Goal: Information Seeking & Learning: Learn about a topic

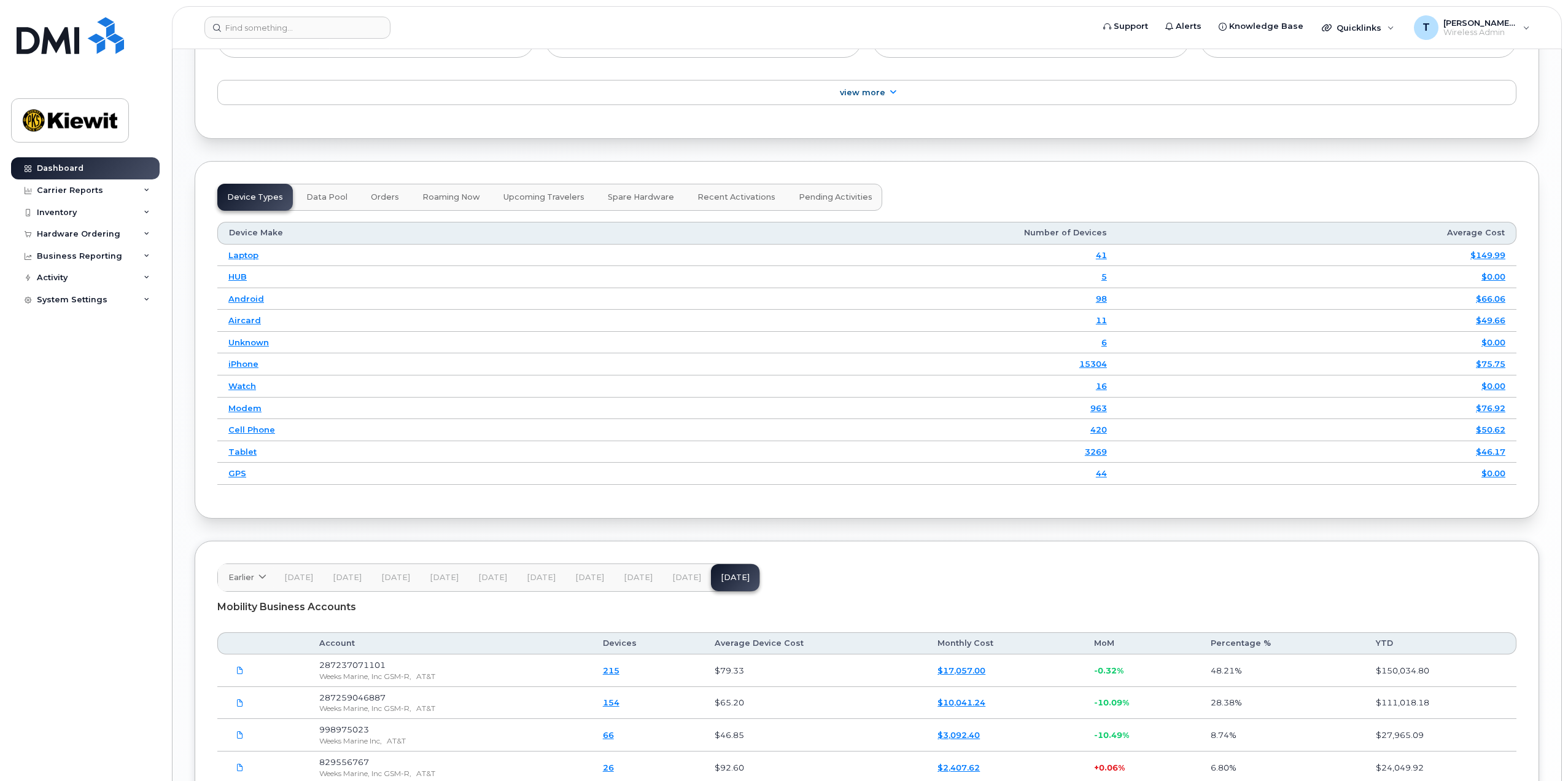
scroll to position [1367, 0]
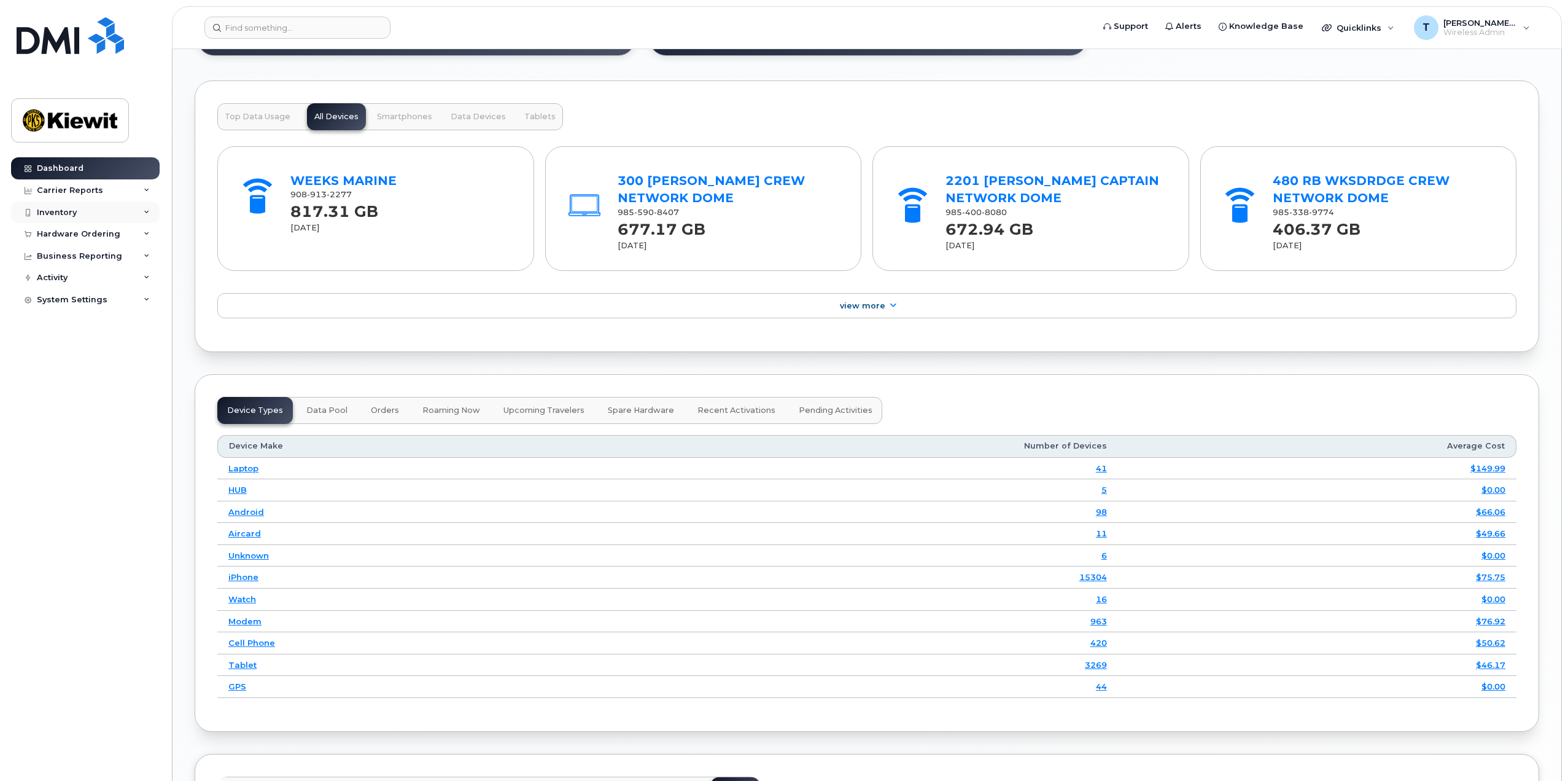
click at [146, 213] on icon at bounding box center [146, 212] width 6 height 6
click at [75, 234] on div "Mobility Devices" at bounding box center [77, 234] width 70 height 11
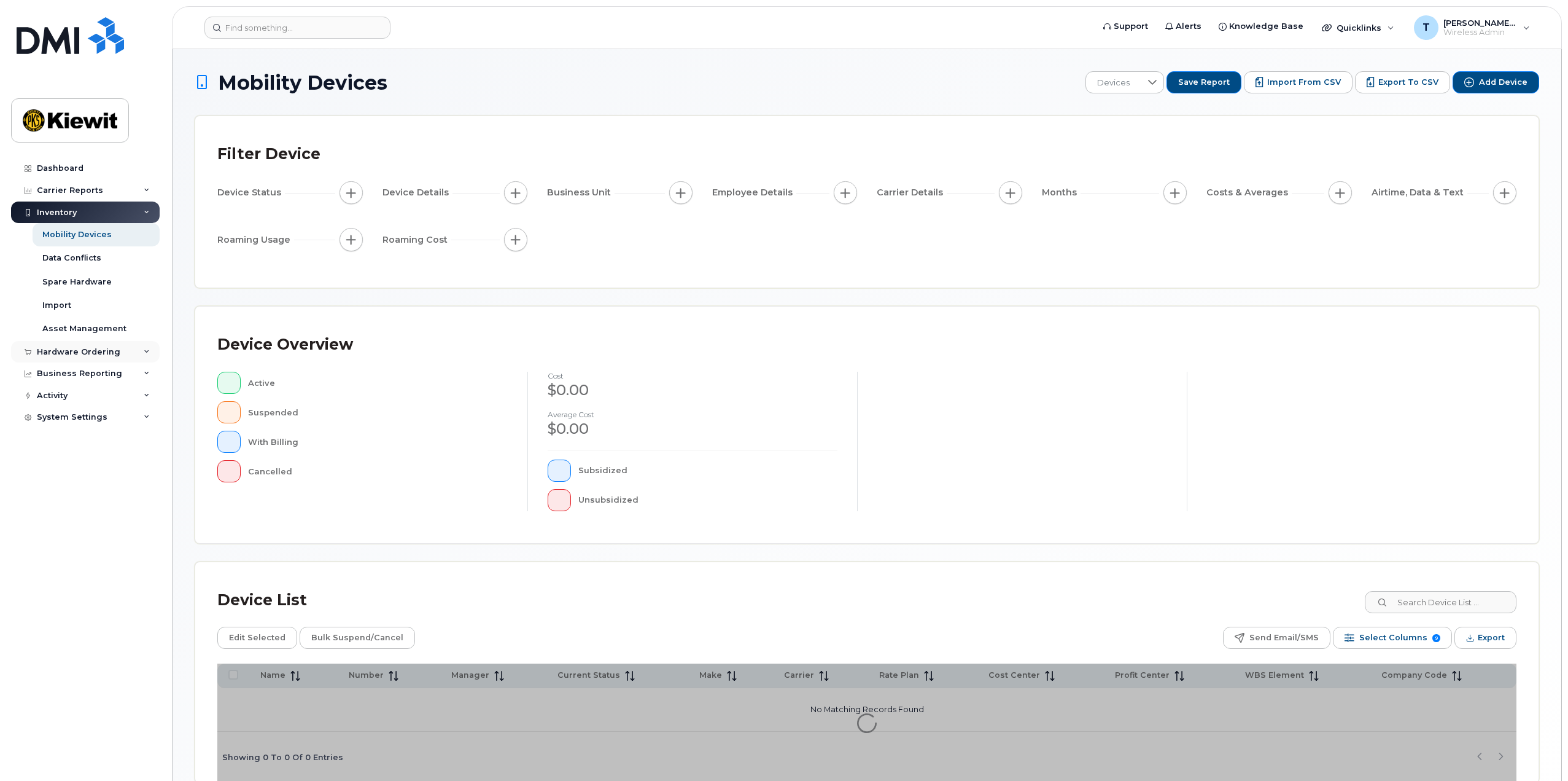
click at [138, 351] on div "Hardware Ordering" at bounding box center [84, 352] width 148 height 23
click at [146, 352] on icon at bounding box center [146, 352] width 6 height 6
click at [148, 348] on div "Hardware Ordering" at bounding box center [84, 352] width 148 height 23
click at [60, 399] on div "Orders" at bounding box center [57, 397] width 30 height 11
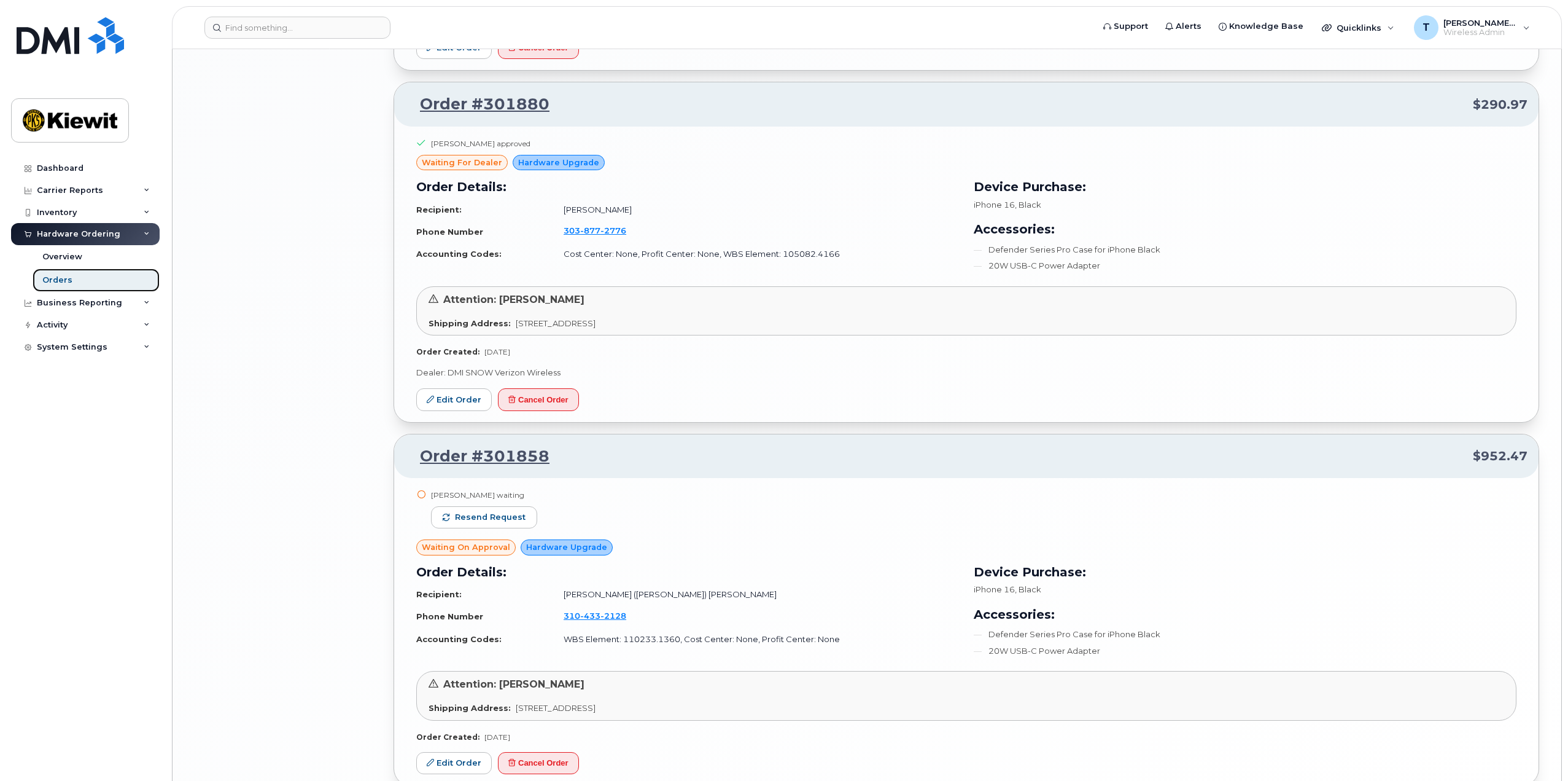
scroll to position [2438, 0]
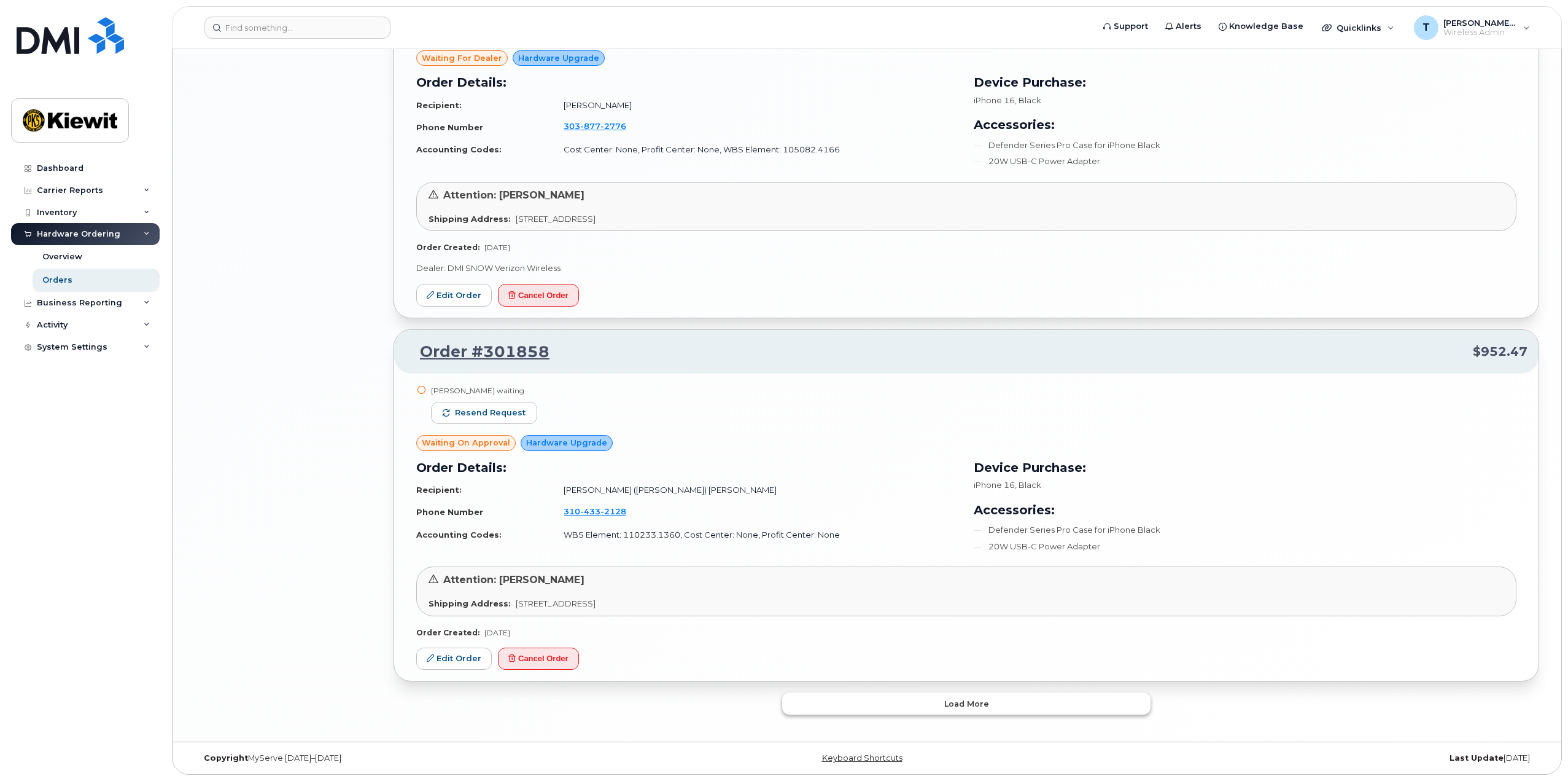
click at [923, 700] on button "Load more" at bounding box center [965, 703] width 368 height 23
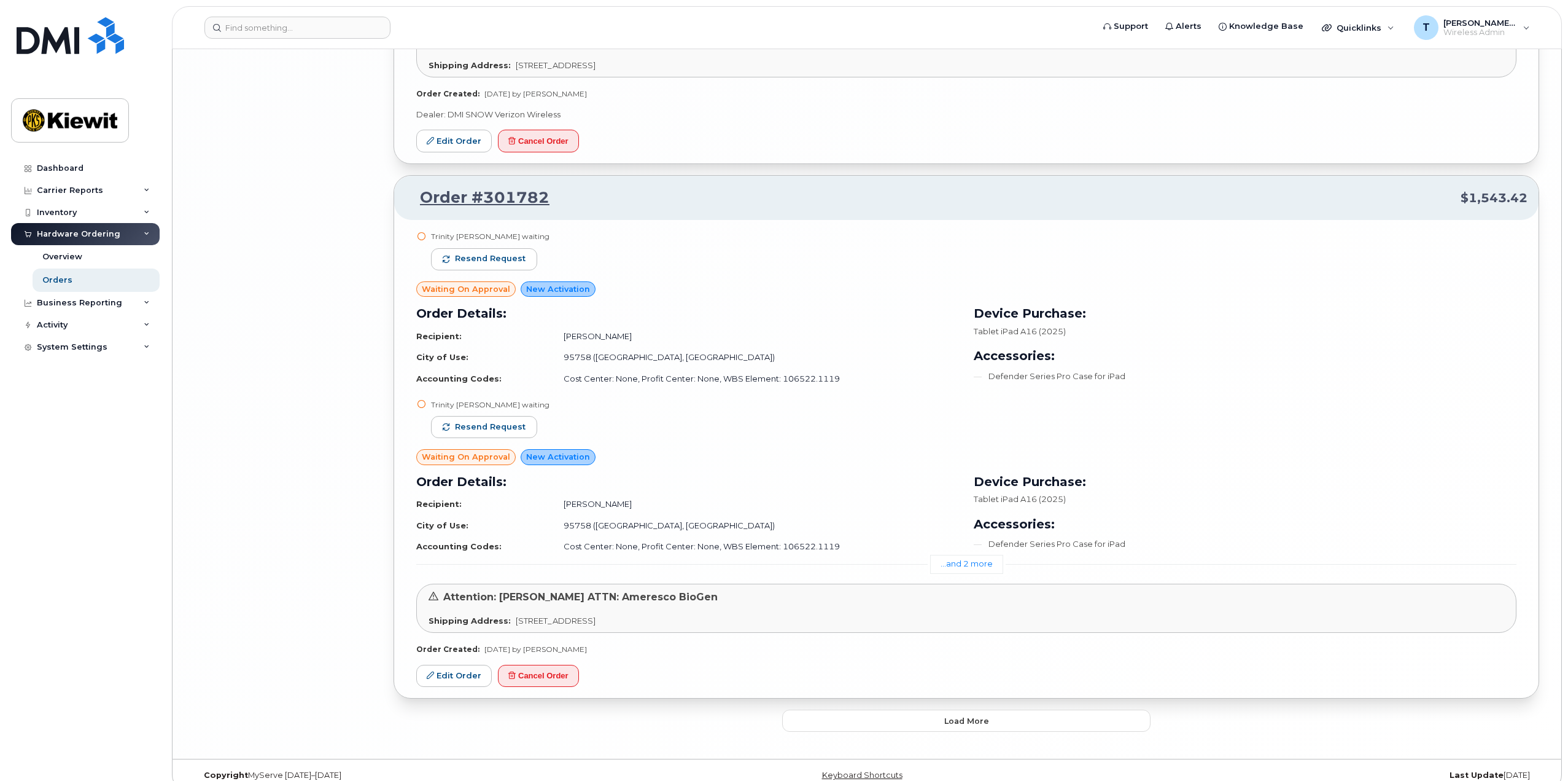
scroll to position [5502, 0]
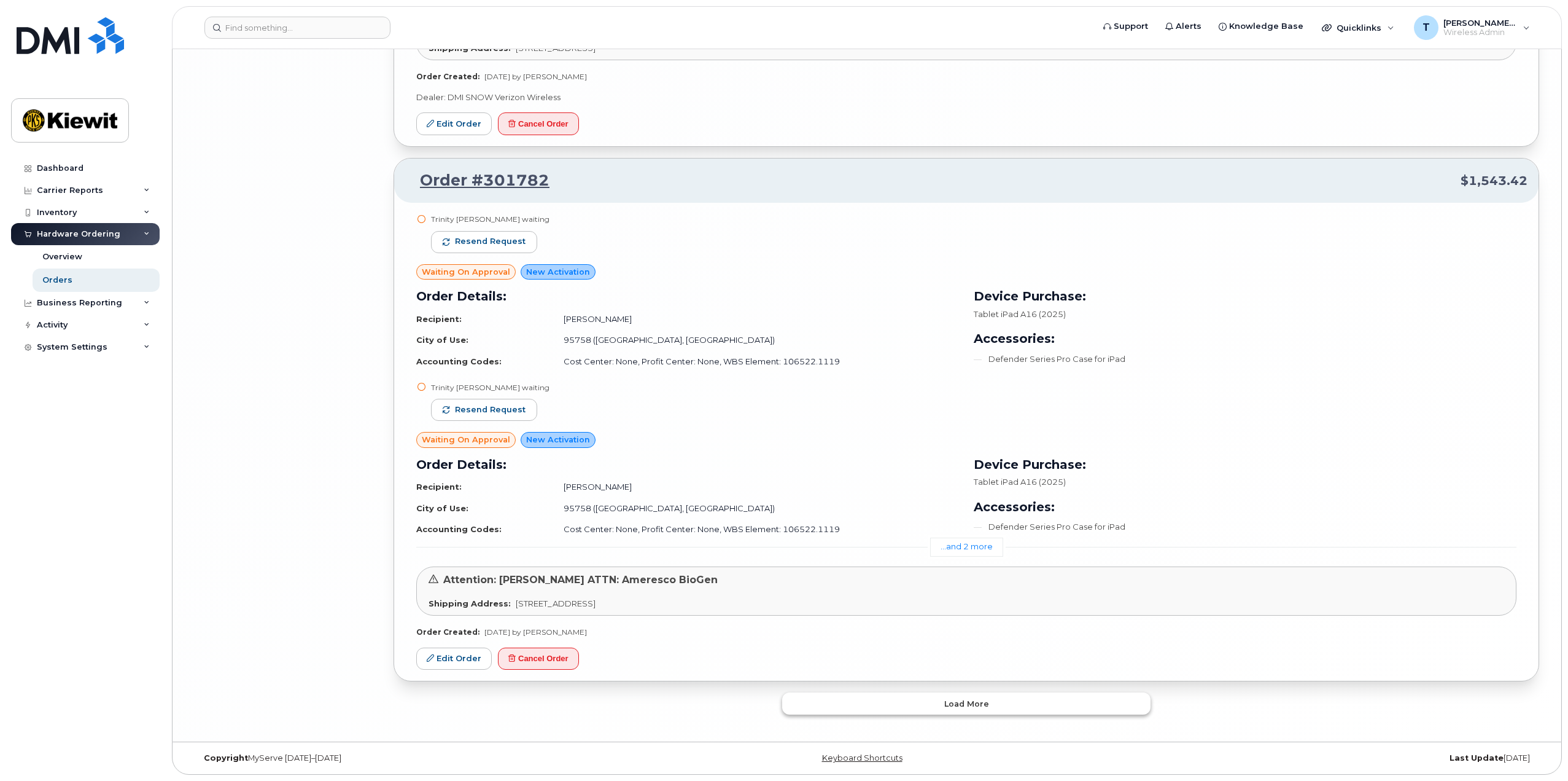
click at [895, 698] on button "Load more" at bounding box center [965, 703] width 368 height 23
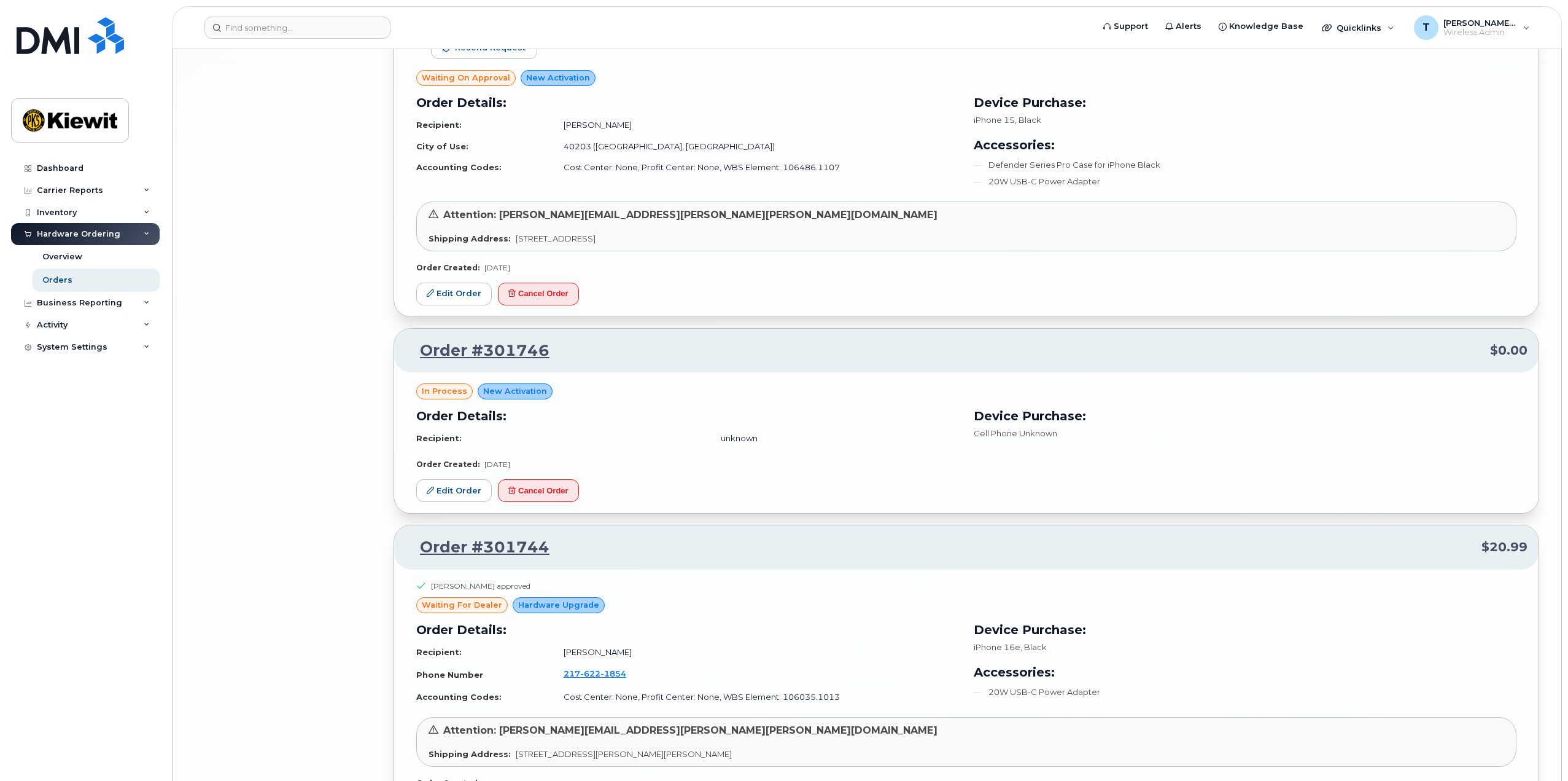
scroll to position [6976, 0]
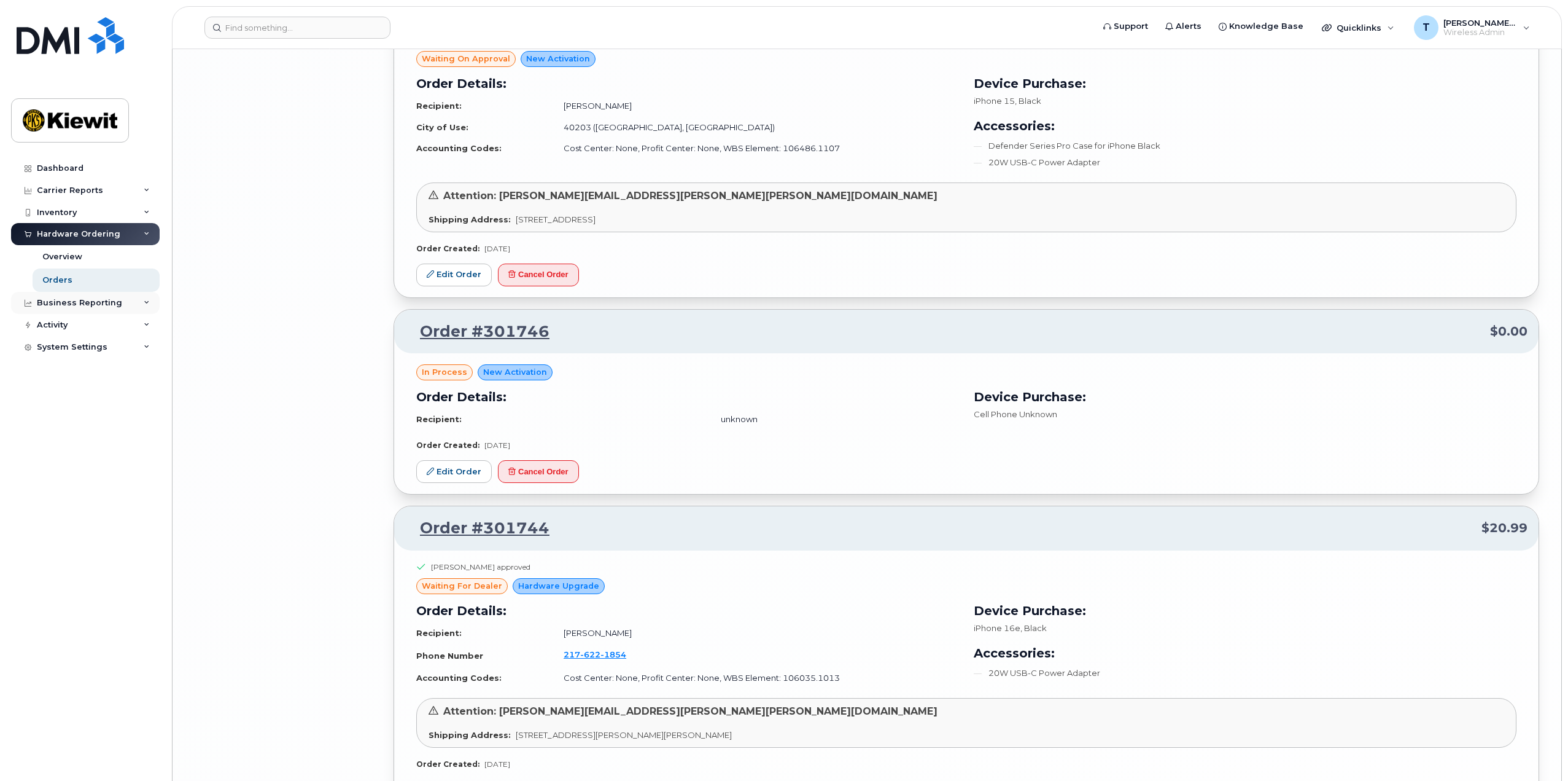
click at [142, 301] on div "Business Reporting" at bounding box center [84, 303] width 148 height 23
click at [146, 419] on icon at bounding box center [146, 418] width 6 height 6
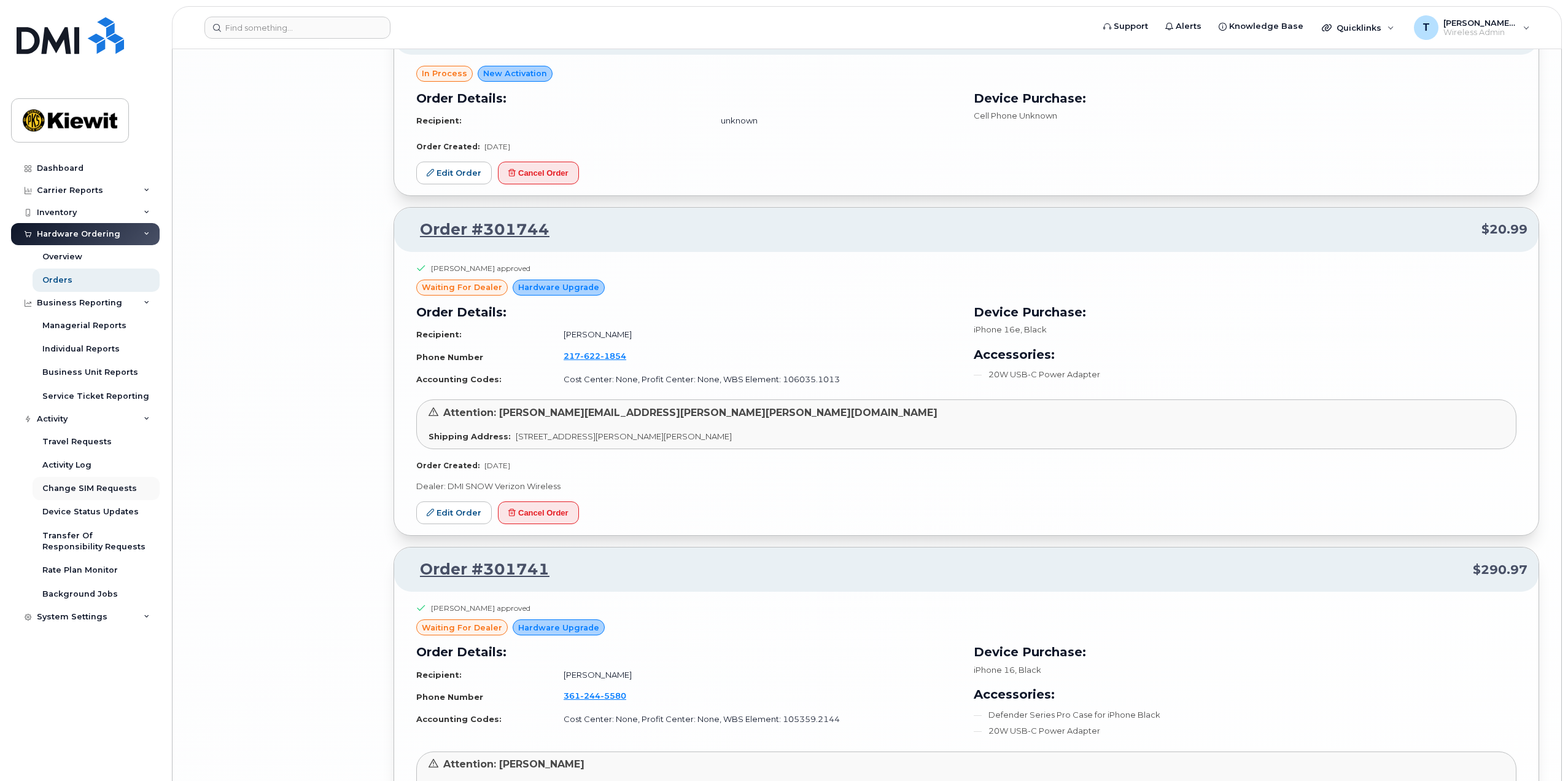
scroll to position [7282, 0]
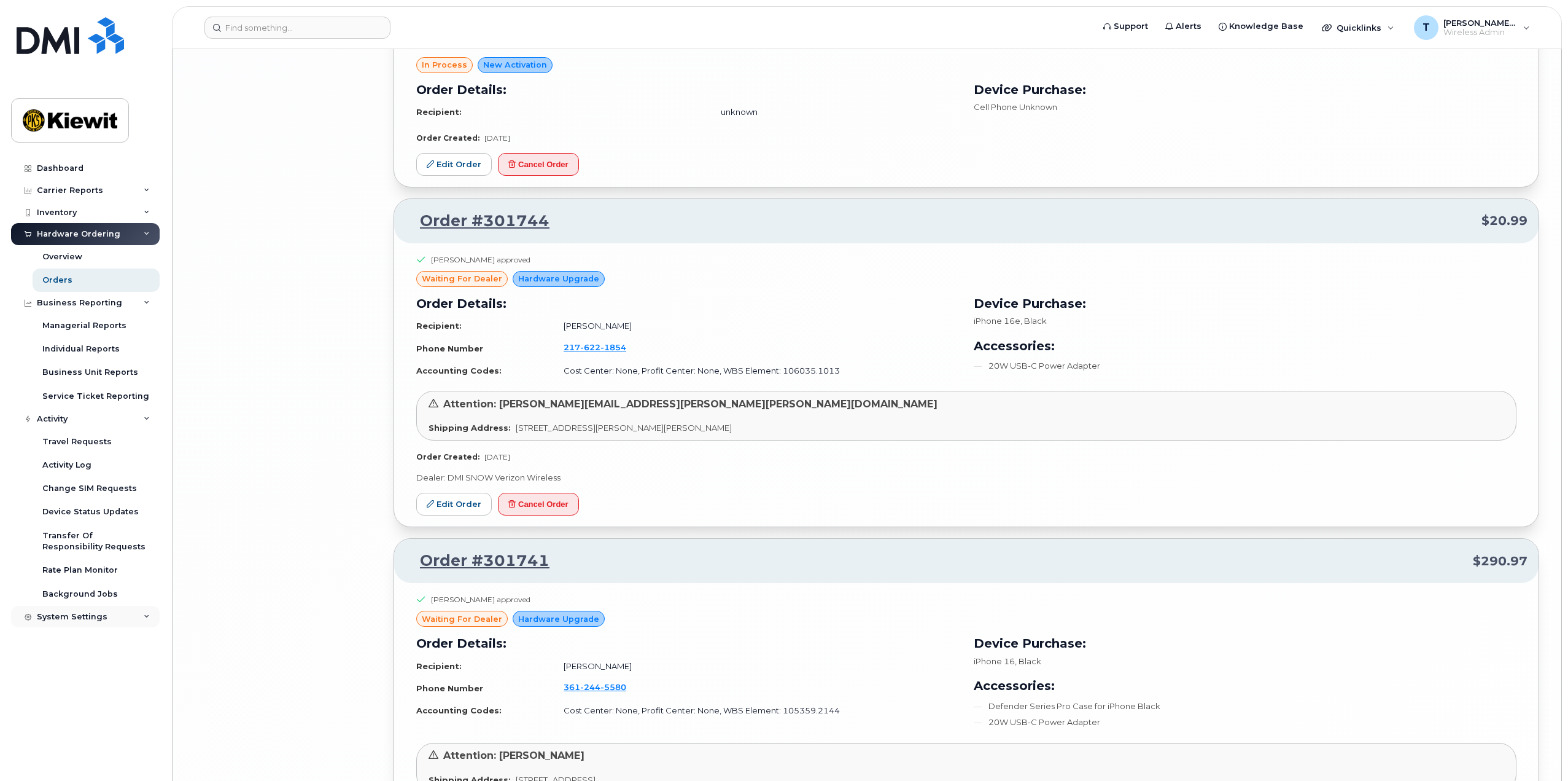
click at [143, 615] on div "System Settings" at bounding box center [84, 616] width 148 height 23
click at [94, 643] on div "Accounting Codes" at bounding box center [81, 639] width 80 height 11
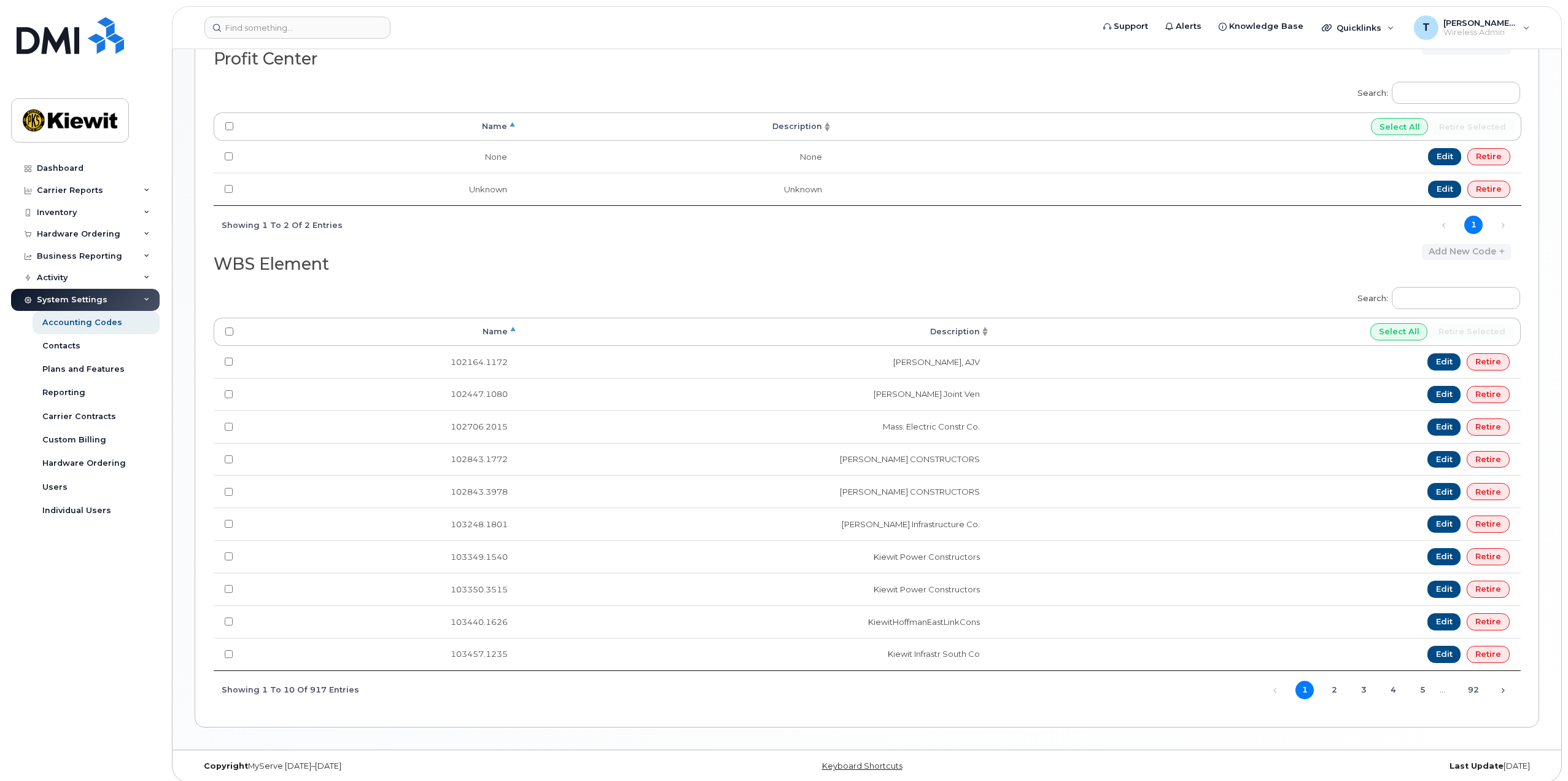
scroll to position [745, 0]
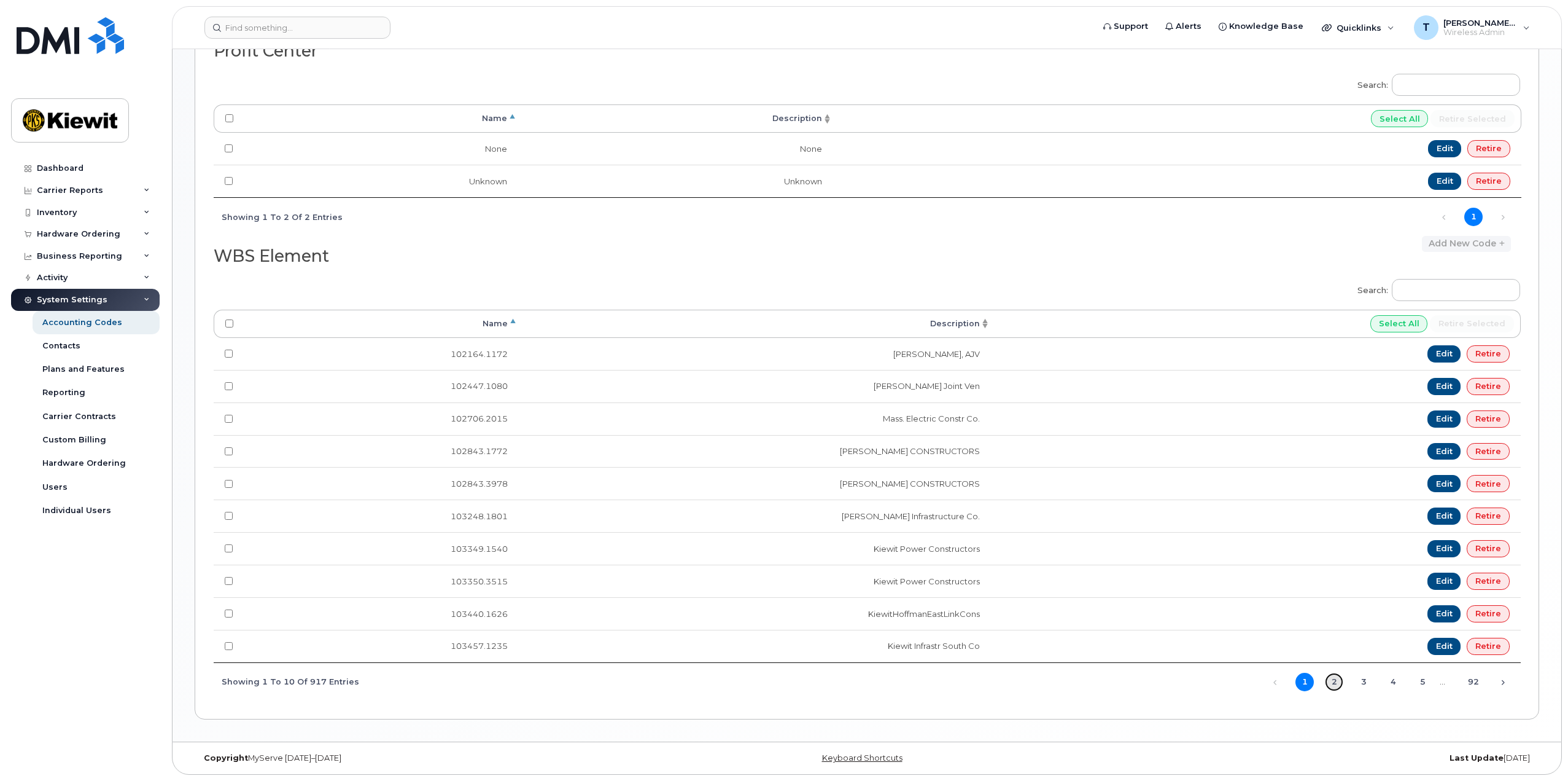
click at [1334, 684] on link "2" at bounding box center [1333, 682] width 19 height 19
click at [1362, 684] on link "3" at bounding box center [1363, 682] width 19 height 19
click at [1391, 684] on link "4" at bounding box center [1392, 682] width 19 height 19
click at [1424, 684] on link "5" at bounding box center [1422, 682] width 19 height 19
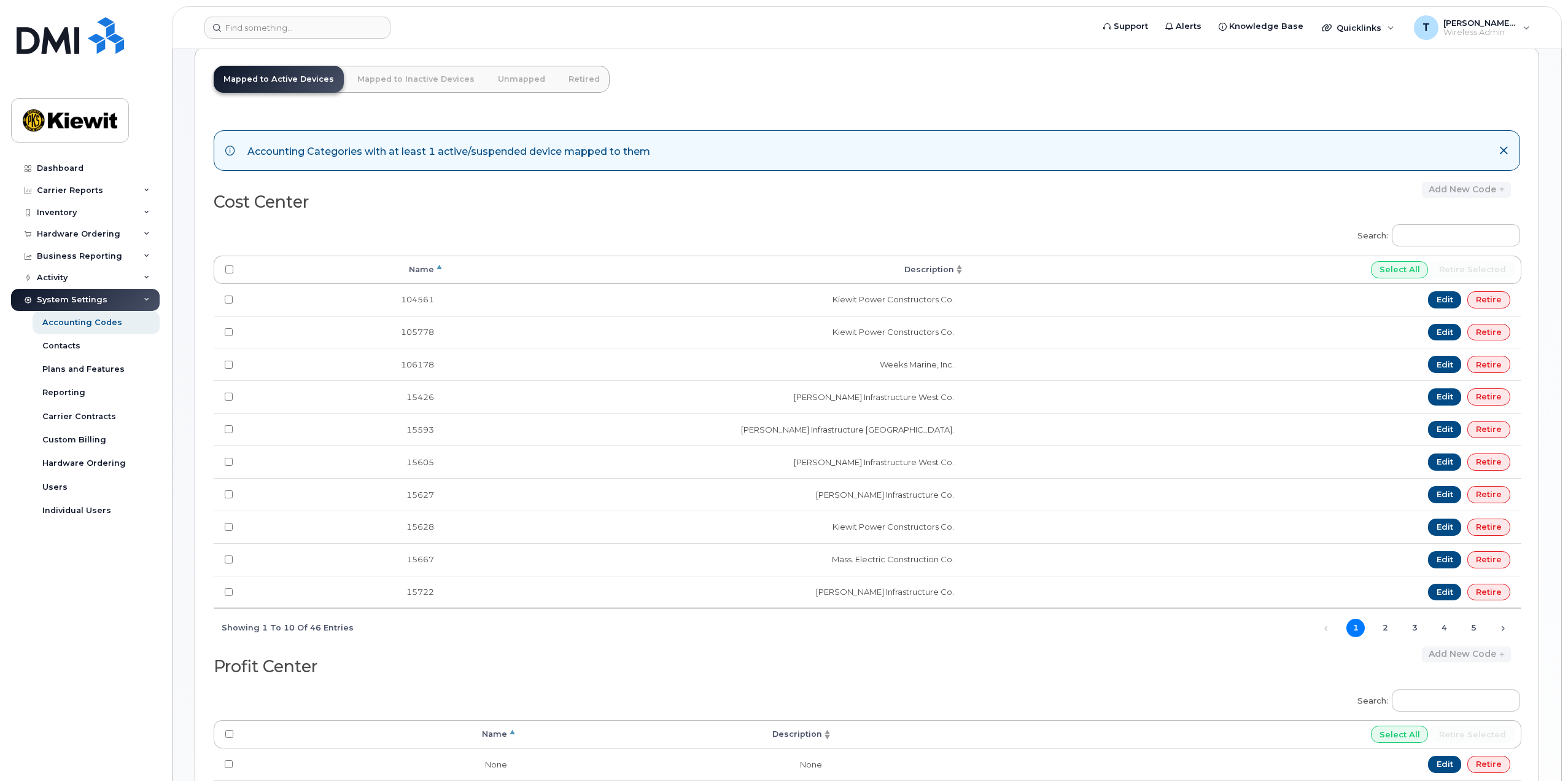
scroll to position [131, 0]
click at [1386, 629] on link "2" at bounding box center [1384, 626] width 19 height 19
click at [1413, 626] on link "3" at bounding box center [1414, 626] width 19 height 19
click at [1435, 626] on link "4" at bounding box center [1443, 626] width 19 height 19
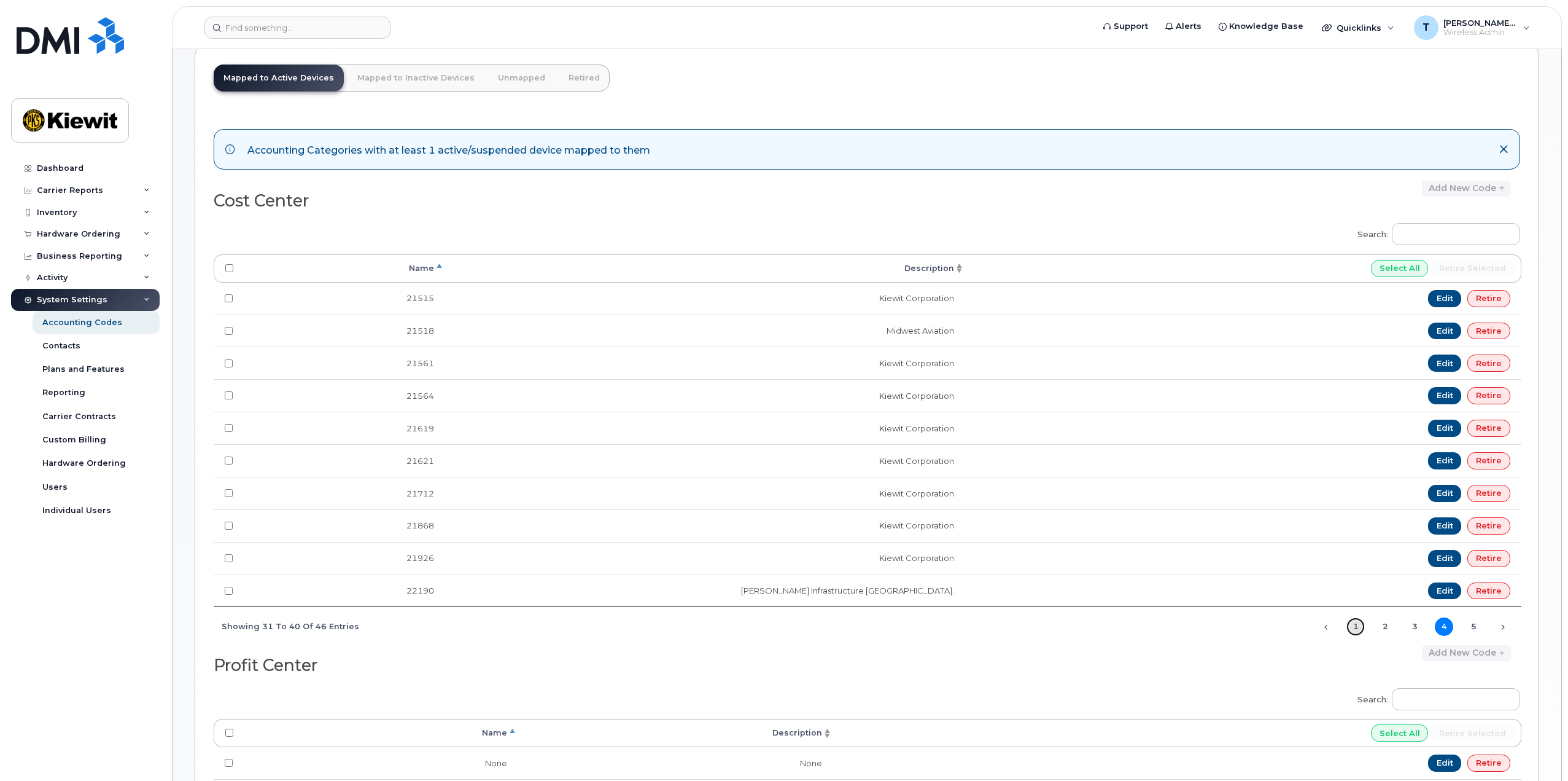
click at [1361, 627] on link "1" at bounding box center [1355, 626] width 19 height 19
click at [66, 347] on div "Contacts" at bounding box center [61, 345] width 38 height 11
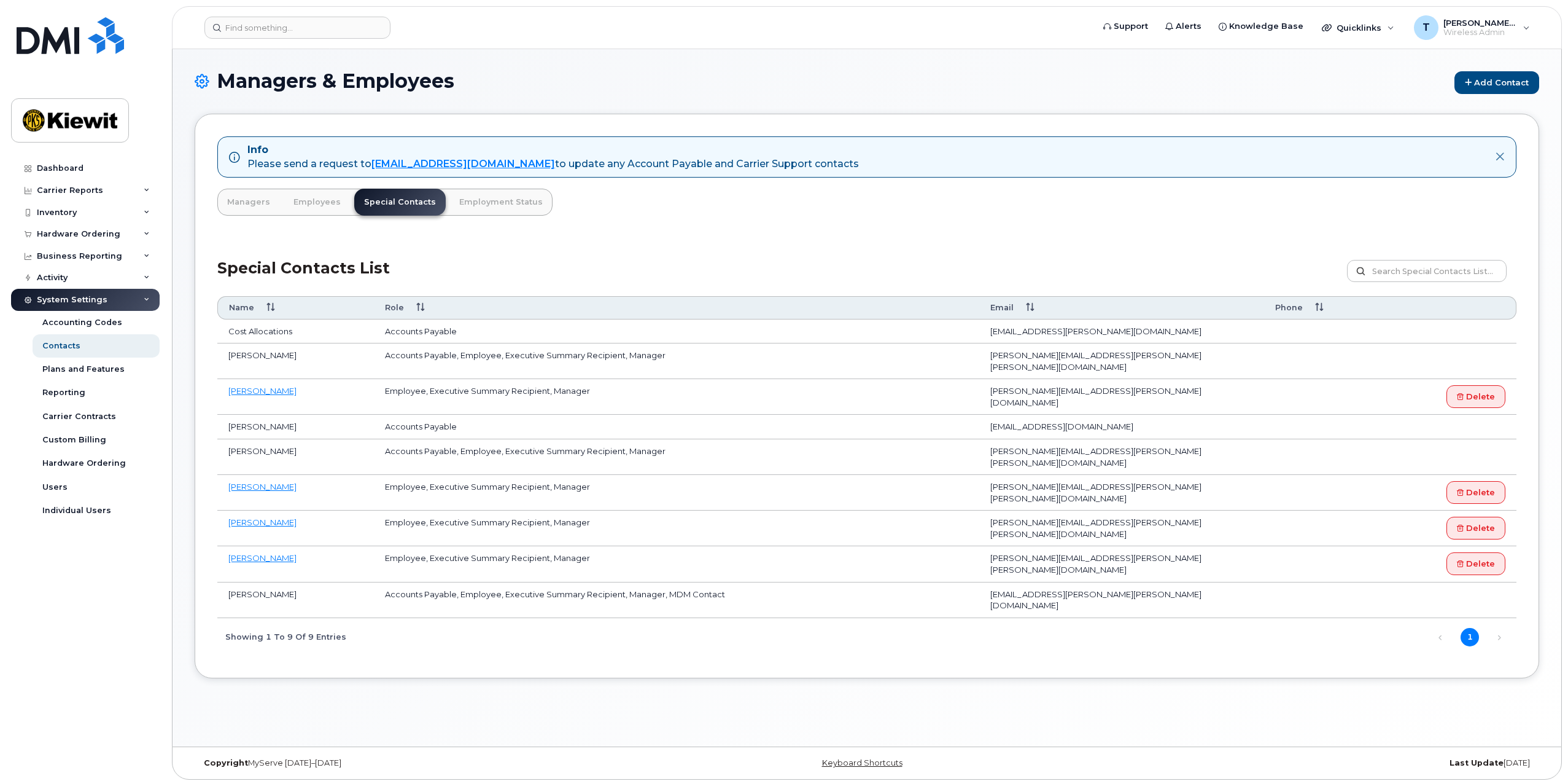
scroll to position [70, 0]
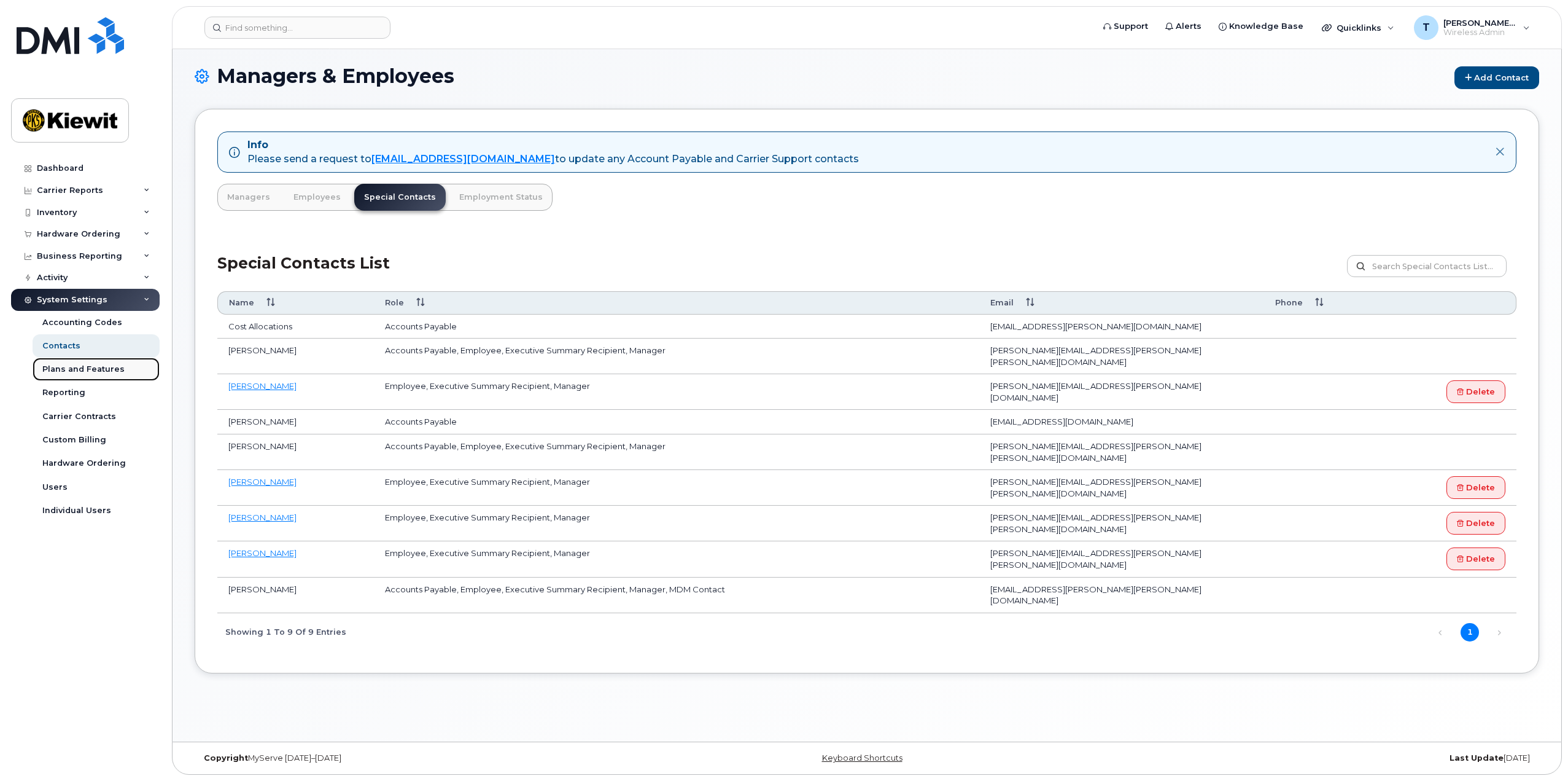
click at [84, 373] on div "Plans and Features" at bounding box center [83, 368] width 82 height 11
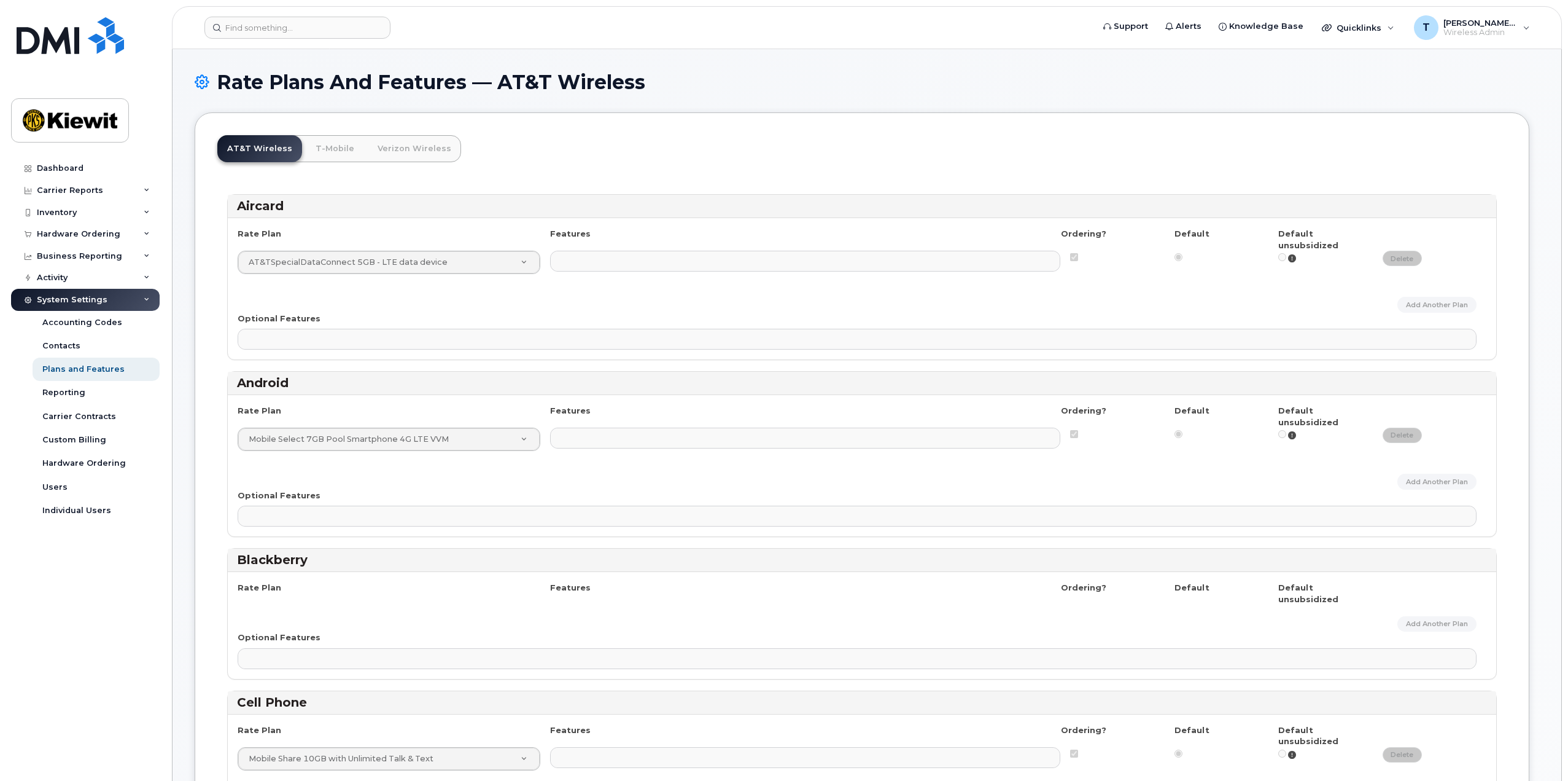
select select
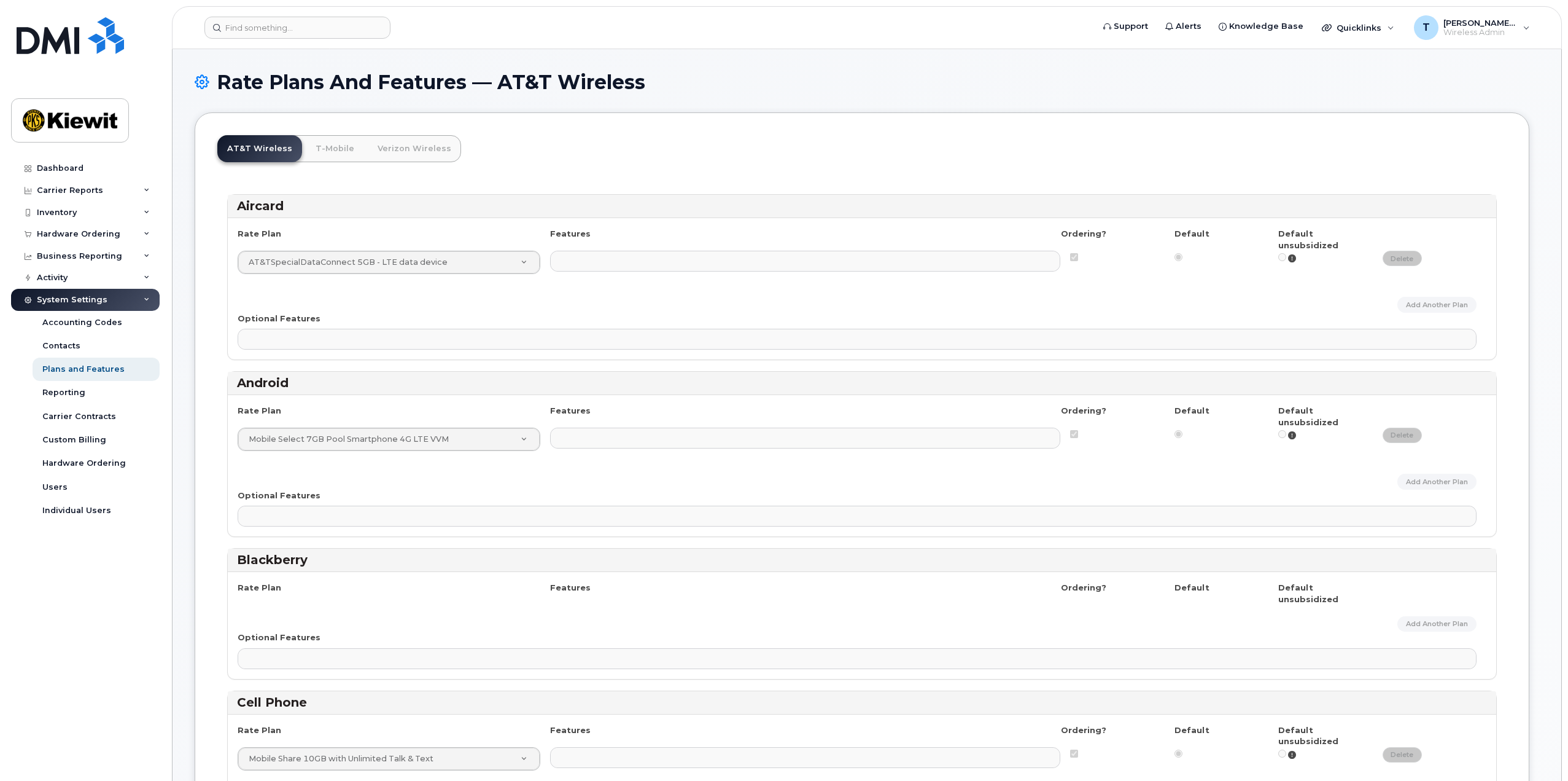
select select
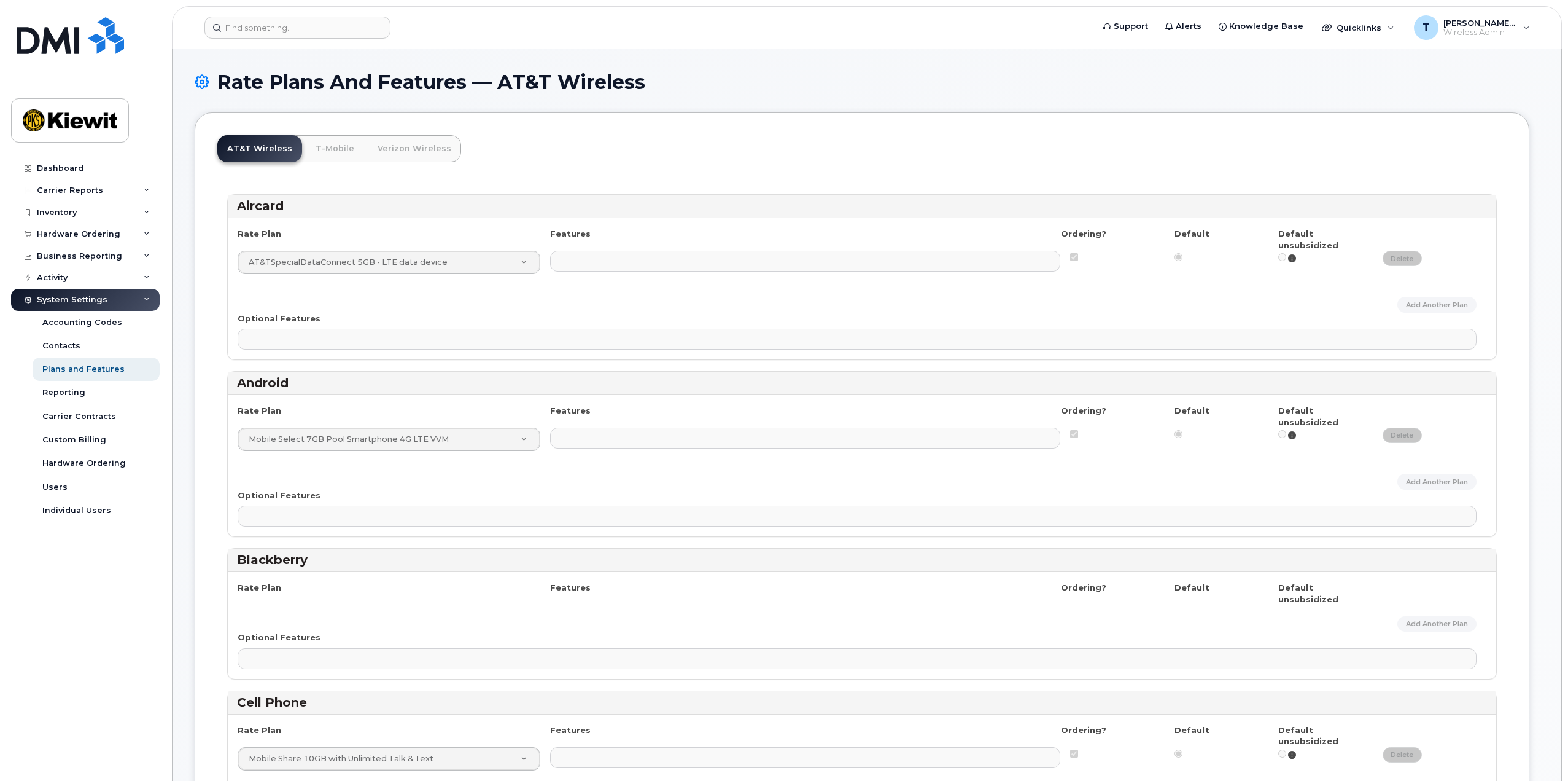
select select
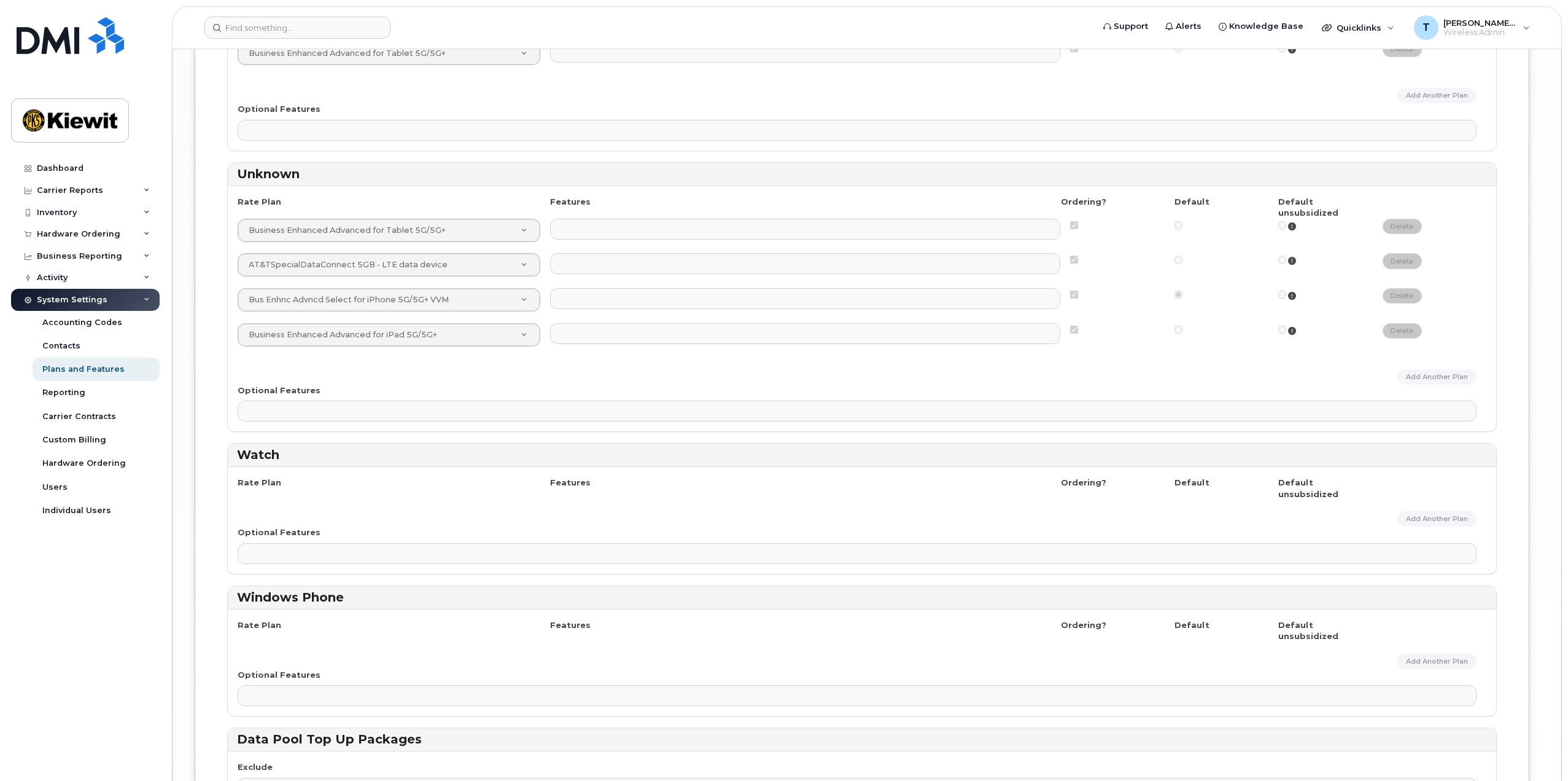
scroll to position [2047, 0]
click at [145, 209] on icon at bounding box center [146, 212] width 6 height 6
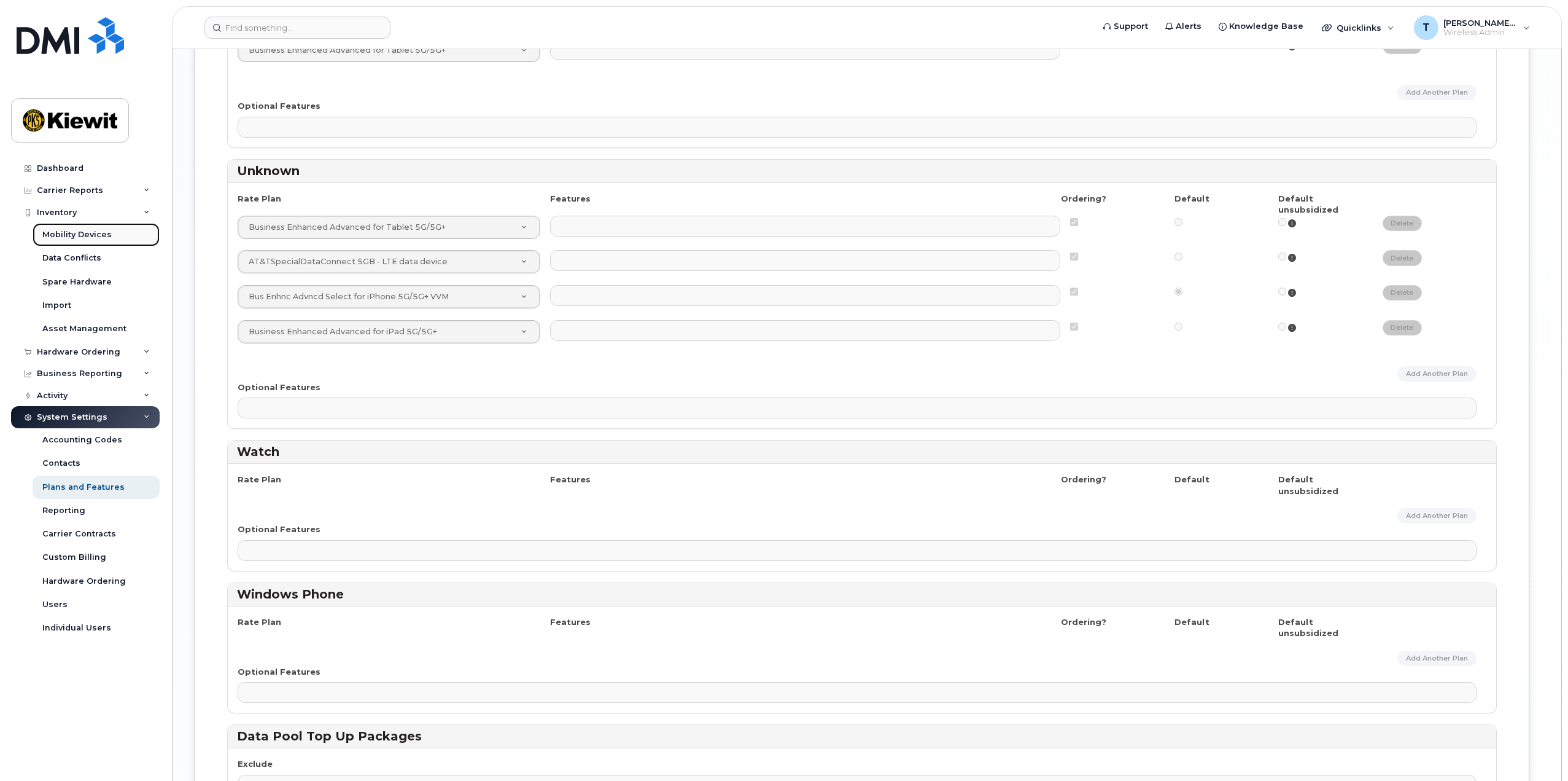
click at [90, 237] on div "Mobility Devices" at bounding box center [77, 234] width 70 height 11
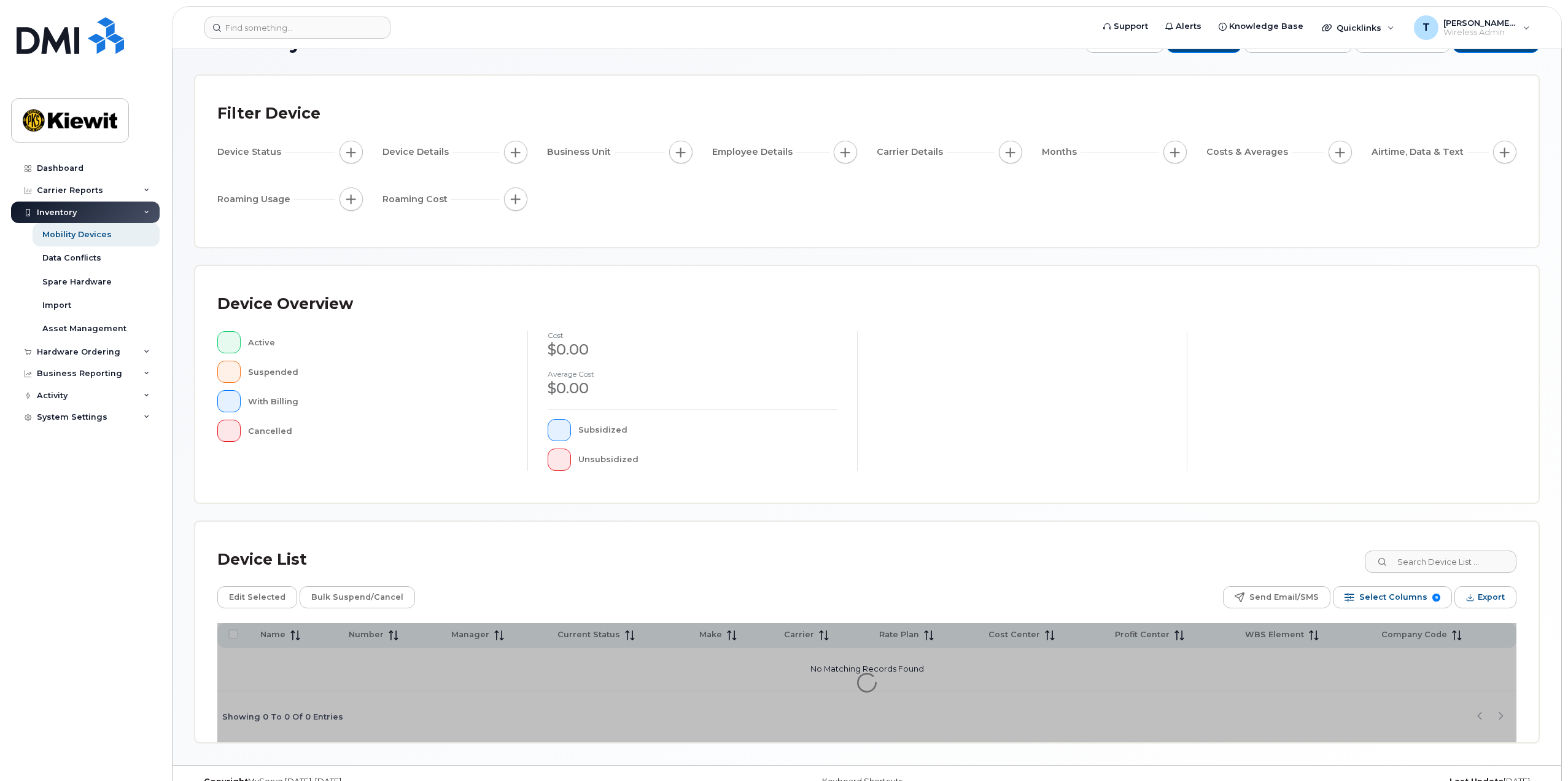
scroll to position [64, 0]
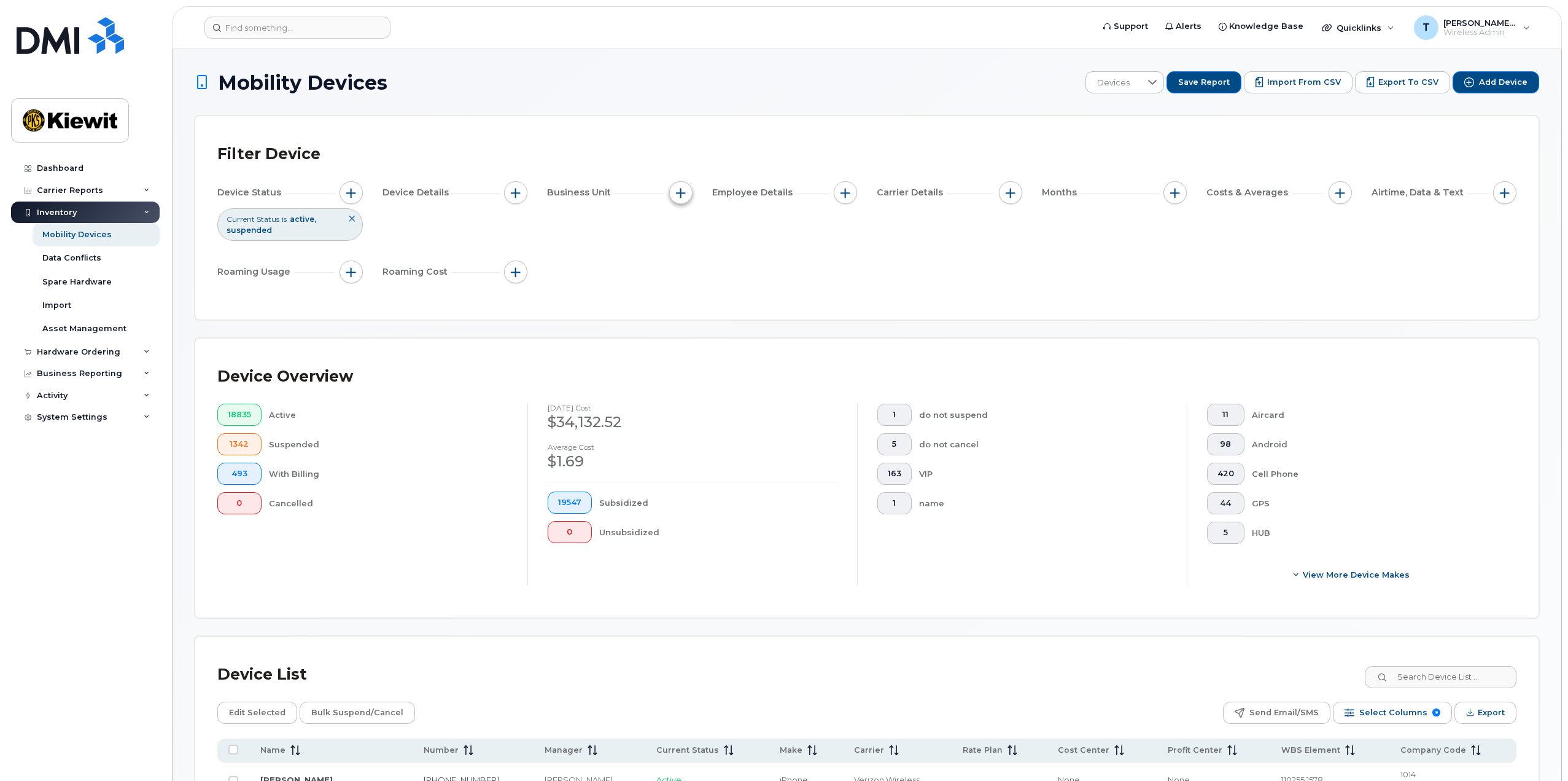
click at [676, 195] on span "button" at bounding box center [680, 193] width 10 height 10
click at [718, 292] on label "WBS Element" at bounding box center [725, 288] width 60 height 12
click at [688, 292] on input "WBS Element" at bounding box center [683, 288] width 10 height 10
checkbox input "true"
click at [751, 313] on span "is" at bounding box center [750, 311] width 106 height 23
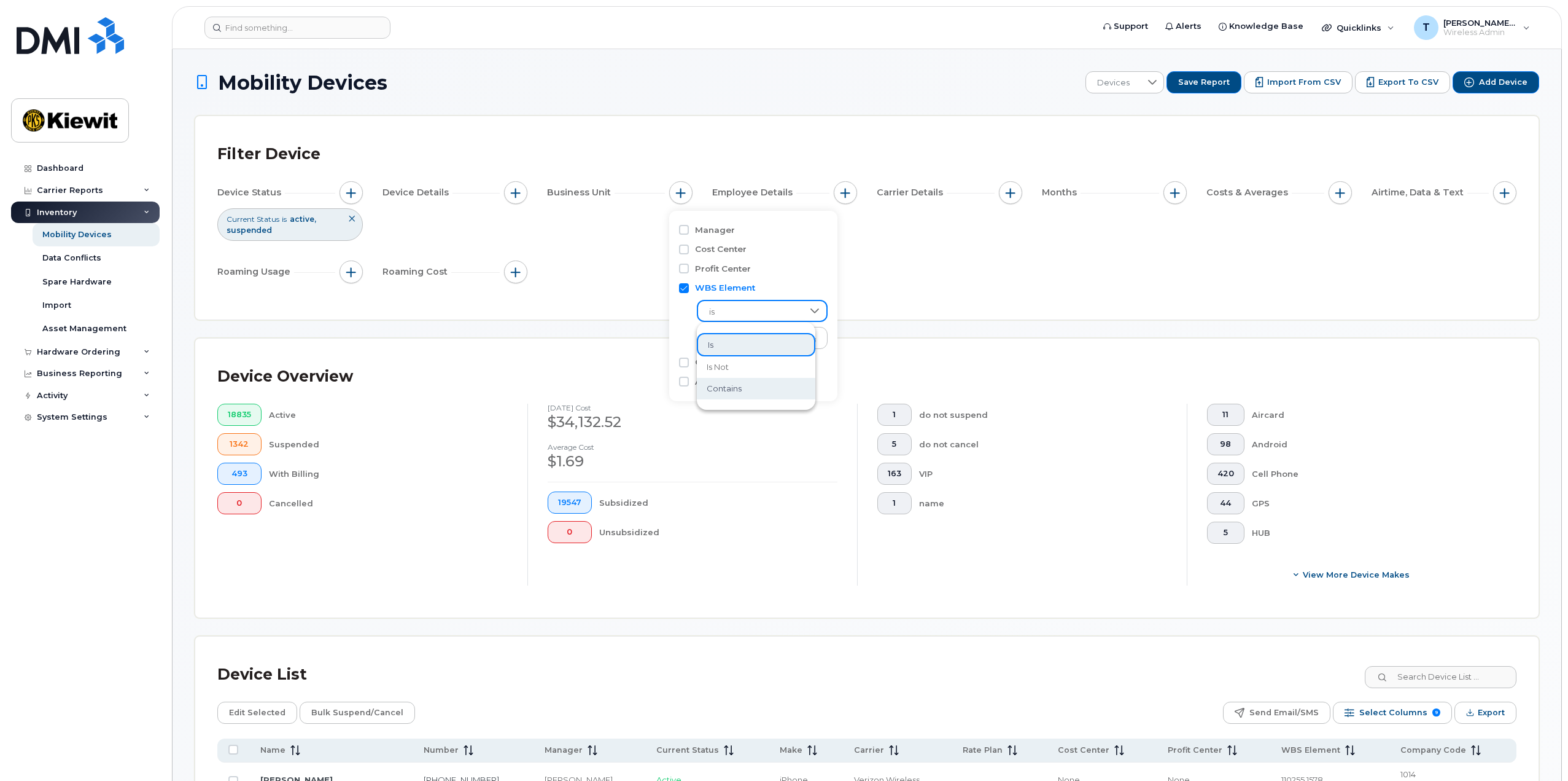
click at [748, 389] on li "contains" at bounding box center [756, 388] width 119 height 22
click at [754, 341] on input "text" at bounding box center [763, 338] width 132 height 23
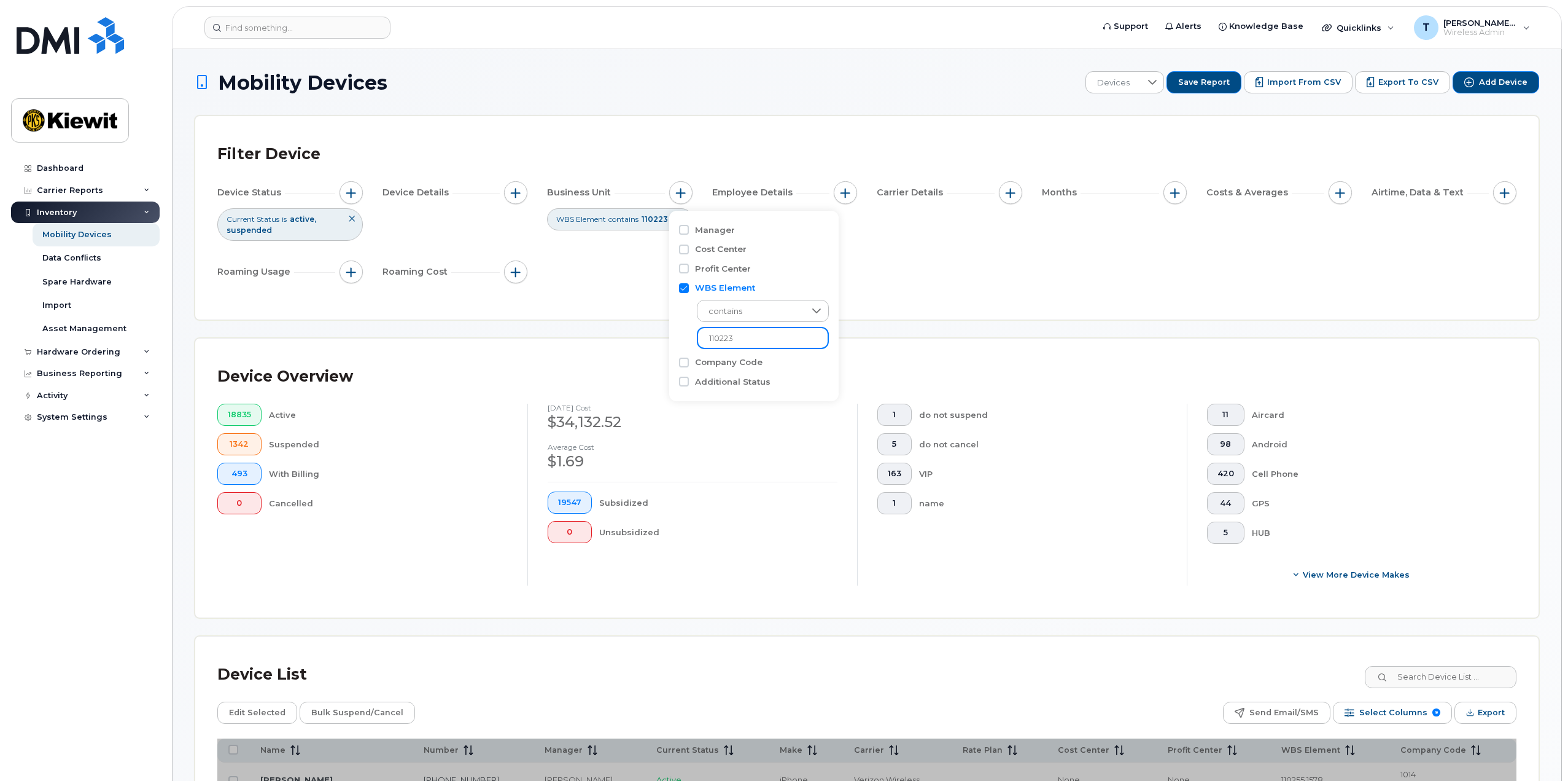
type input "110223"
click at [880, 315] on div "Filter Device Device Status Current Status is active suspended Device Details B…" at bounding box center [867, 217] width 1343 height 203
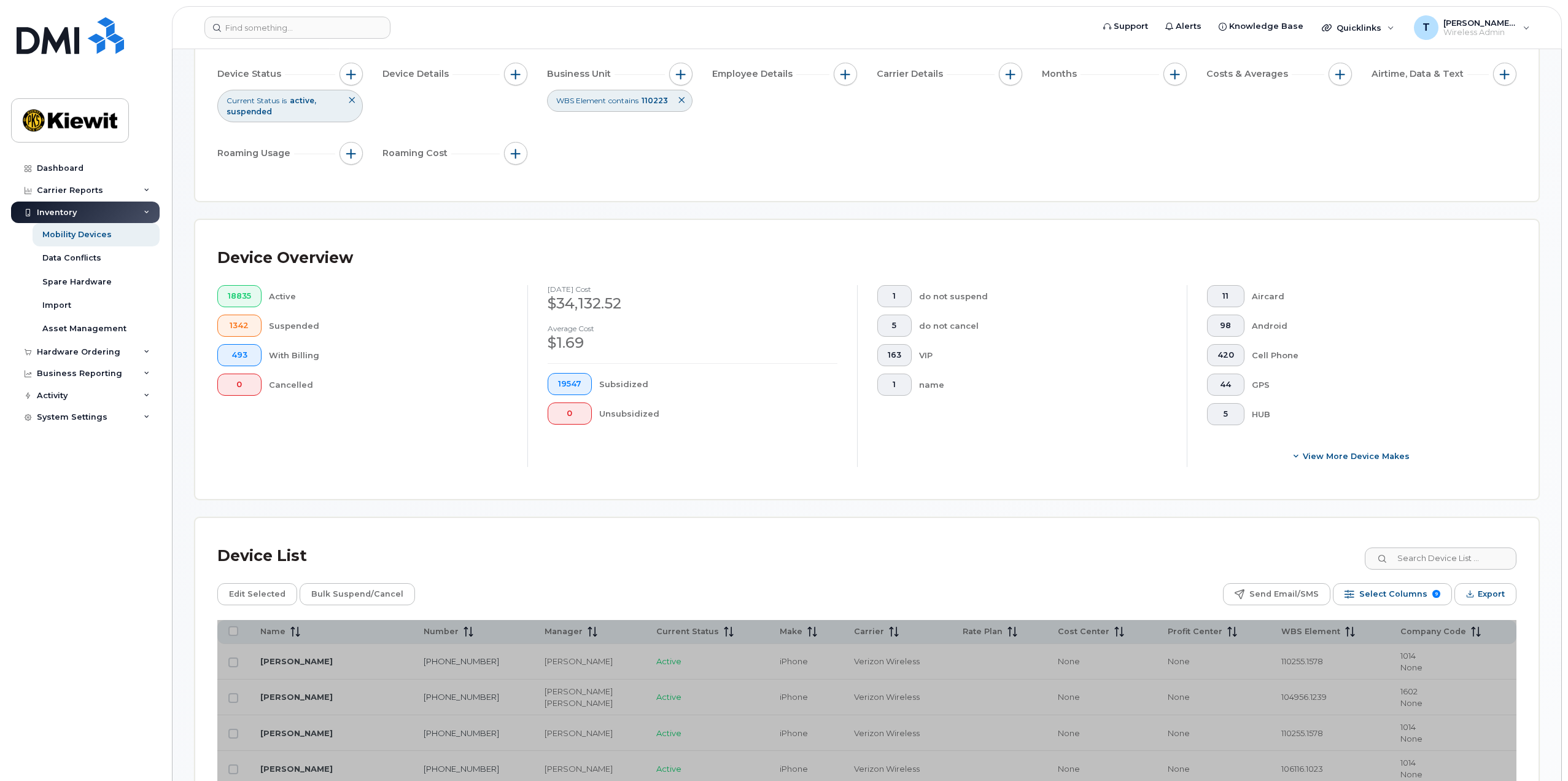
scroll to position [123, 0]
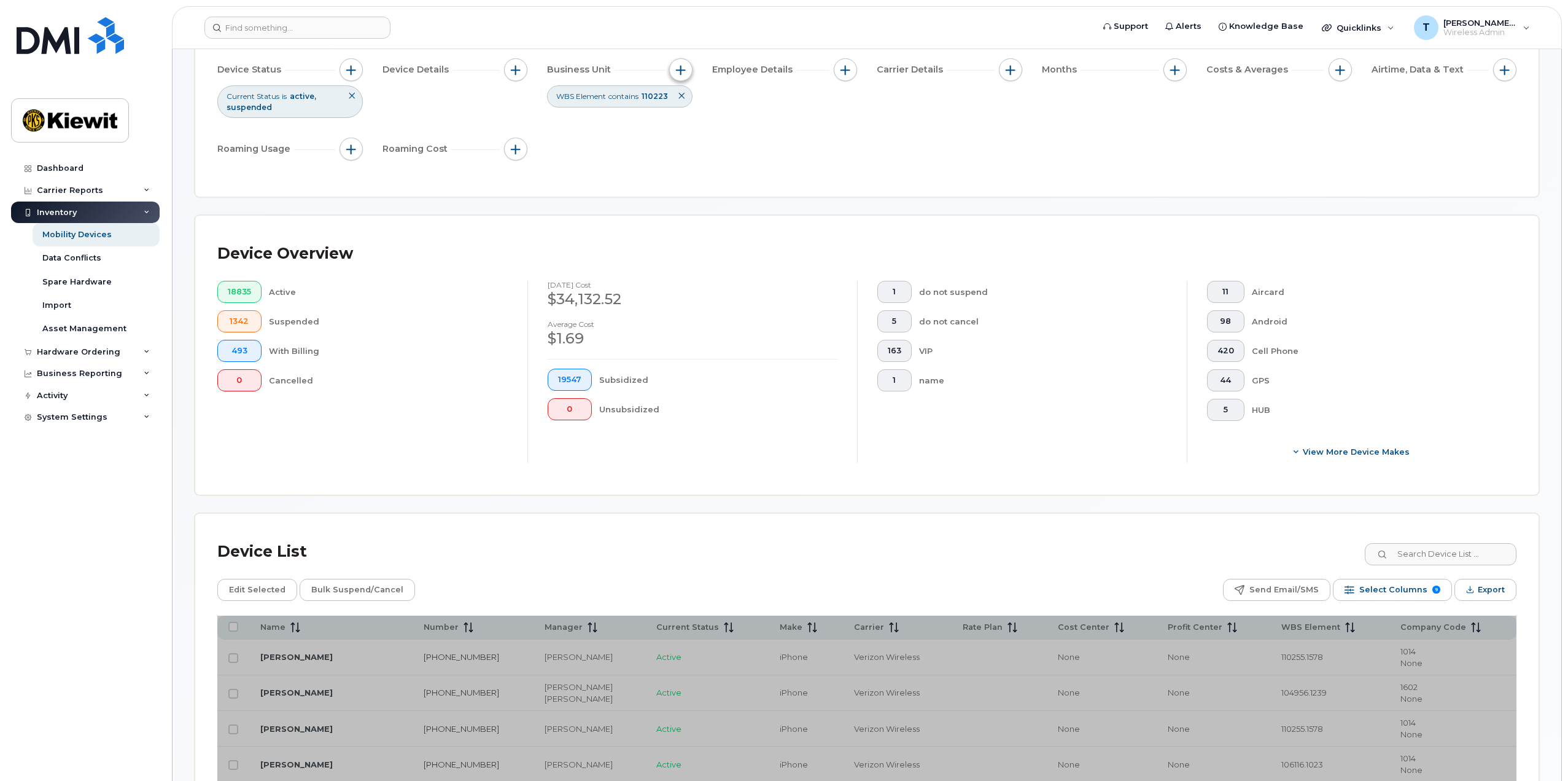
click at [685, 67] on span "button" at bounding box center [680, 70] width 10 height 10
drag, startPoint x: 743, startPoint y: 214, endPoint x: 681, endPoint y: 222, distance: 62.5
click at [679, 223] on div "contains 110223" at bounding box center [753, 198] width 150 height 55
type input "106195"
click at [744, 242] on label "Company Code" at bounding box center [729, 240] width 68 height 12
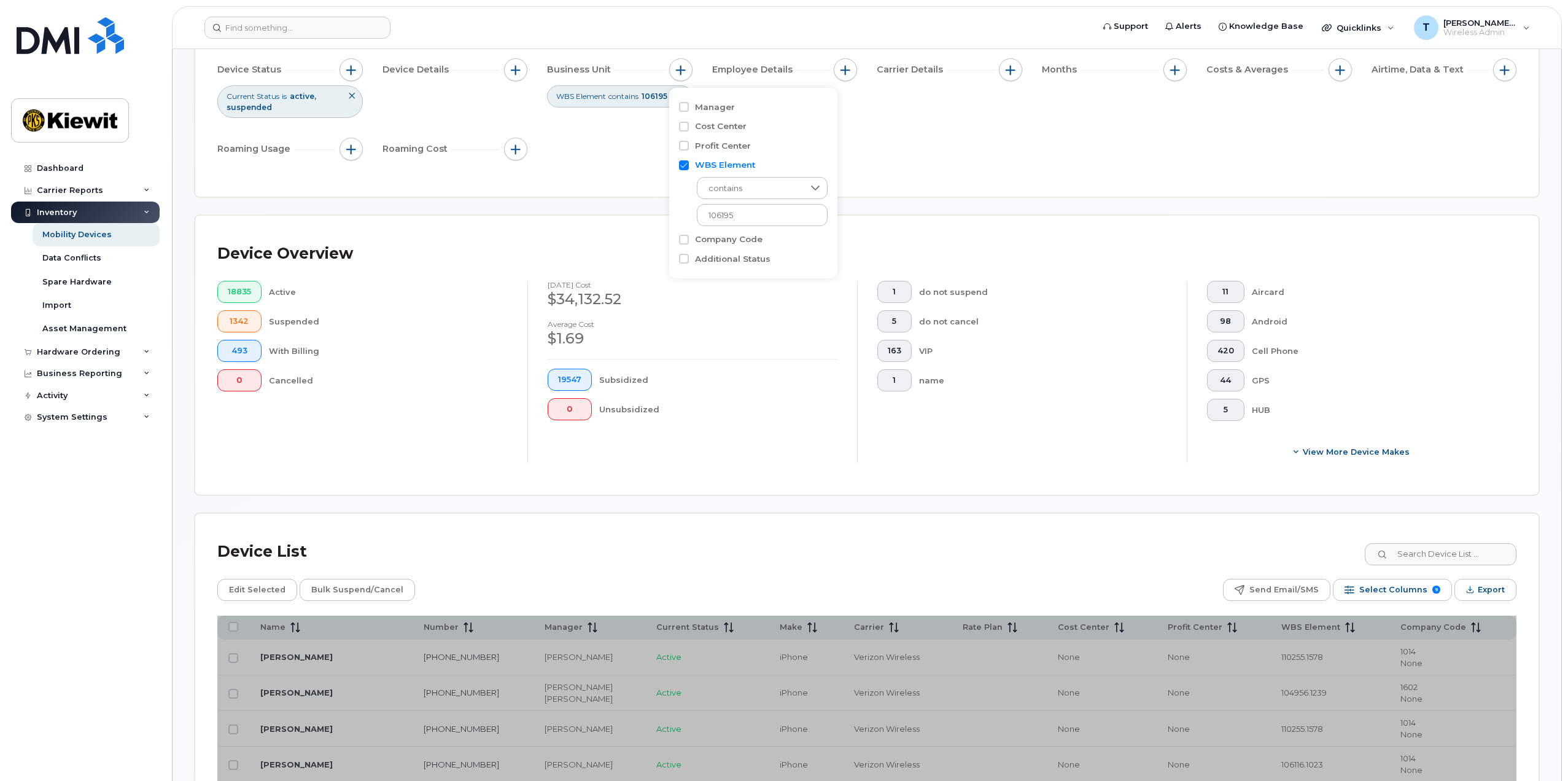
click at [688, 242] on input "Company Code" at bounding box center [683, 240] width 10 height 10
click at [734, 240] on label "Company Code" at bounding box center [729, 240] width 68 height 12
click at [688, 240] on input "Company Code" at bounding box center [683, 240] width 10 height 10
checkbox input "false"
click at [718, 259] on label "Additional Status" at bounding box center [732, 259] width 76 height 12
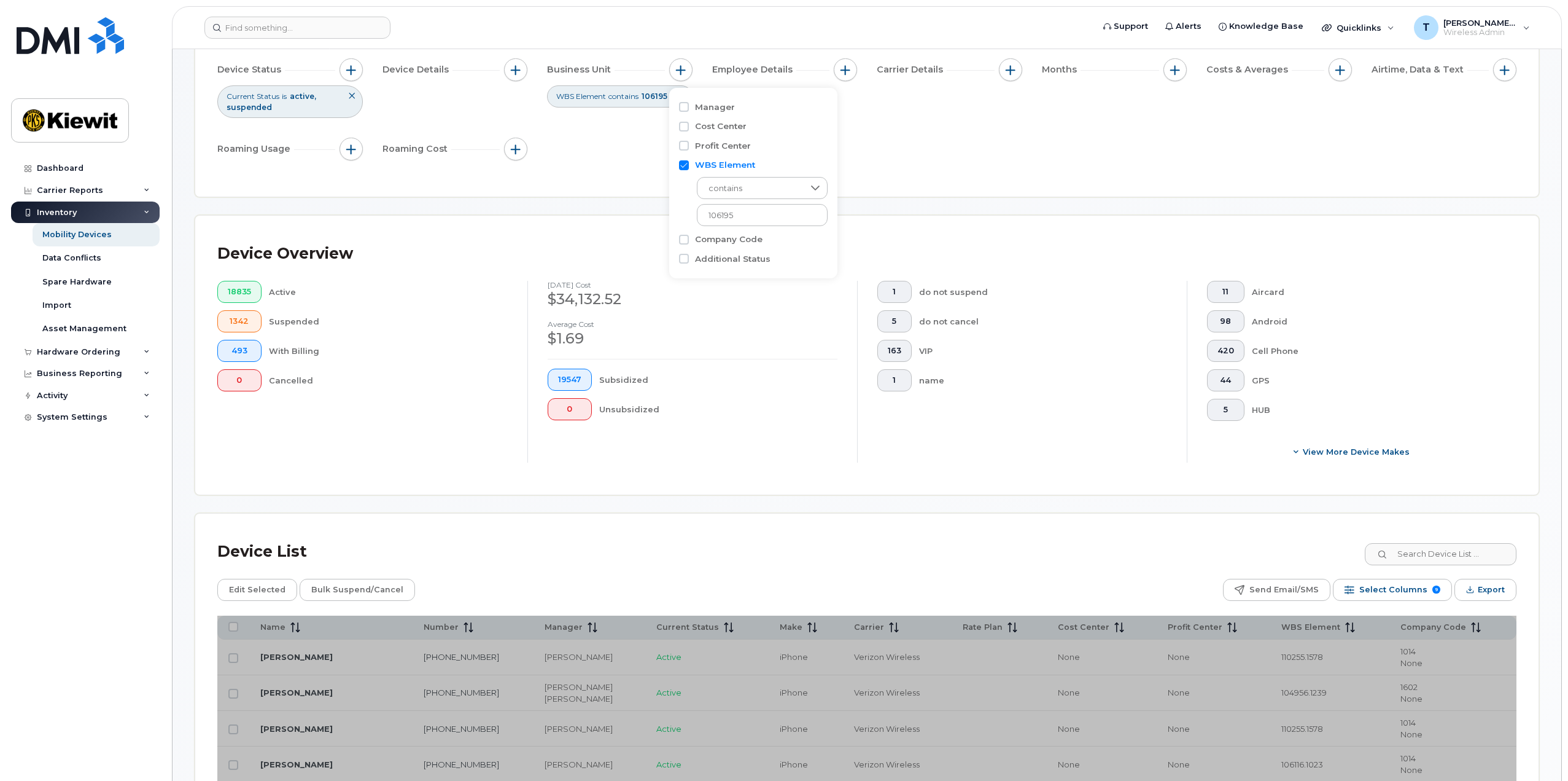
click at [688, 259] on input "Additional Status" at bounding box center [683, 258] width 10 height 10
click at [718, 259] on label "Additional Status" at bounding box center [732, 259] width 76 height 12
click at [688, 259] on input "Additional Status" at bounding box center [683, 258] width 10 height 10
click at [718, 259] on label "Additional Status" at bounding box center [732, 259] width 76 height 12
click at [688, 259] on input "Additional Status" at bounding box center [683, 258] width 10 height 10
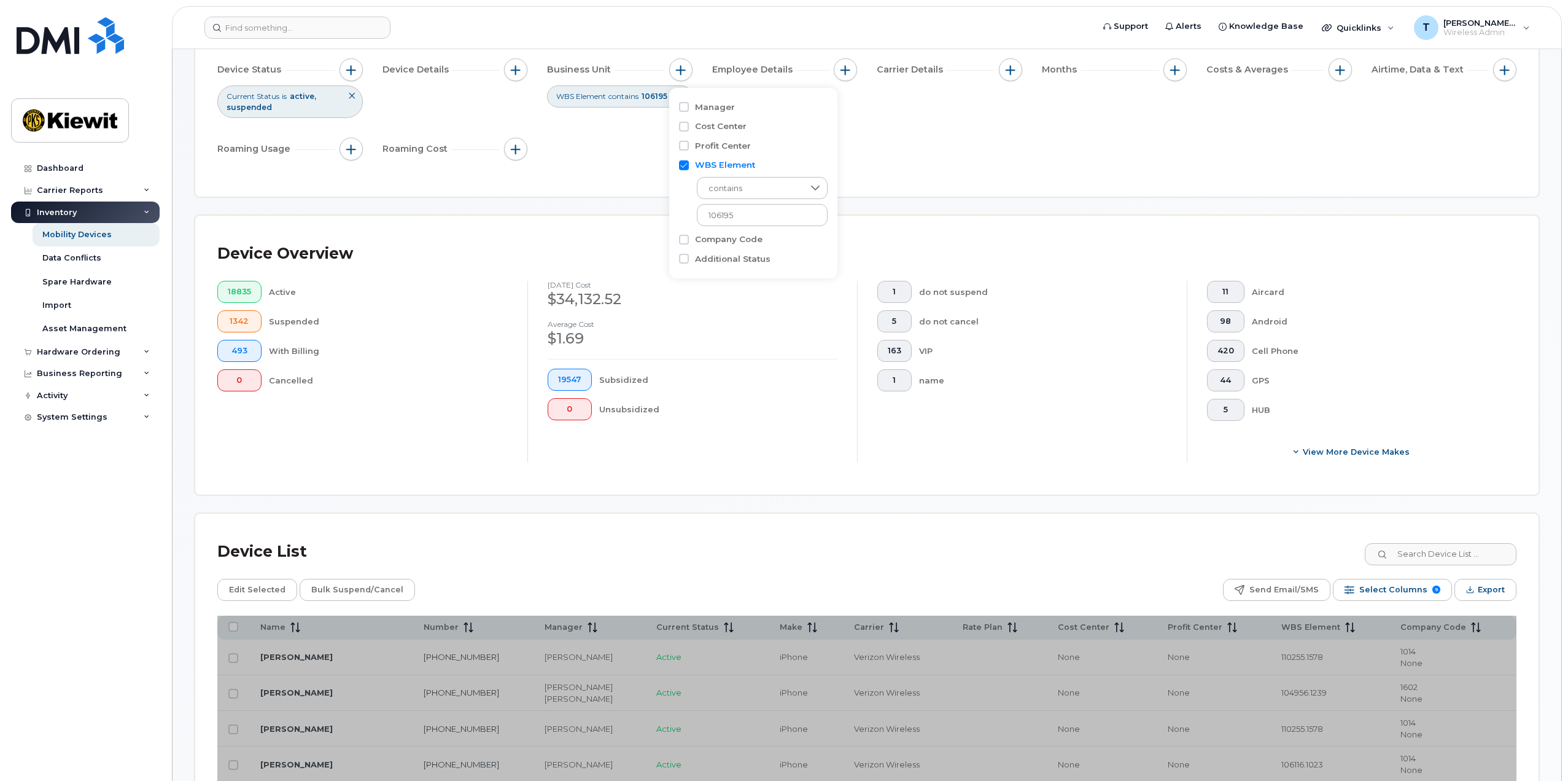
checkbox input "true"
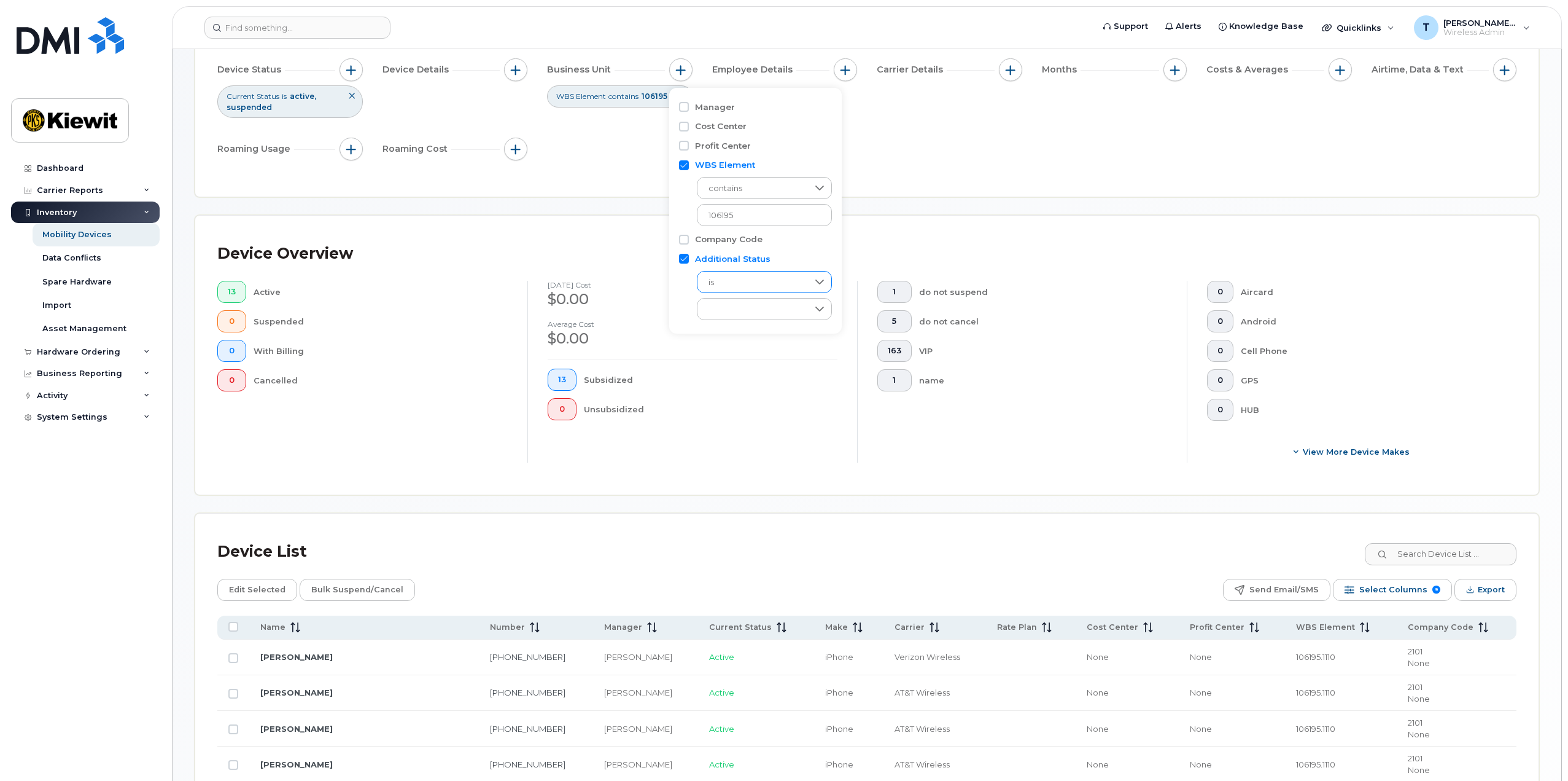
click at [730, 286] on span "is" at bounding box center [752, 282] width 111 height 23
click at [731, 318] on li "is" at bounding box center [765, 315] width 135 height 24
click at [729, 303] on div "empty" at bounding box center [752, 308] width 111 height 21
click at [889, 250] on div "Device Overview" at bounding box center [866, 253] width 1299 height 32
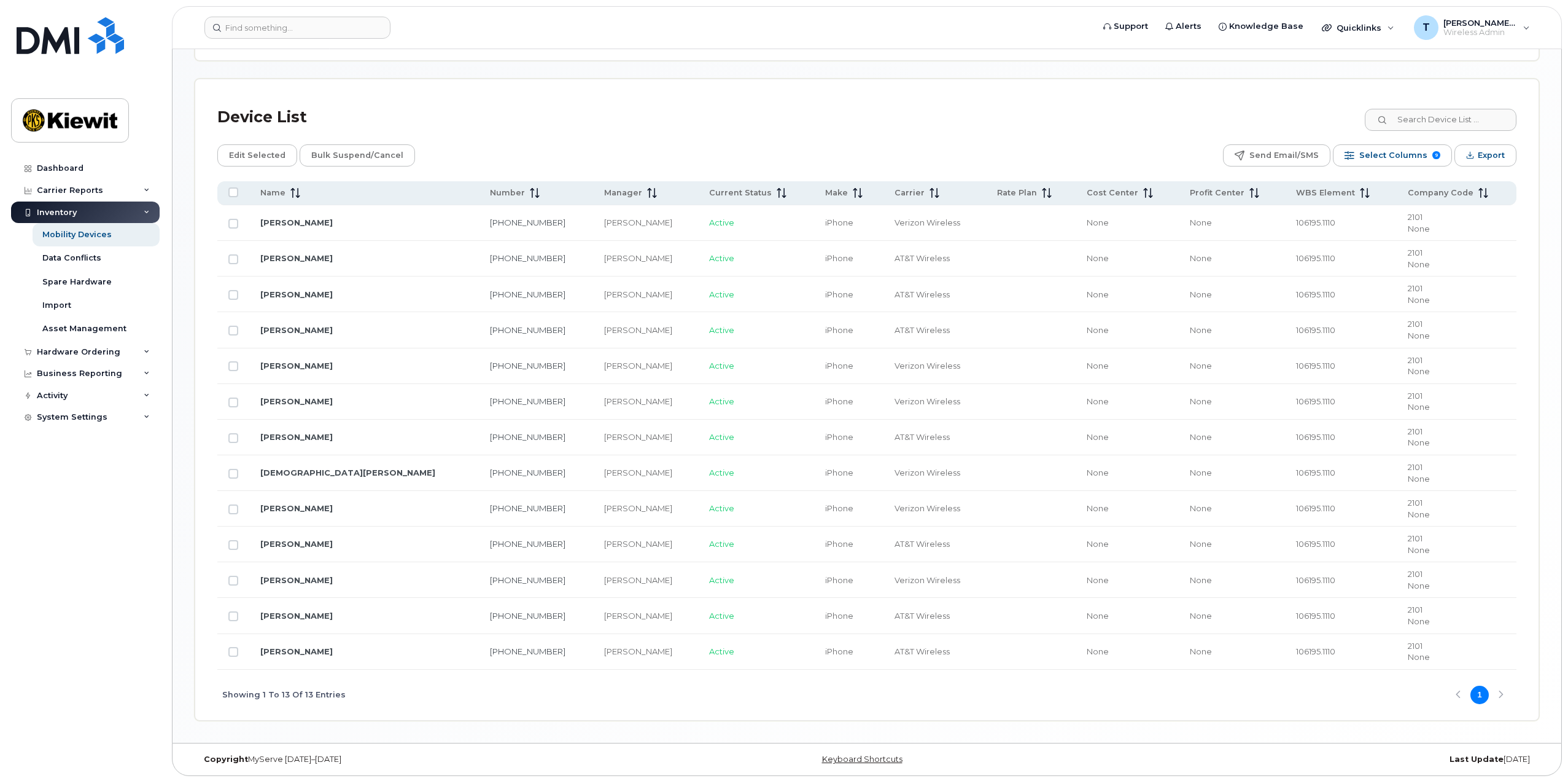
scroll to position [558, 0]
click at [1480, 155] on span "Export" at bounding box center [1491, 154] width 27 height 19
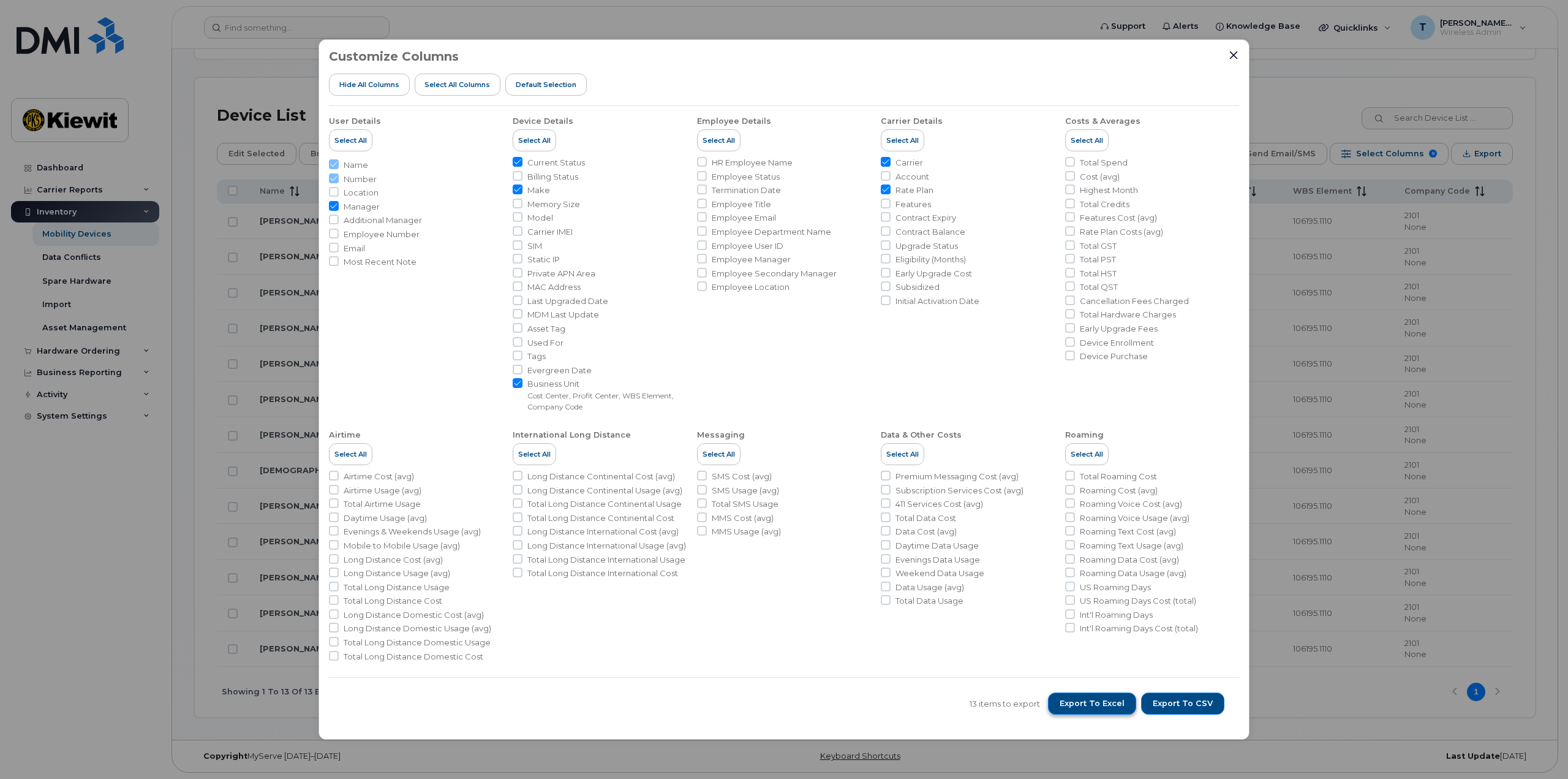
click at [1118, 709] on button "Export to Excel" at bounding box center [1093, 703] width 88 height 23
click at [1100, 708] on span "Export to Excel" at bounding box center [1092, 703] width 65 height 11
click at [1234, 57] on icon "Close" at bounding box center [1234, 55] width 10 height 10
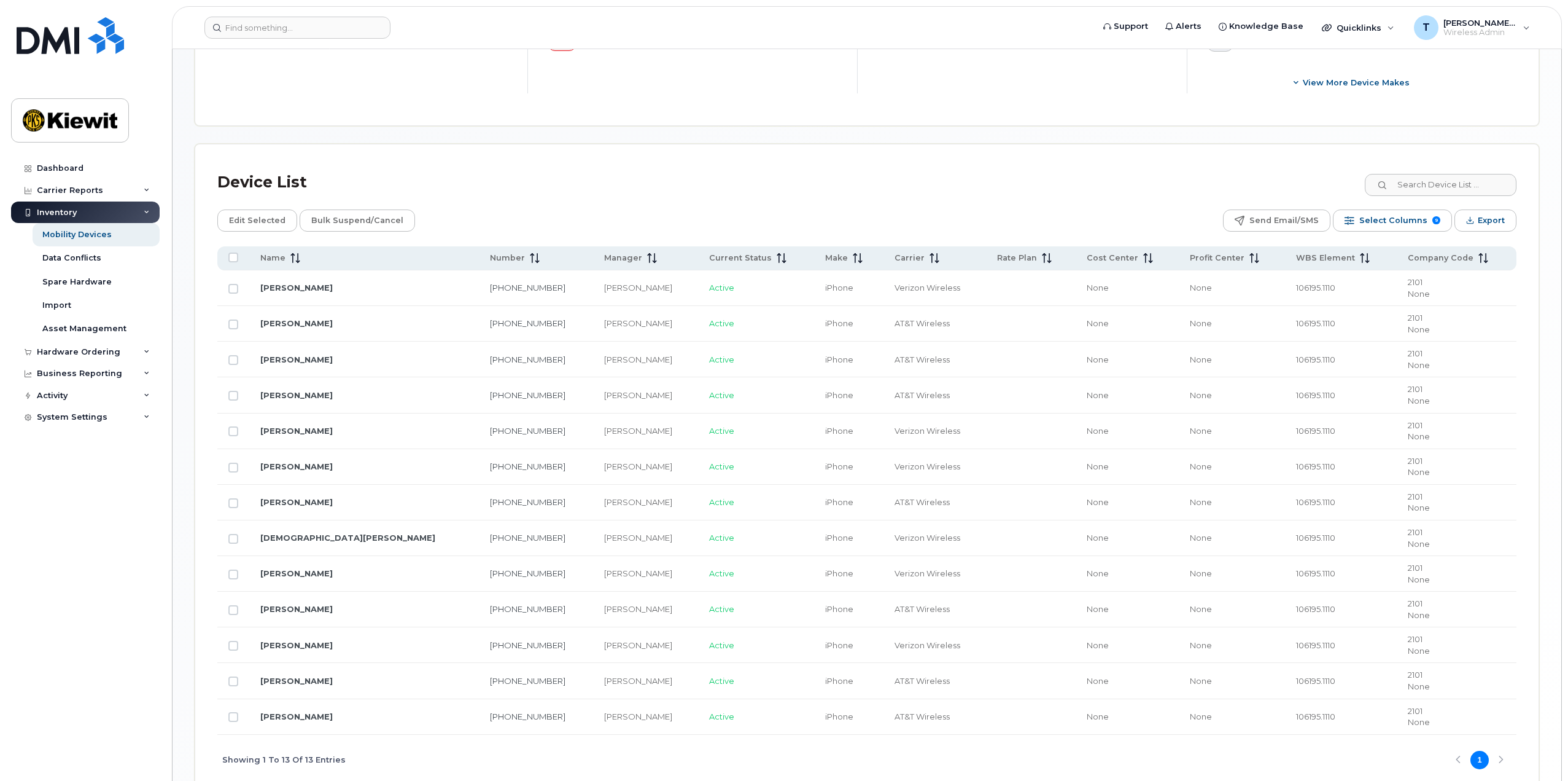
scroll to position [497, 0]
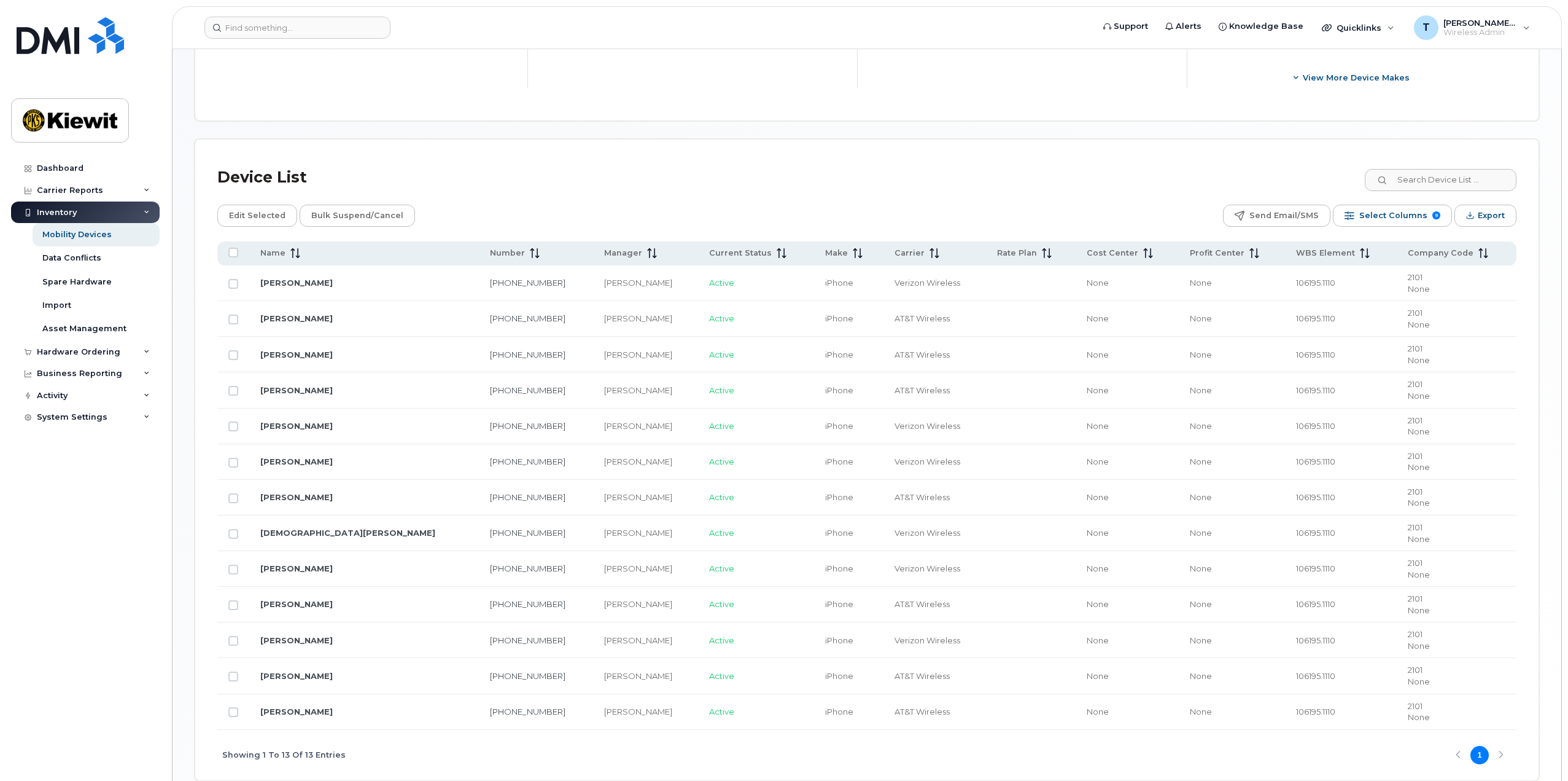
click at [735, 122] on div "Mobility Devices Devices Save Report Import from CSV Export to CSV Add Device F…" at bounding box center [866, 178] width 1344 height 1206
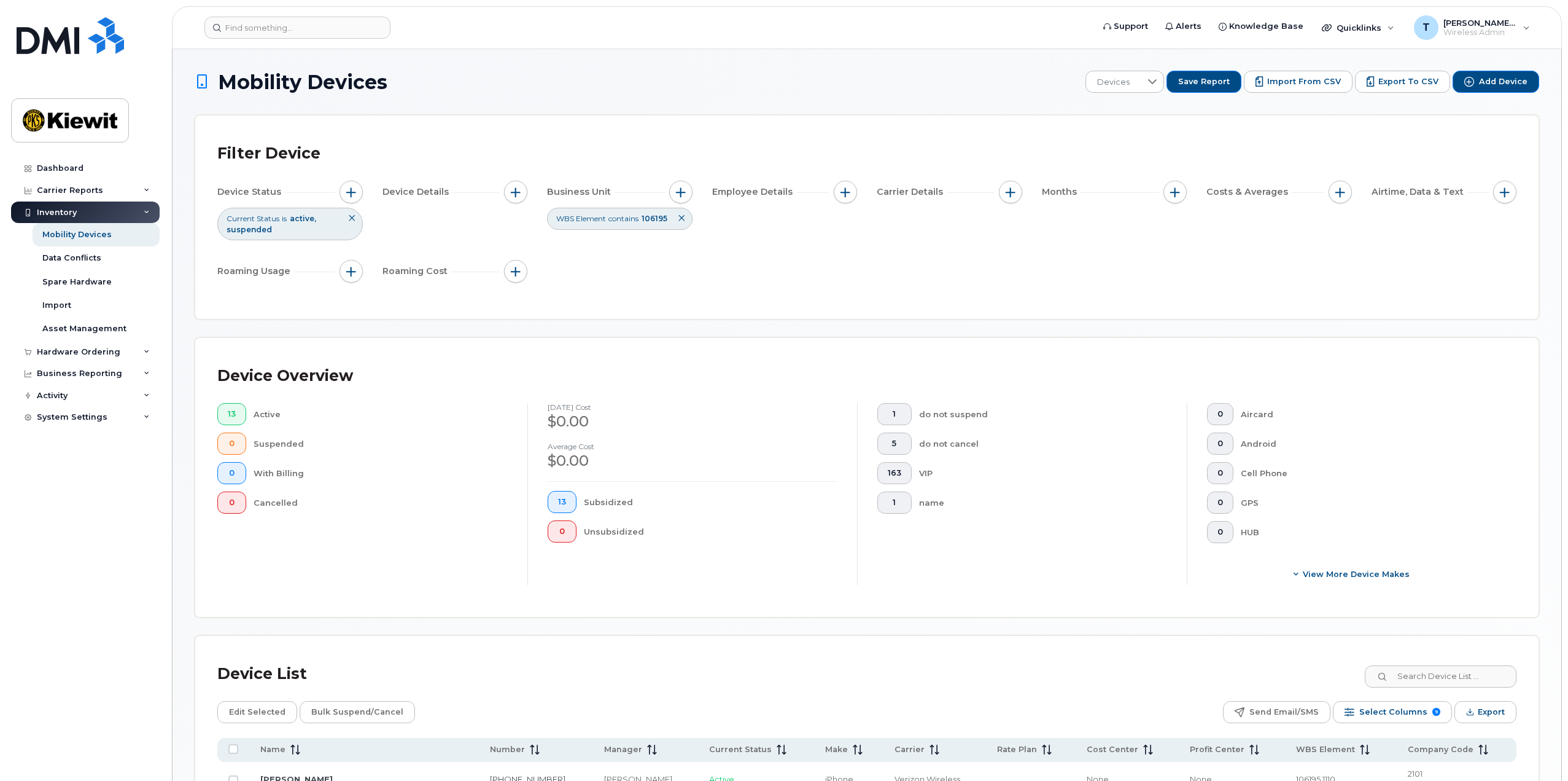
scroll to position [0, 0]
click at [682, 221] on icon at bounding box center [681, 219] width 8 height 8
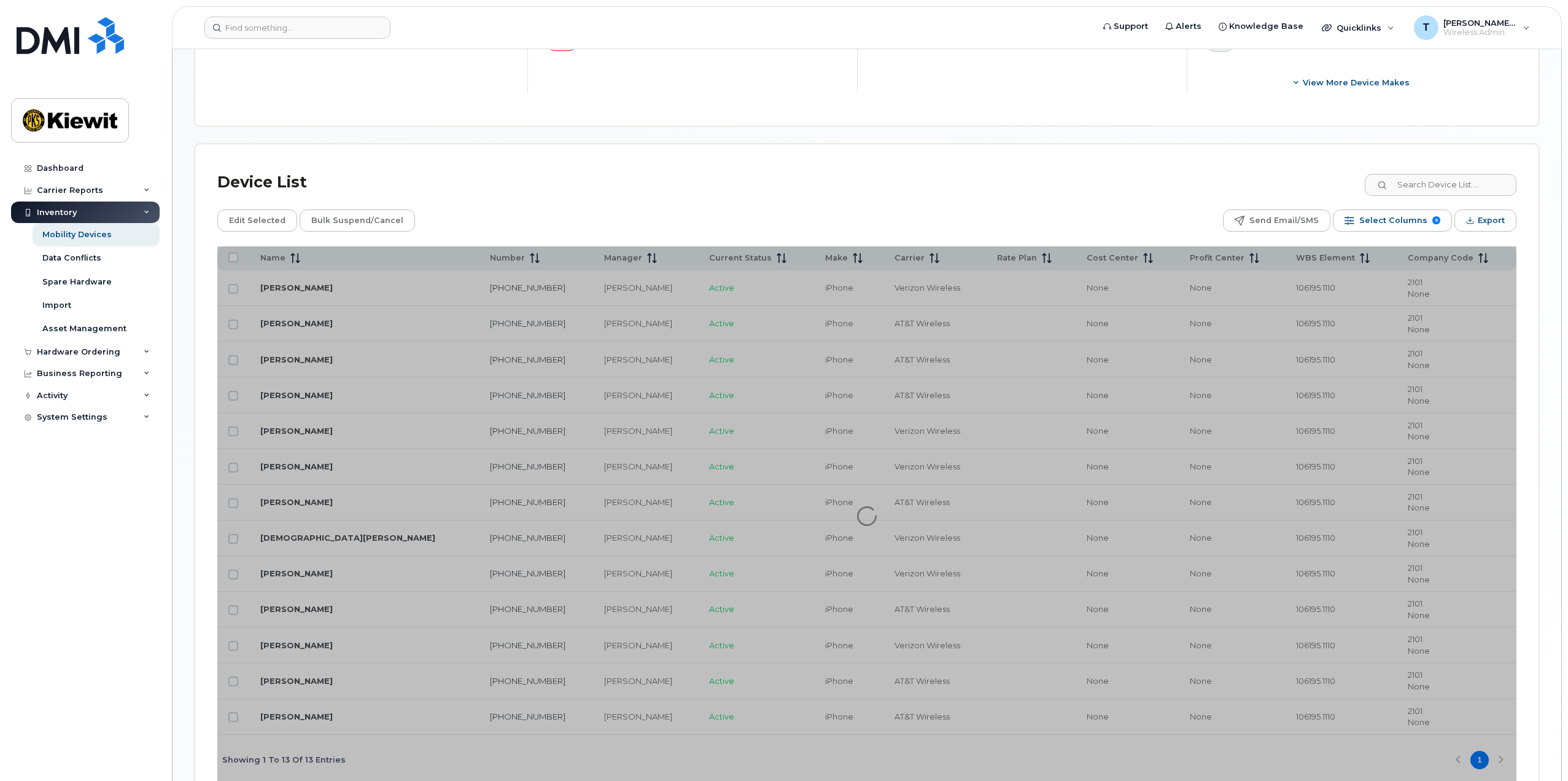
scroll to position [558, 0]
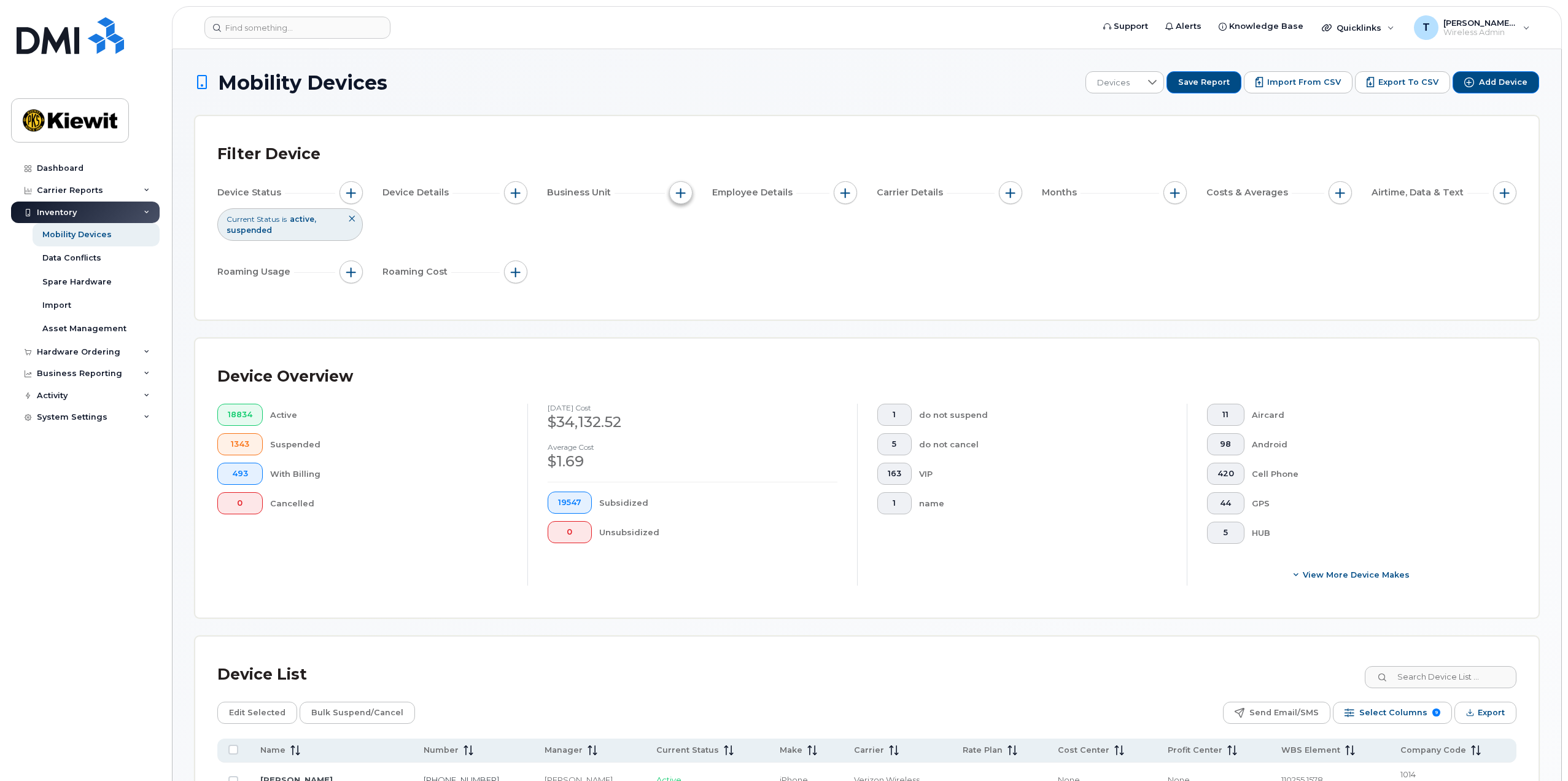
click at [678, 195] on span "button" at bounding box center [680, 193] width 10 height 10
click at [773, 379] on div "empty" at bounding box center [752, 376] width 111 height 21
click at [743, 350] on span "is" at bounding box center [752, 351] width 109 height 23
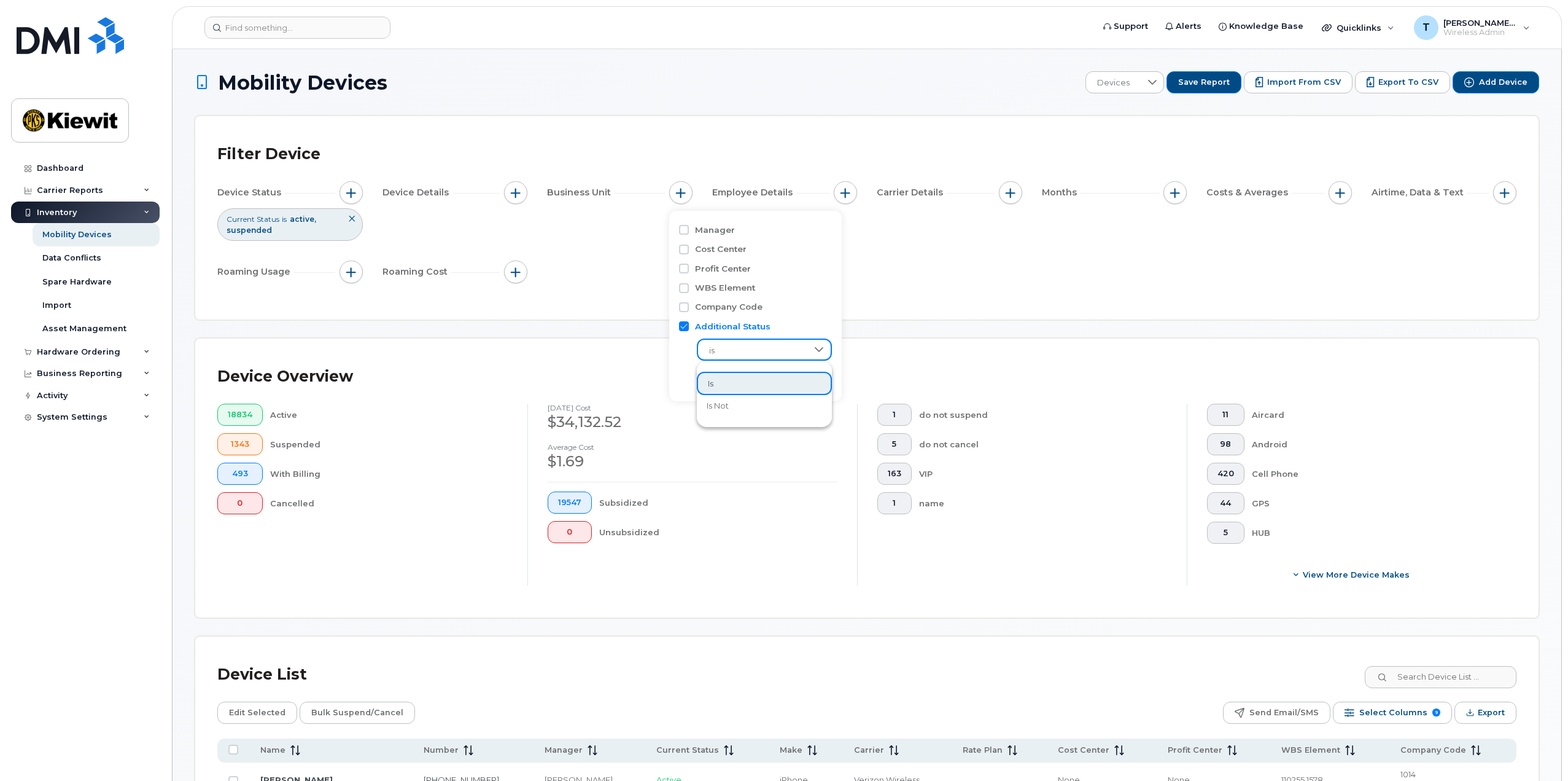
click at [718, 286] on label "WBS Element" at bounding box center [725, 288] width 60 height 12
click at [688, 286] on input "WBS Element" at bounding box center [683, 288] width 10 height 10
checkbox input "true"
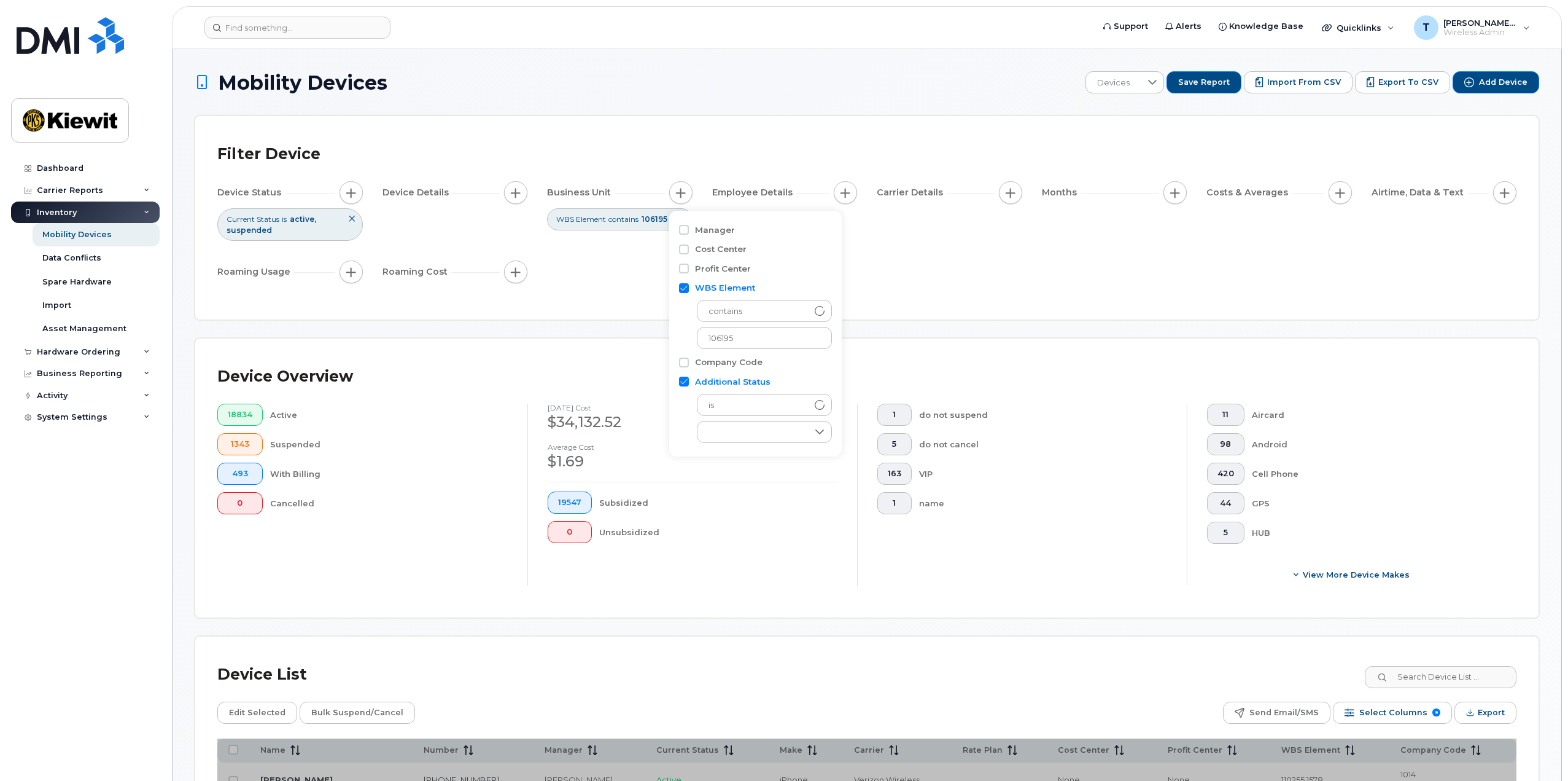
click at [731, 377] on label "Additional Status" at bounding box center [732, 382] width 76 height 12
click at [688, 377] on input "Additional Status" at bounding box center [683, 381] width 10 height 10
checkbox input "false"
click at [708, 346] on input "106195" at bounding box center [763, 338] width 132 height 23
type input "110223"
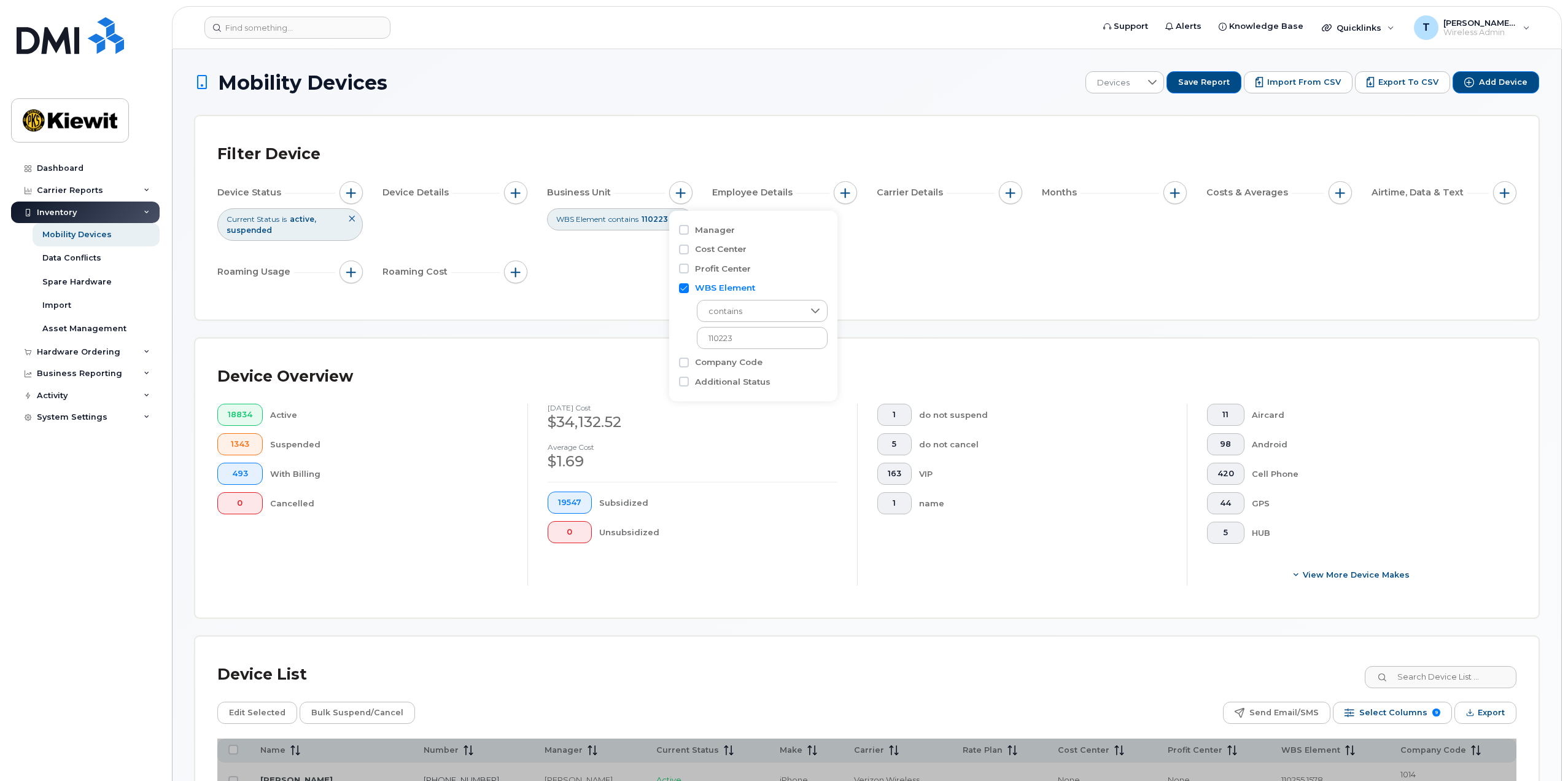
click at [630, 298] on div "Filter Device Device Status Current Status is active suspended Device Details B…" at bounding box center [866, 218] width 1299 height 159
click at [670, 296] on div "Filter Device Device Status Current Status is active suspended Device Details B…" at bounding box center [866, 218] width 1299 height 159
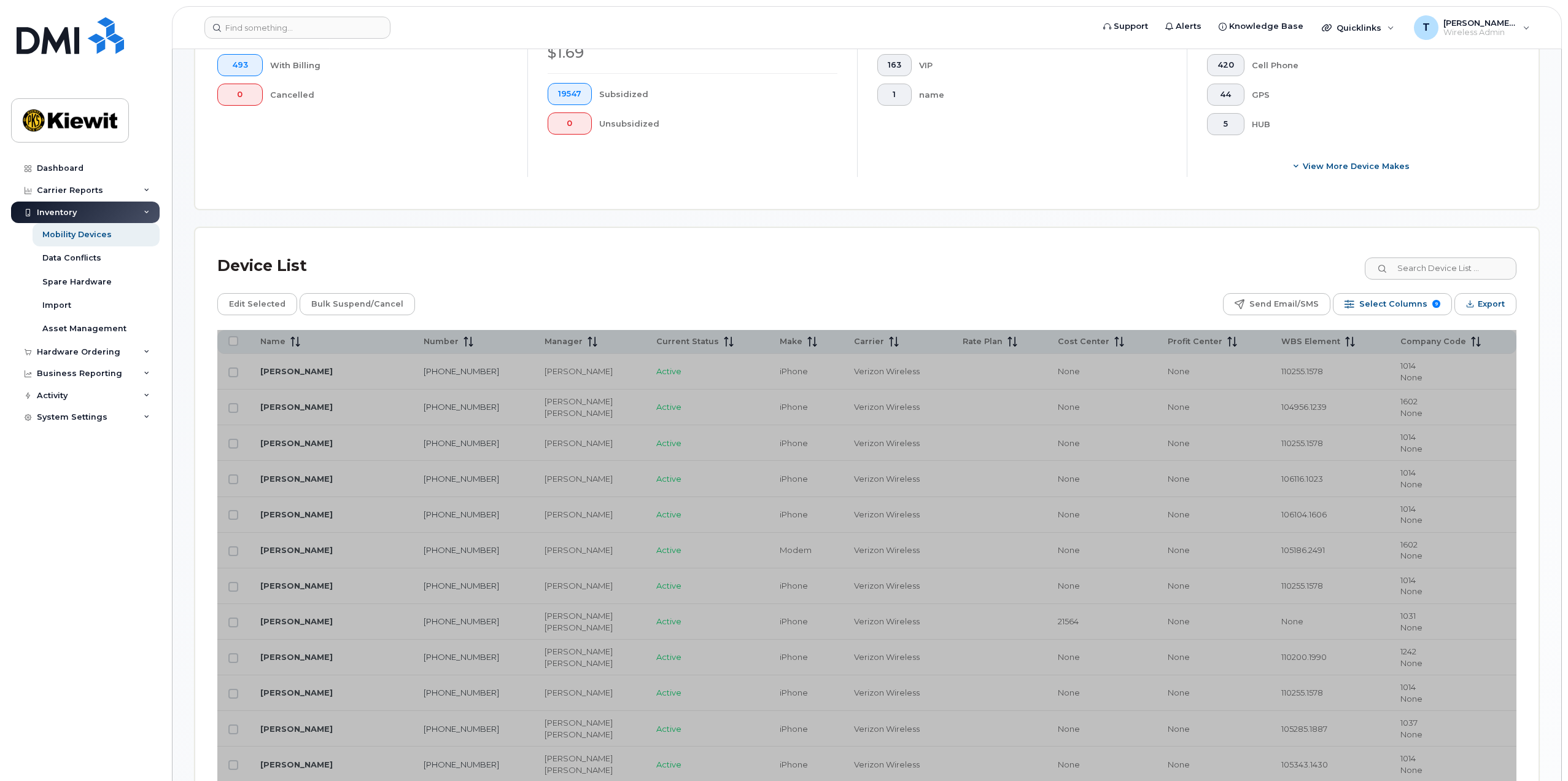
scroll to position [430, 0]
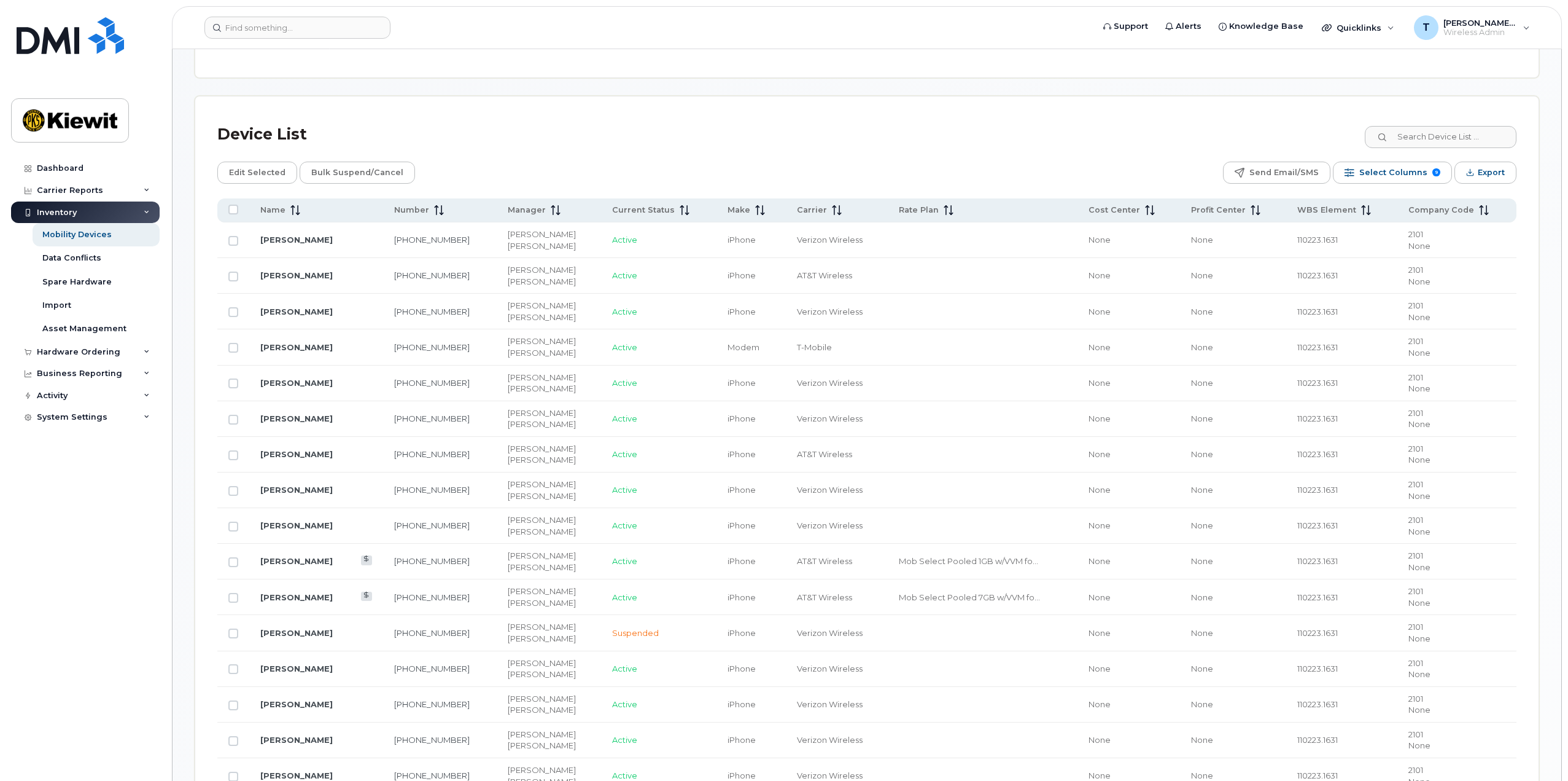
scroll to position [774, 0]
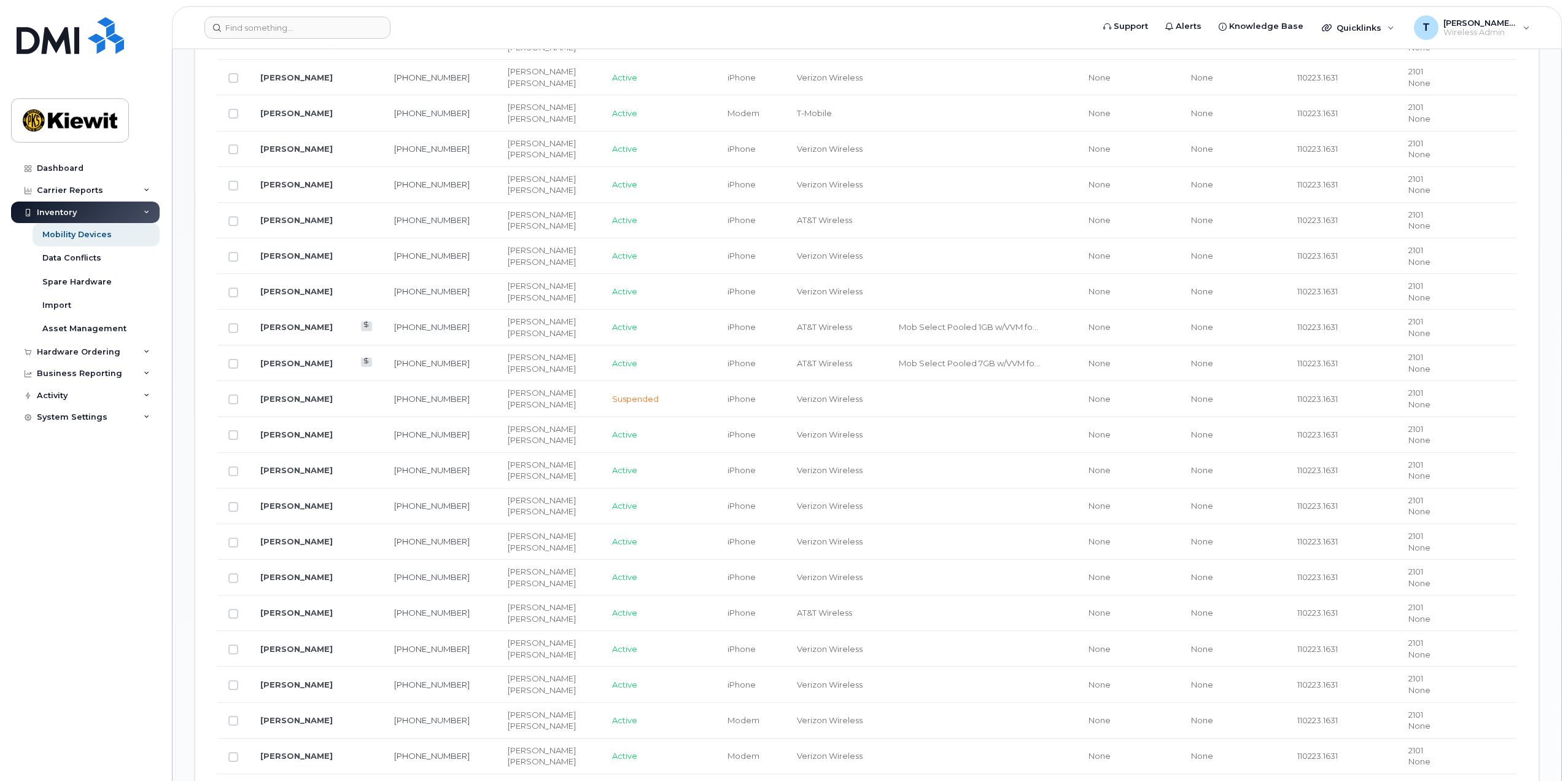
click at [978, 328] on span "Mob Select Pooled 1GB w/VVM fo..." at bounding box center [968, 327] width 139 height 10
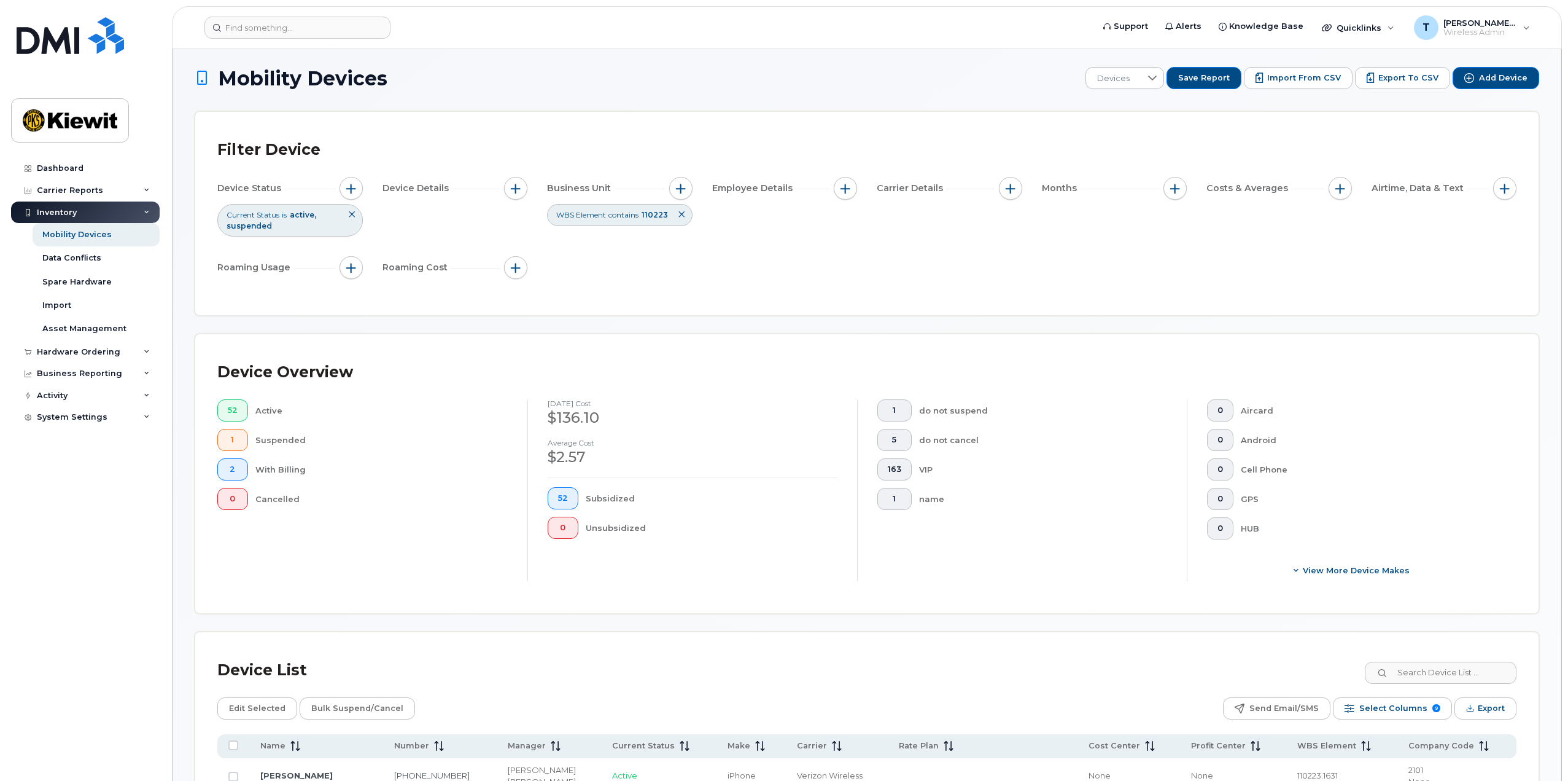
scroll to position [0, 0]
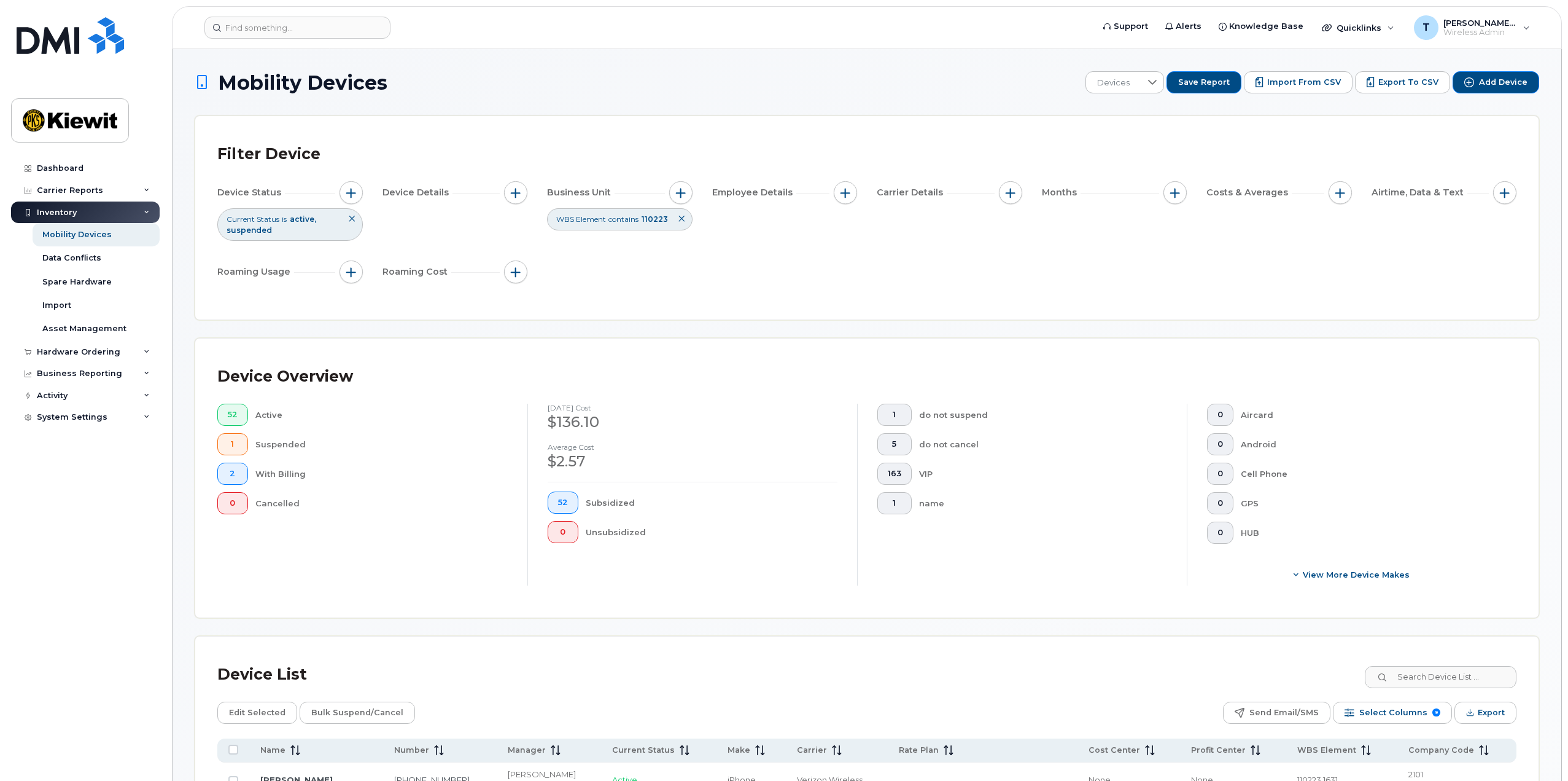
click at [351, 219] on icon at bounding box center [351, 219] width 8 height 8
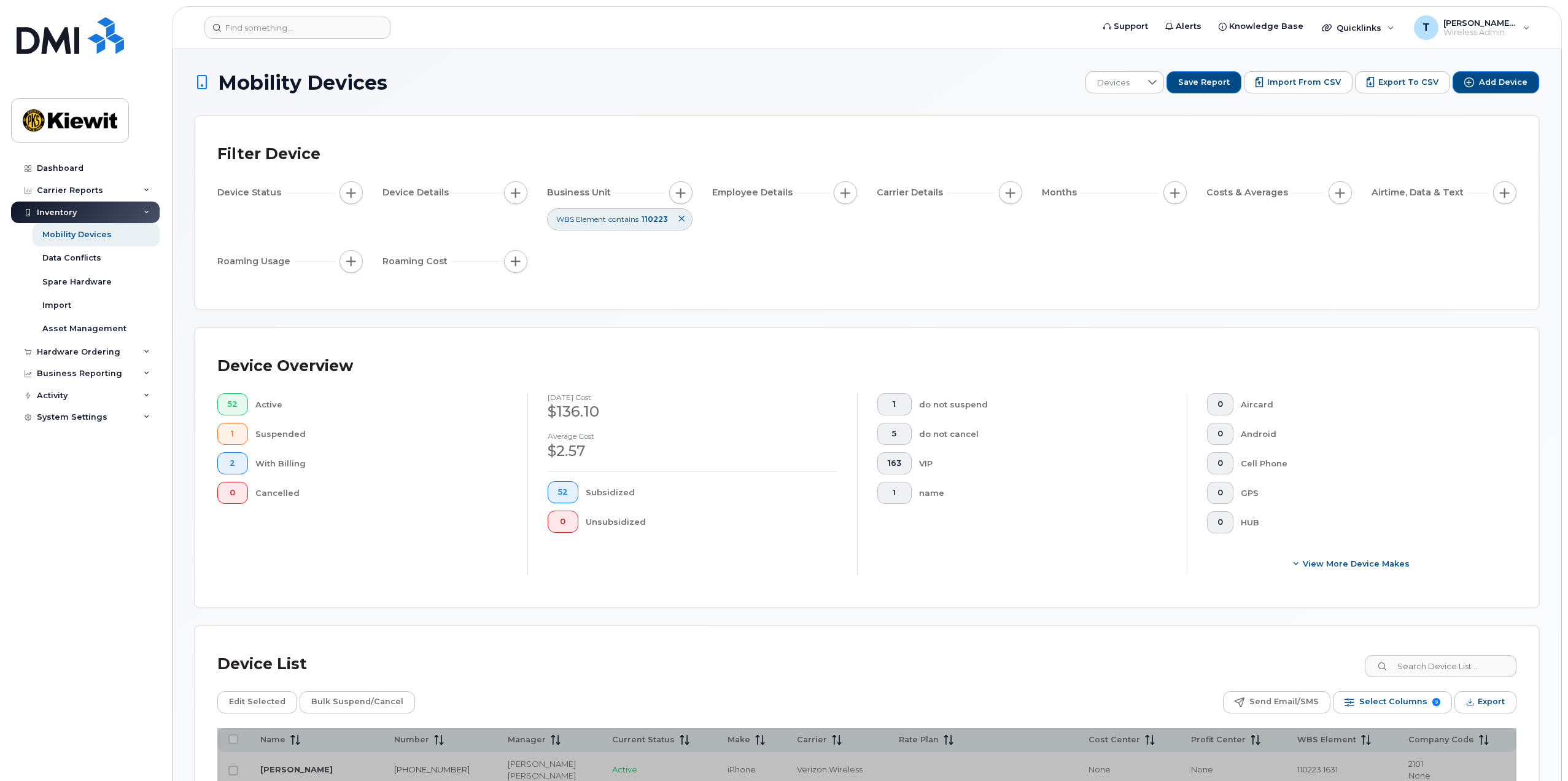
click at [364, 223] on div "Device Status Device Details Business Unit WBS Element contains 110223 Employee…" at bounding box center [866, 229] width 1299 height 96
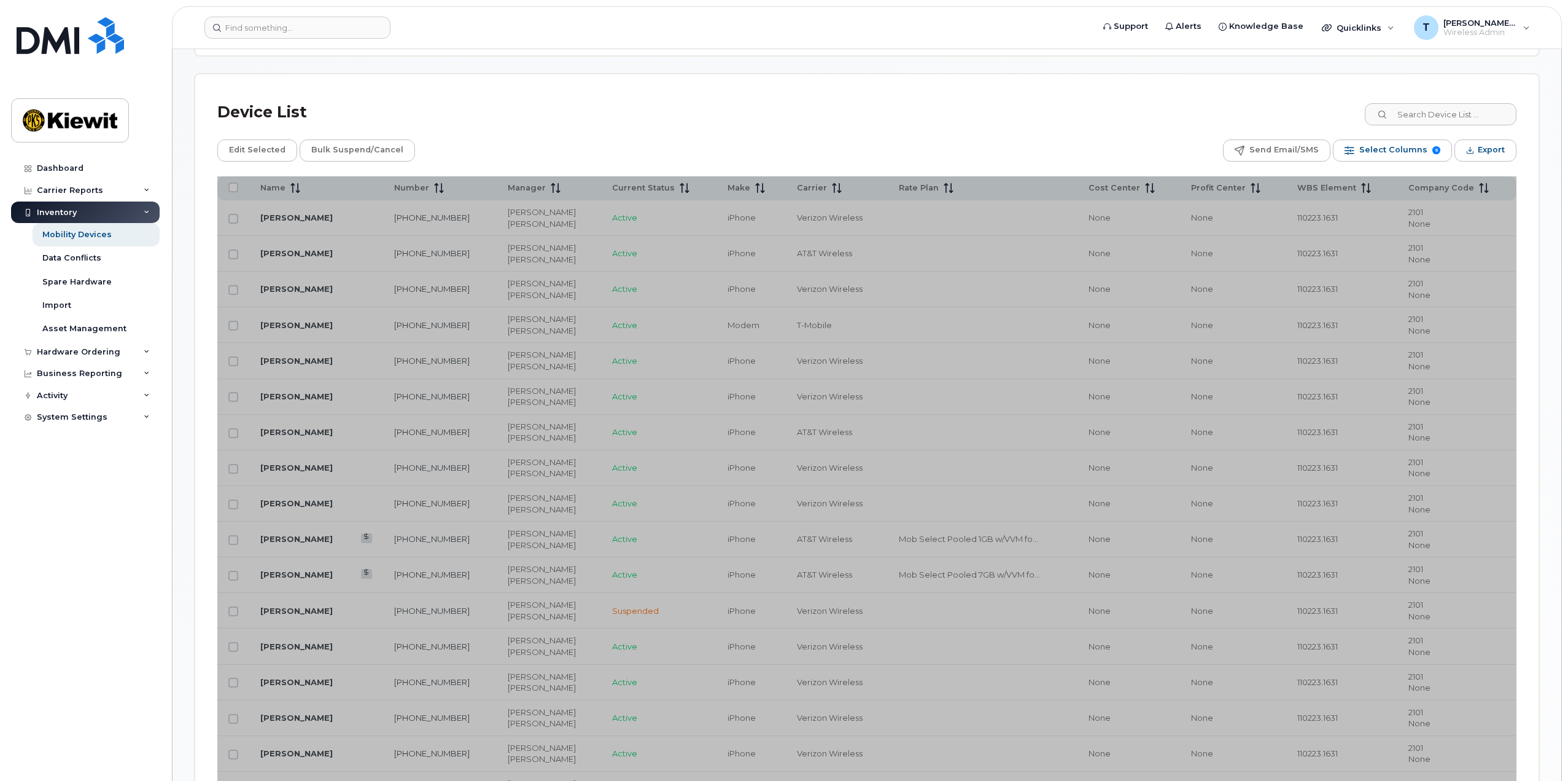
scroll to position [553, 0]
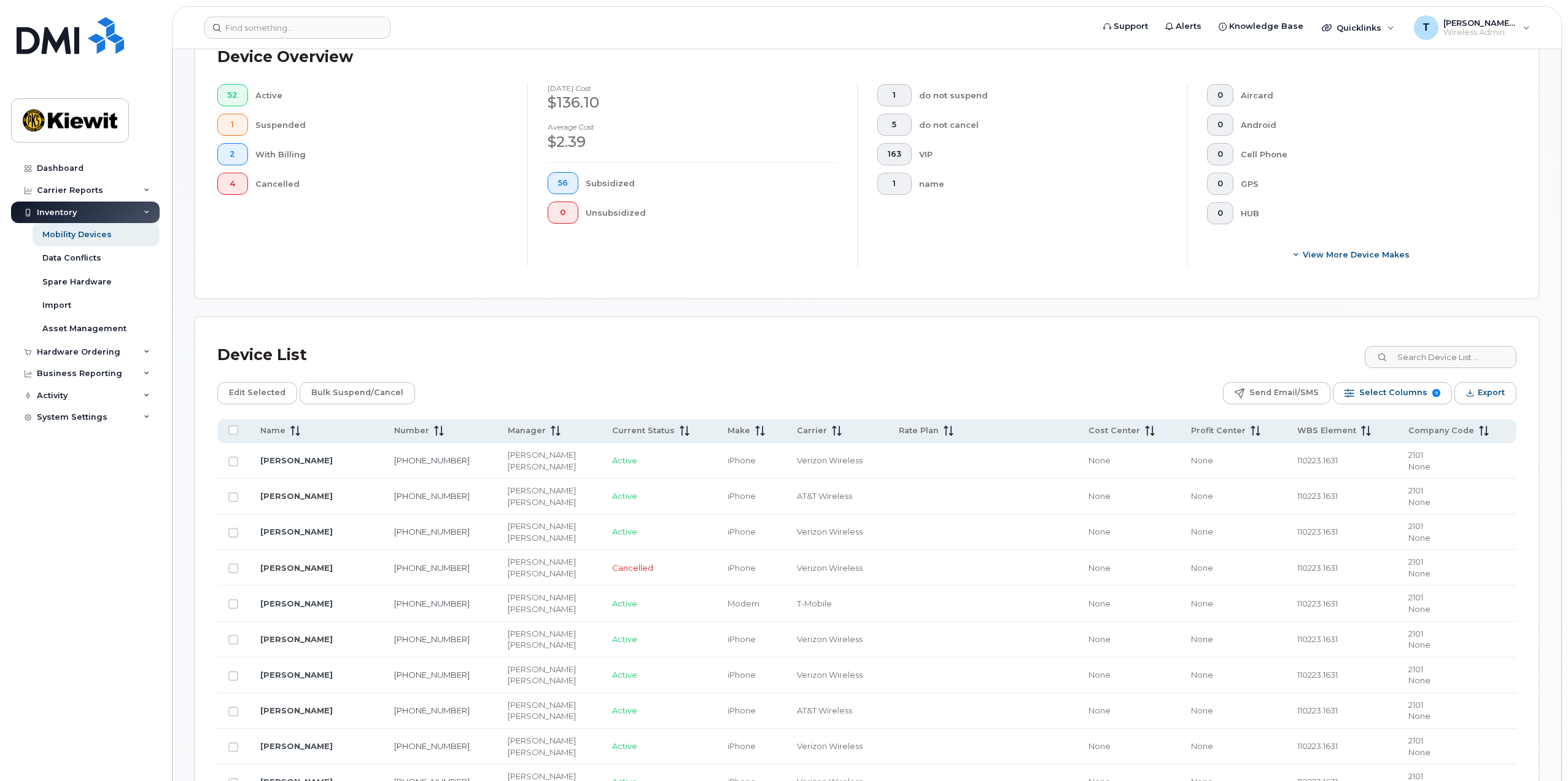
scroll to position [307, 0]
click at [1497, 397] on span "Export" at bounding box center [1491, 394] width 27 height 19
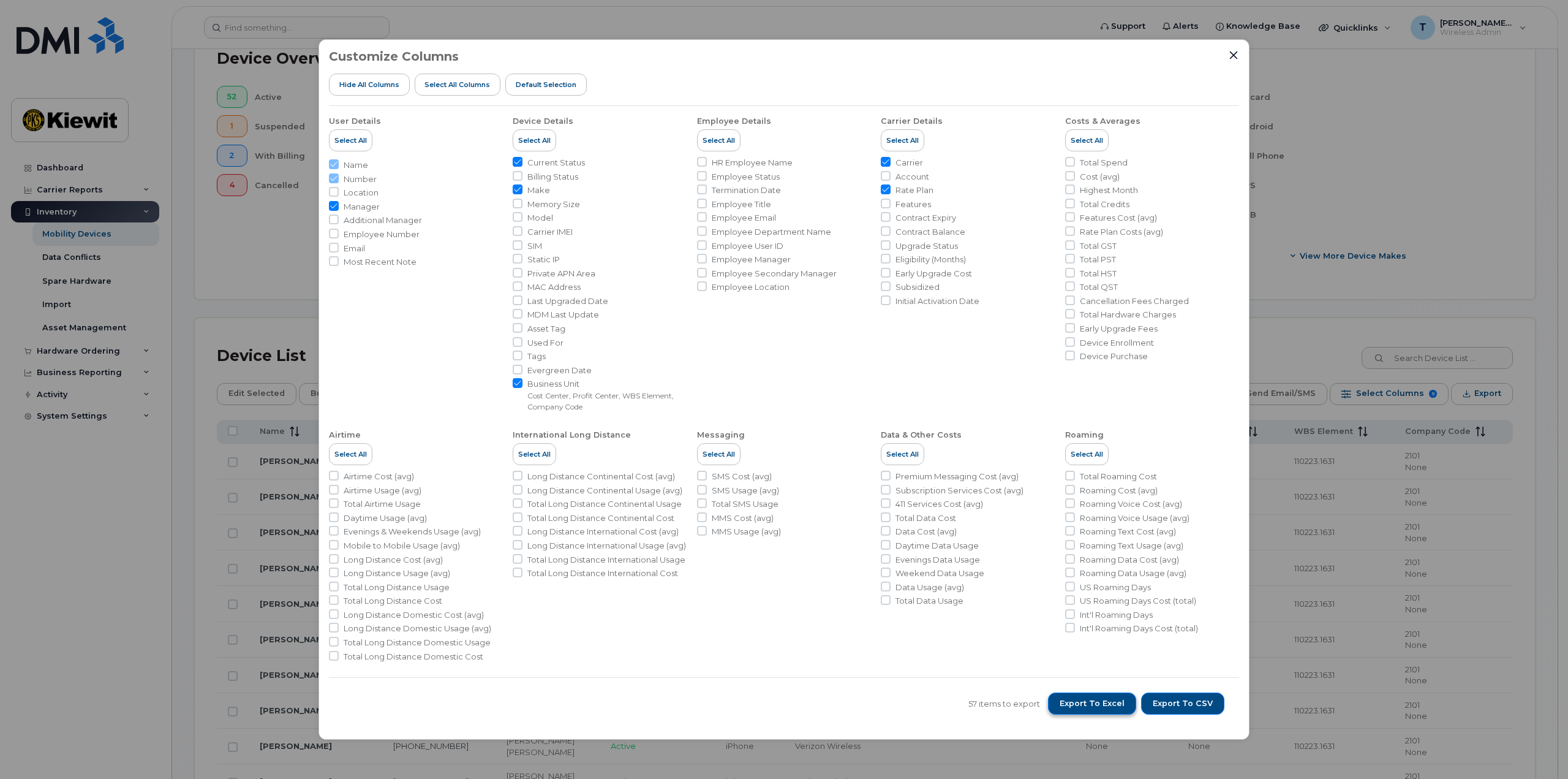
click at [1121, 708] on span "Export to Excel" at bounding box center [1092, 703] width 65 height 11
click at [1228, 55] on button "Close" at bounding box center [1233, 55] width 11 height 11
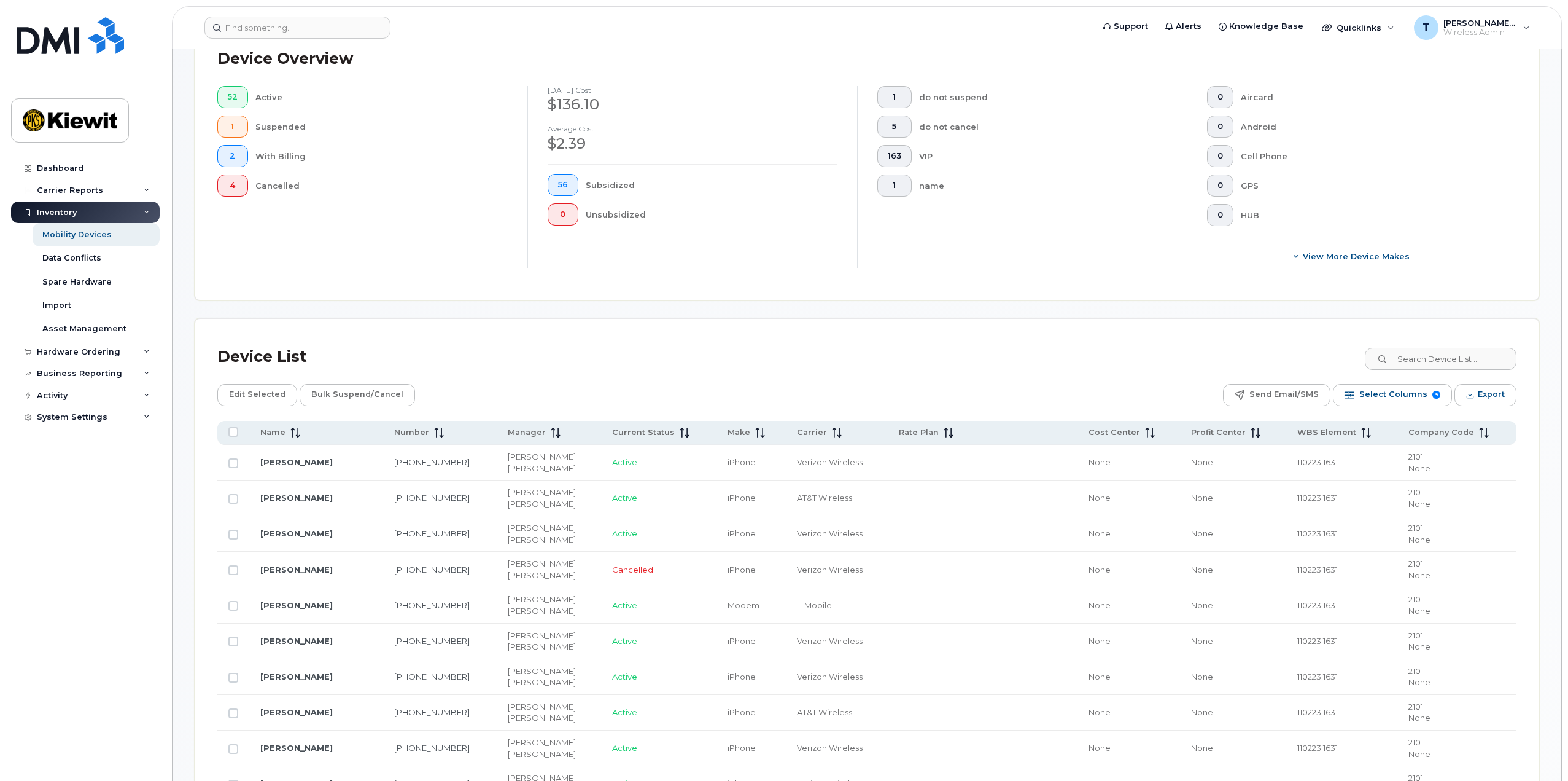
scroll to position [0, 0]
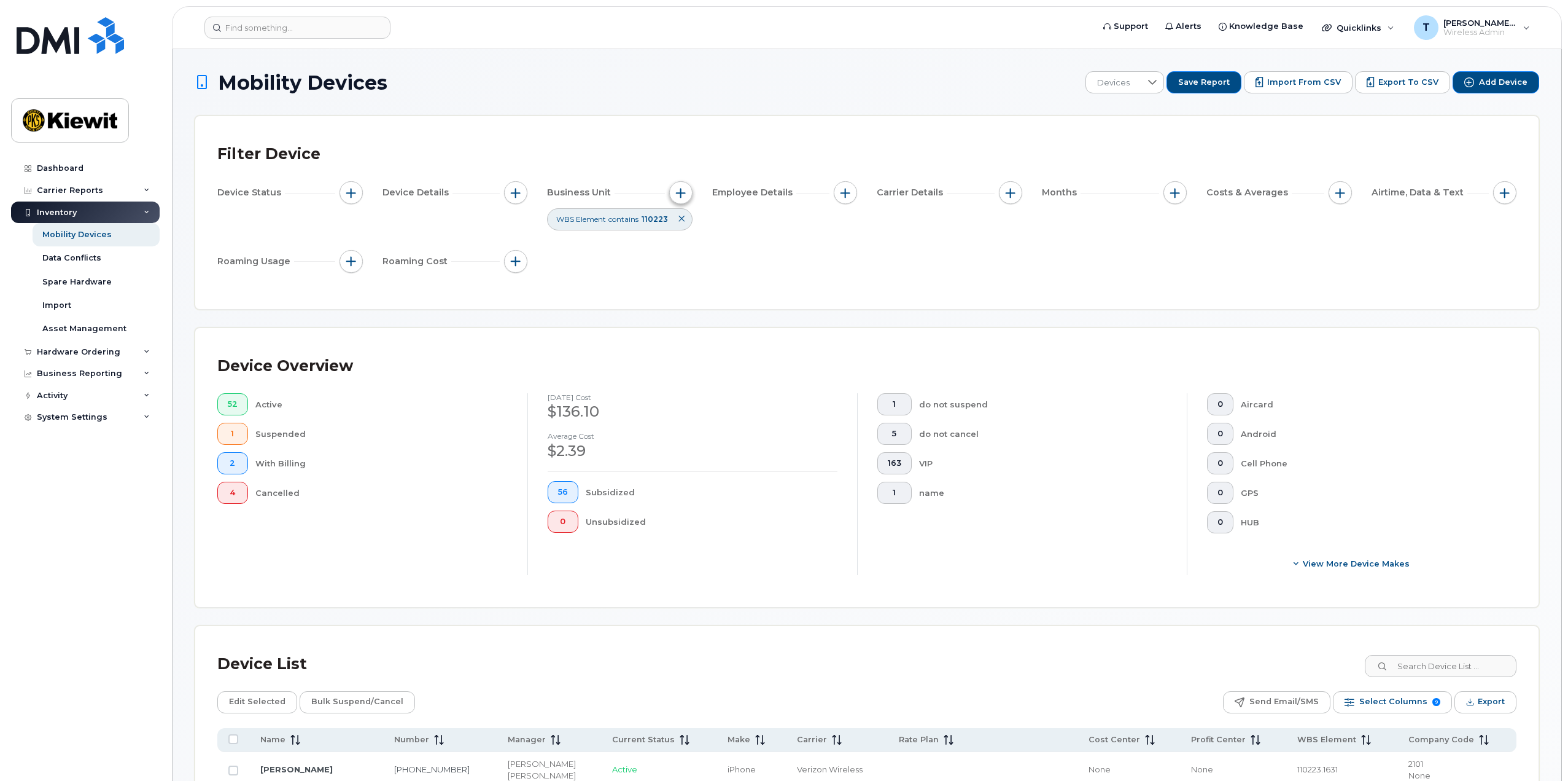
drag, startPoint x: 678, startPoint y: 188, endPoint x: 678, endPoint y: 199, distance: 11.0
click at [678, 188] on span "button" at bounding box center [680, 193] width 10 height 10
click at [764, 342] on input "110223" at bounding box center [763, 338] width 132 height 23
drag, startPoint x: 682, startPoint y: 335, endPoint x: 671, endPoint y: 337, distance: 11.2
click at [673, 337] on div "Manager Cost Center Profit Center WBS Element contains 110223 Company Code Addi…" at bounding box center [753, 306] width 170 height 191
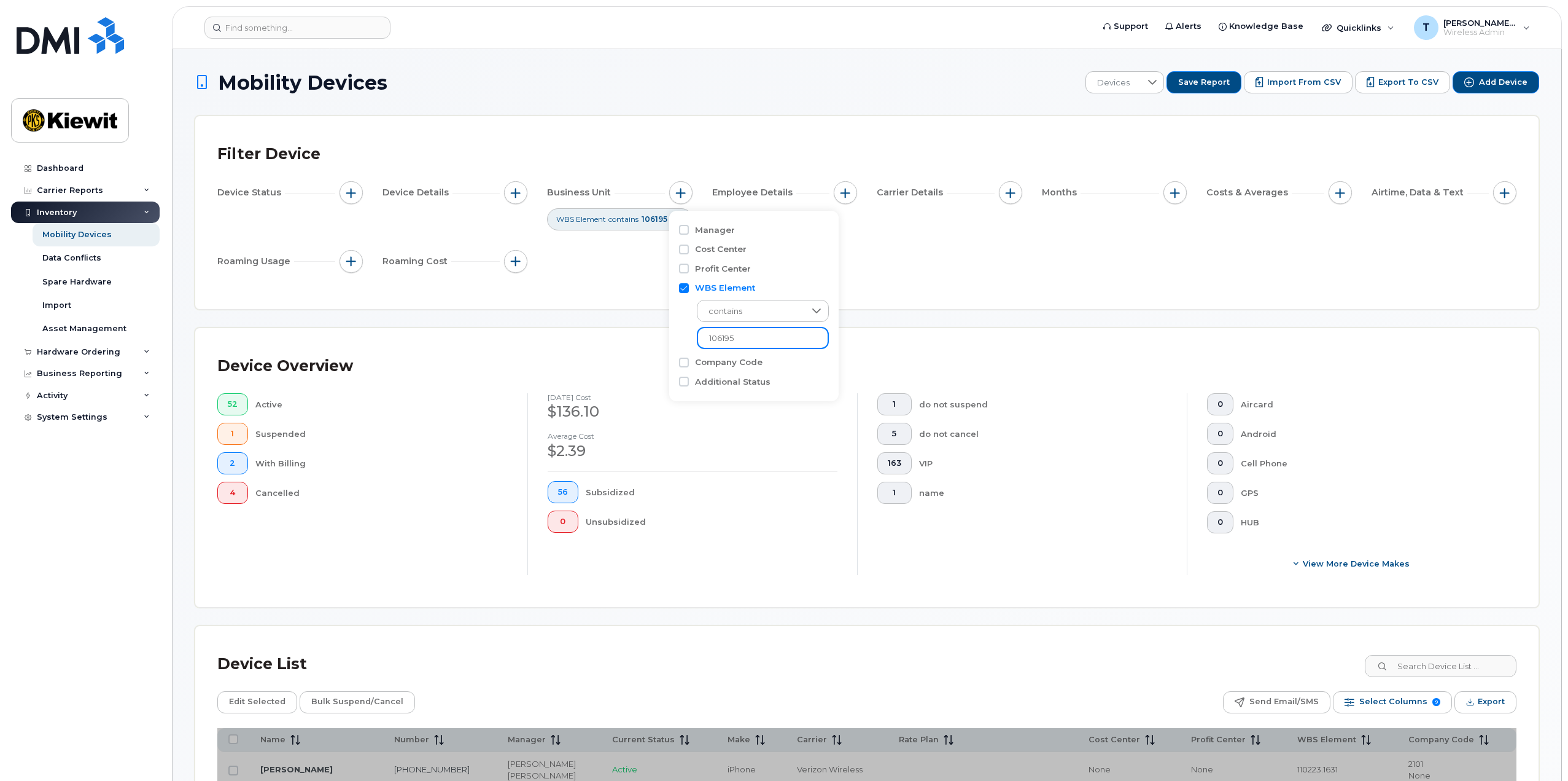
type input "106195"
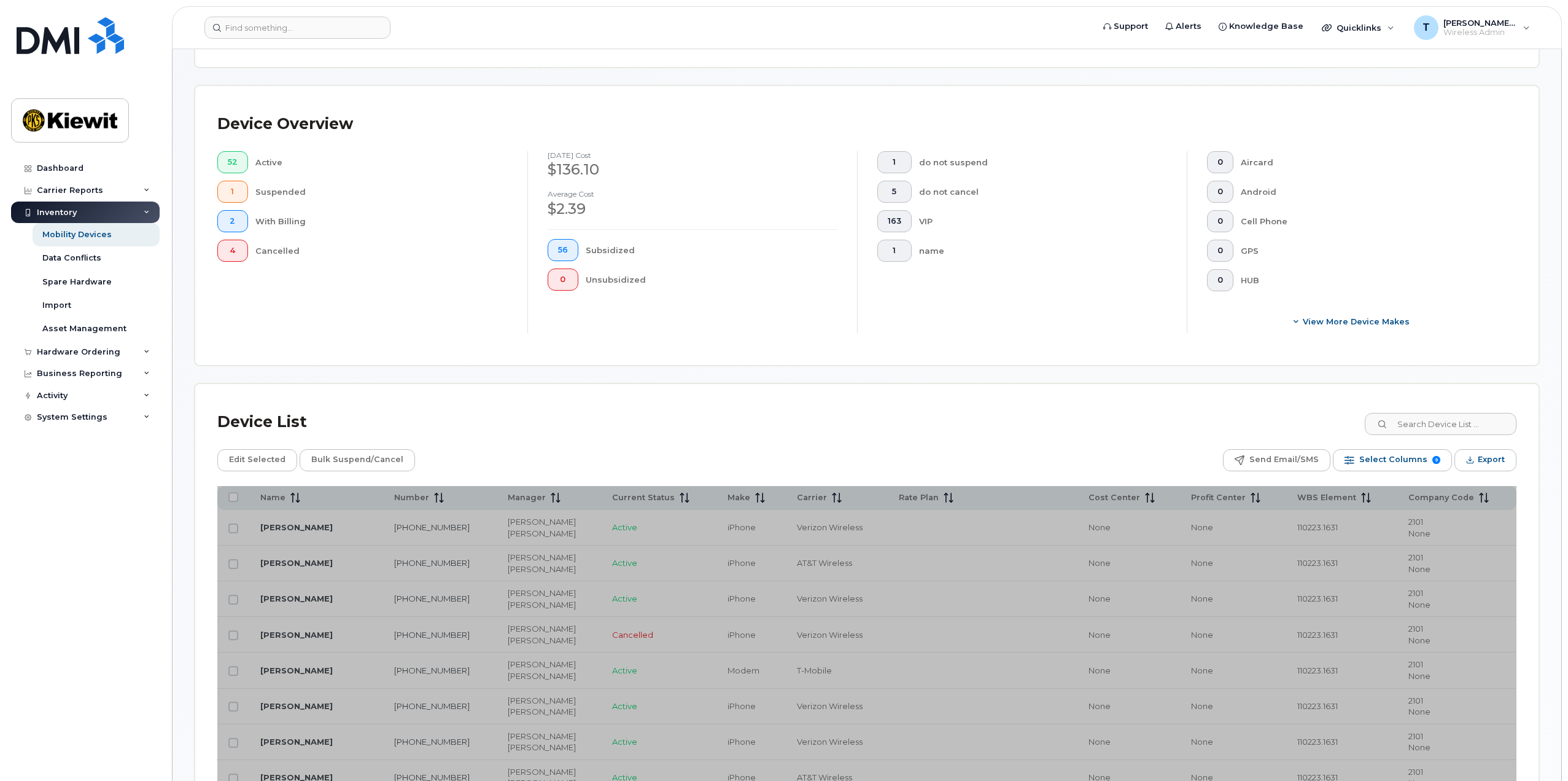
scroll to position [430, 0]
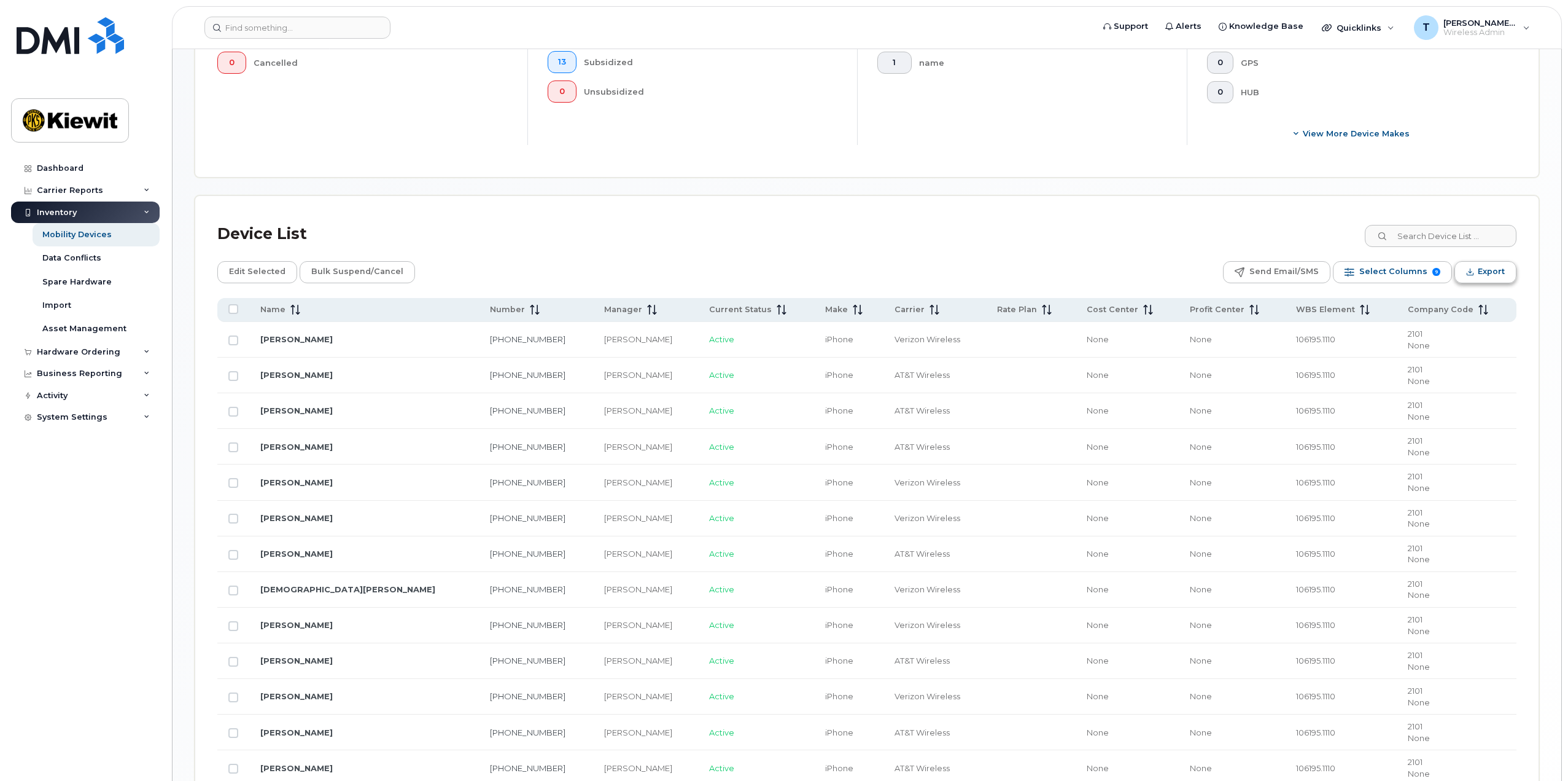
click at [1474, 271] on icon "Export" at bounding box center [1470, 272] width 8 height 8
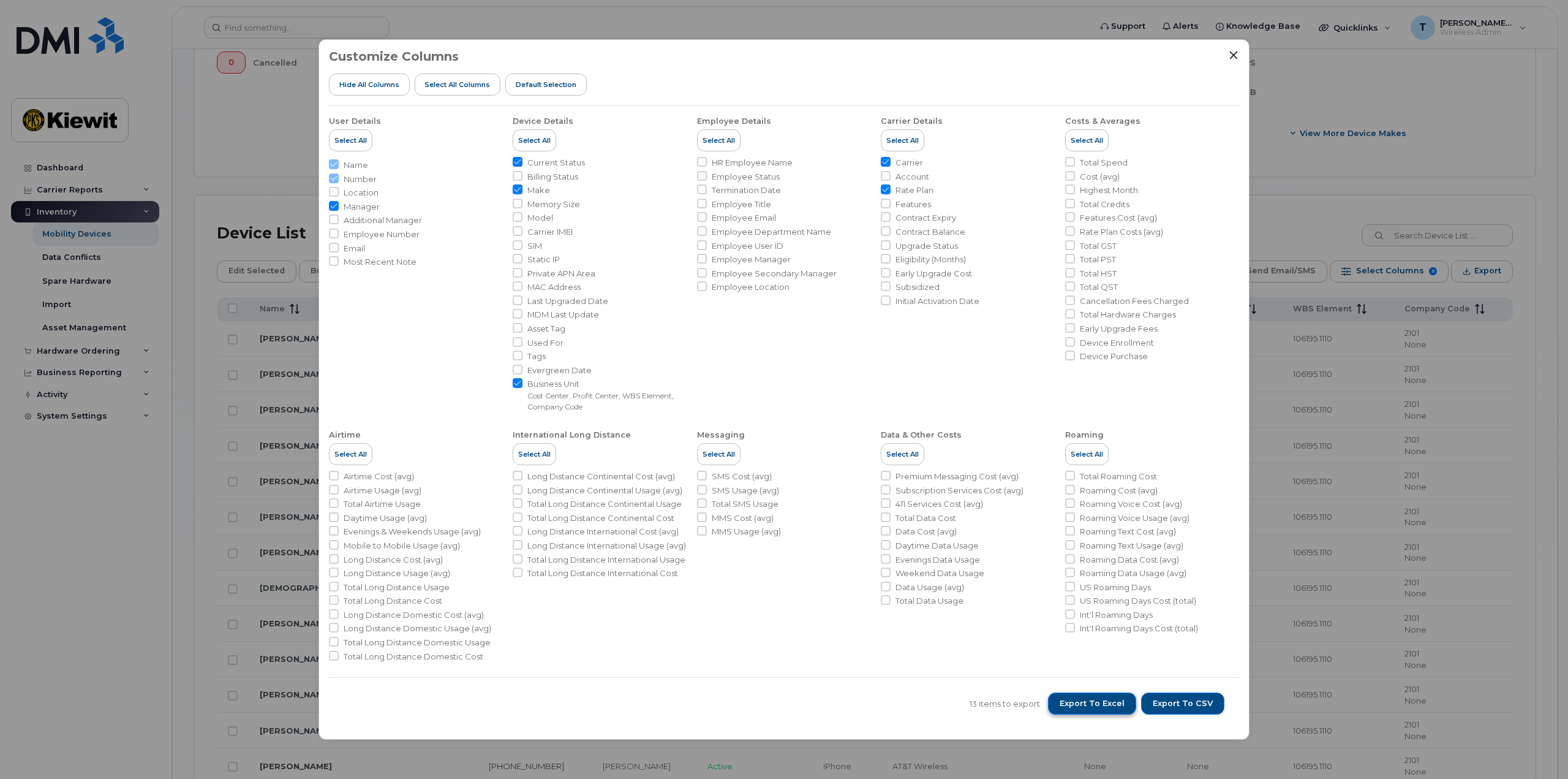
click at [1106, 702] on span "Export to Excel" at bounding box center [1092, 703] width 65 height 11
drag, startPoint x: 987, startPoint y: 367, endPoint x: 1003, endPoint y: 405, distance: 41.2
click at [987, 367] on li "Carrier Details Select All Carrier Account Rate Plan Features Contract Expiry C…" at bounding box center [968, 259] width 174 height 307
click at [1086, 698] on span "Export to Excel" at bounding box center [1092, 703] width 65 height 11
click at [1238, 52] on icon "Close" at bounding box center [1234, 55] width 10 height 10
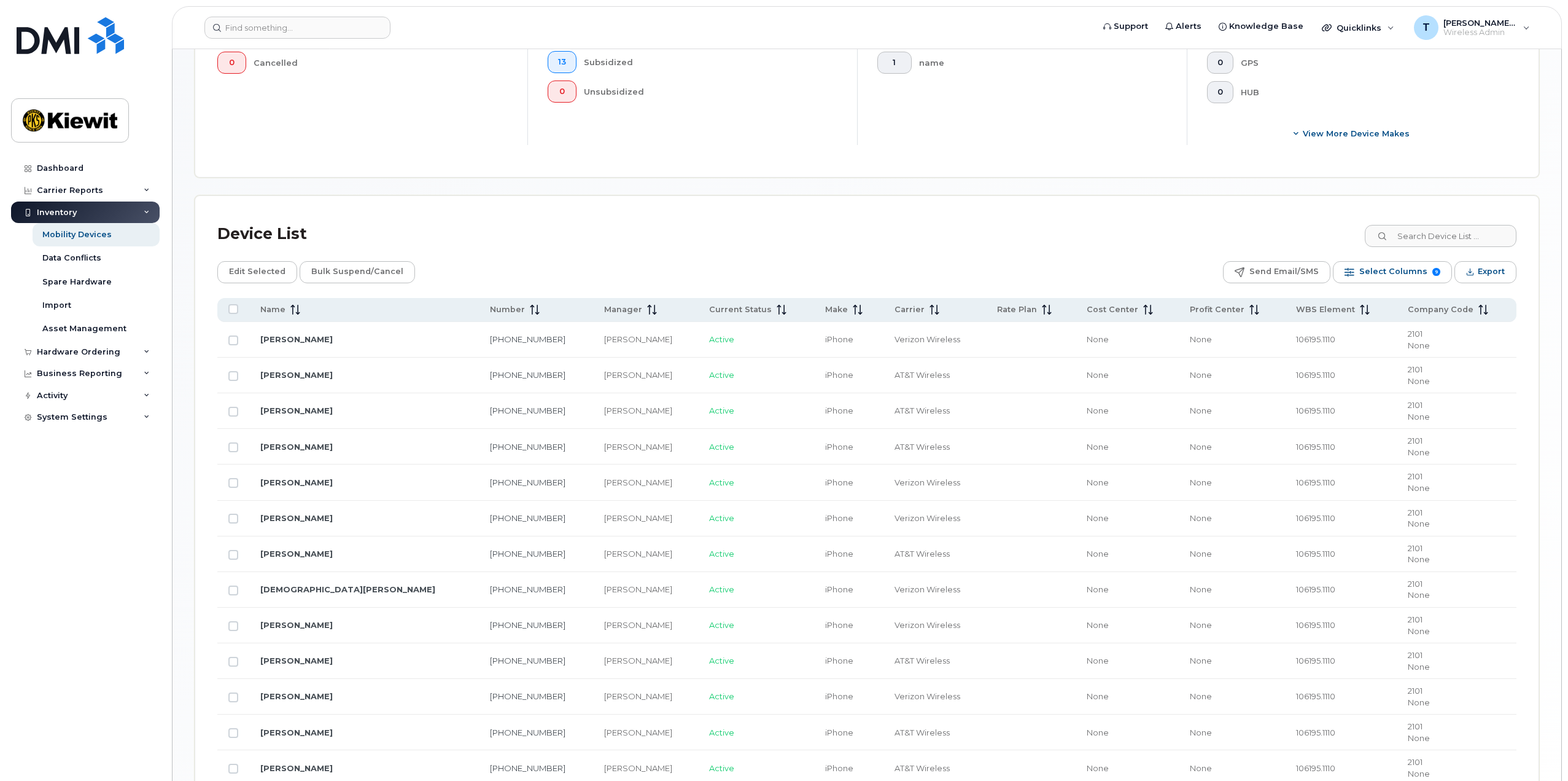
click at [797, 195] on div "Mobility Devices Devices Save Report Import from CSV Export to CSV Add Device F…" at bounding box center [866, 239] width 1344 height 1196
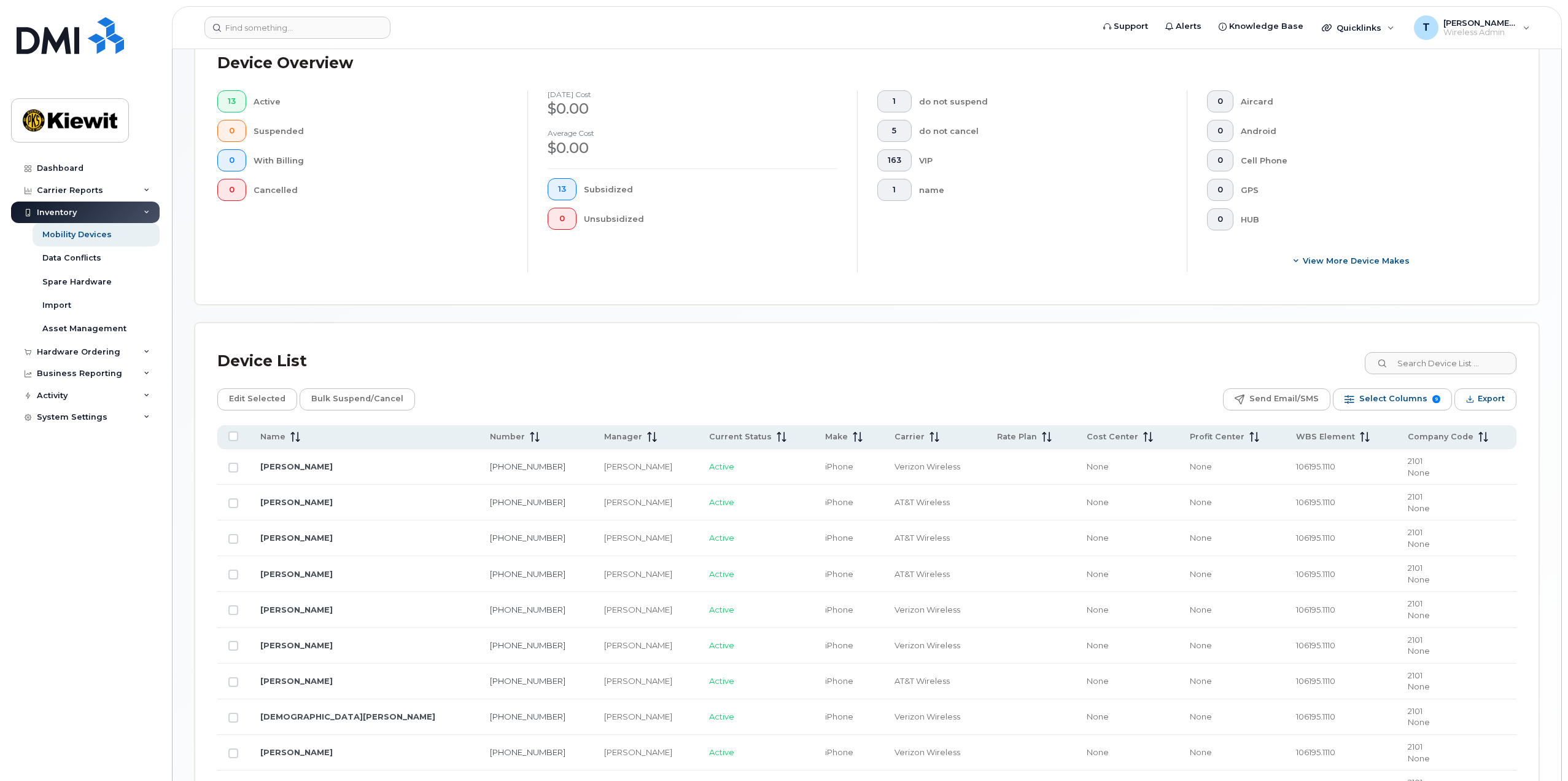
scroll to position [180, 0]
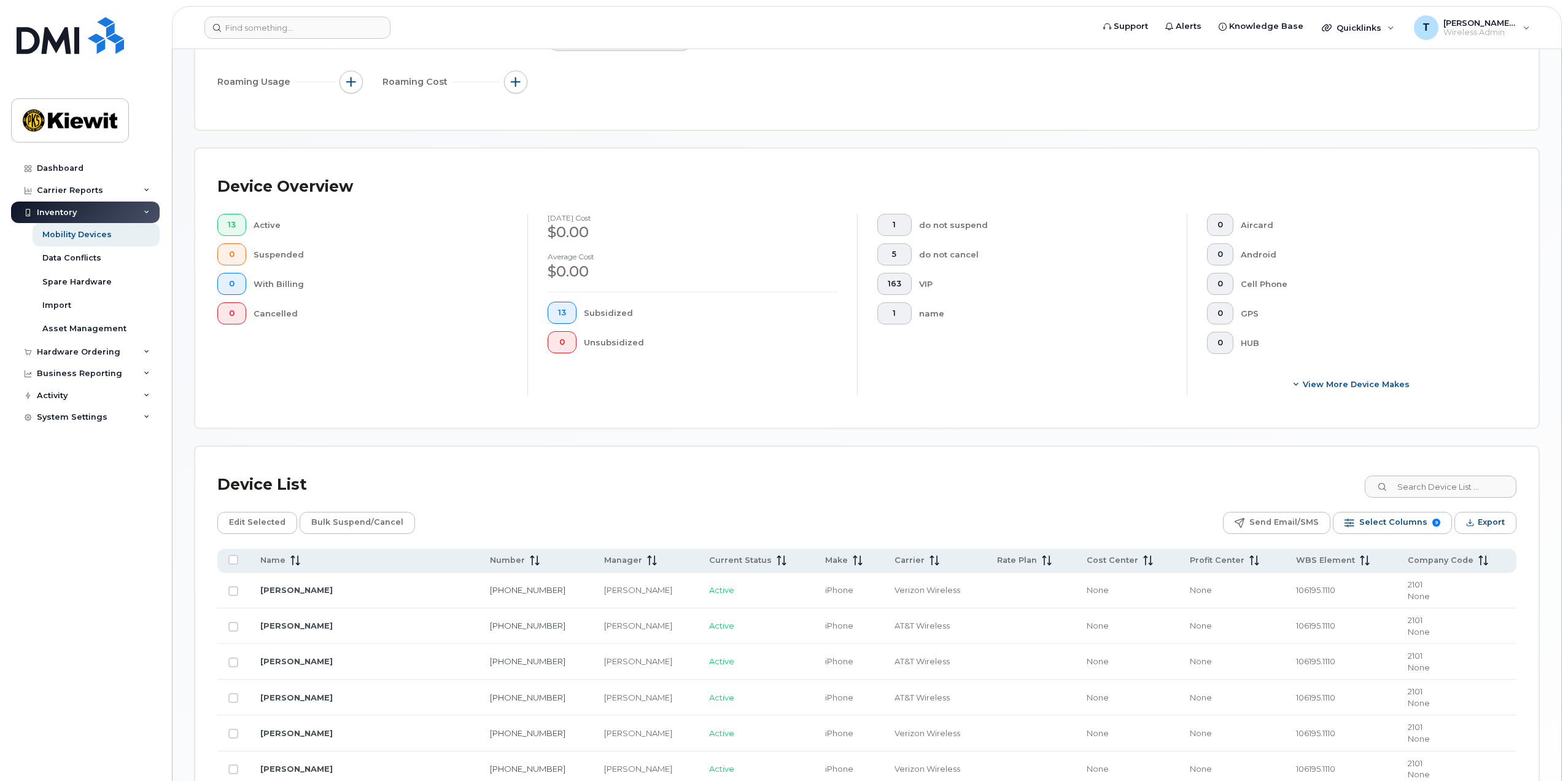
click at [724, 134] on div "Mobility Devices Devices Save Report Import from CSV Export to CSV Add Device F…" at bounding box center [866, 489] width 1344 height 1196
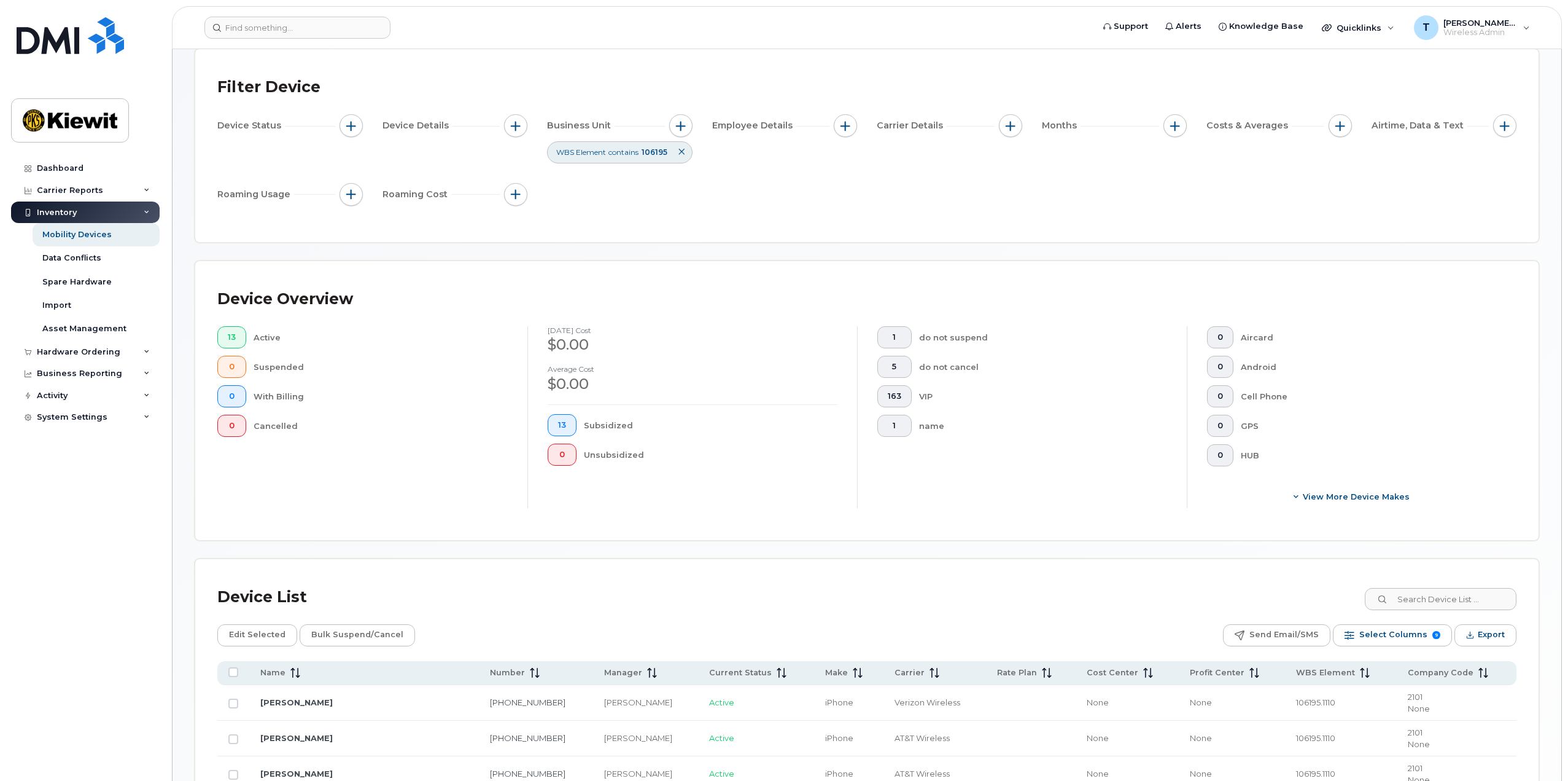
scroll to position [0, 0]
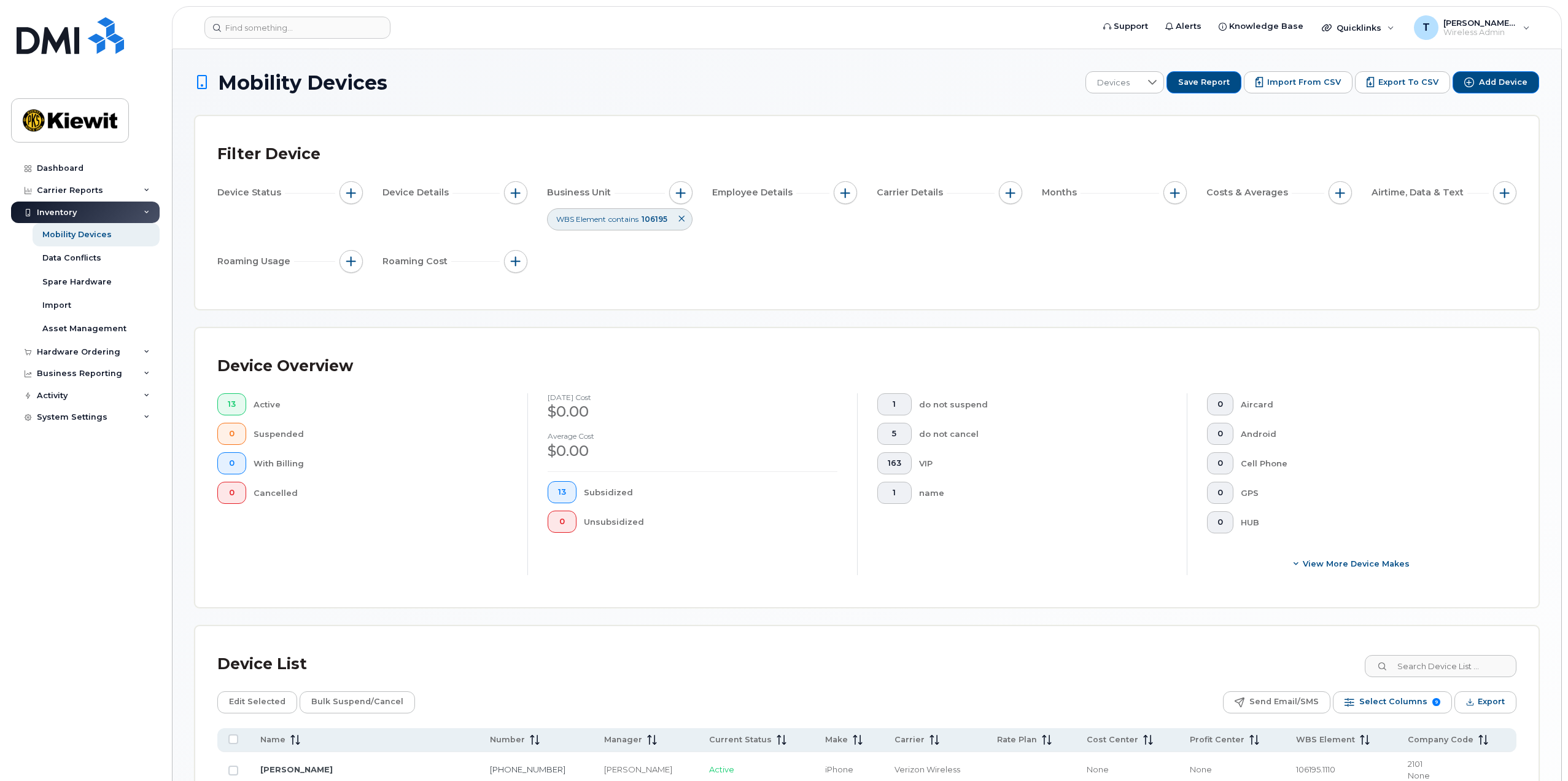
click at [683, 219] on icon at bounding box center [681, 219] width 8 height 8
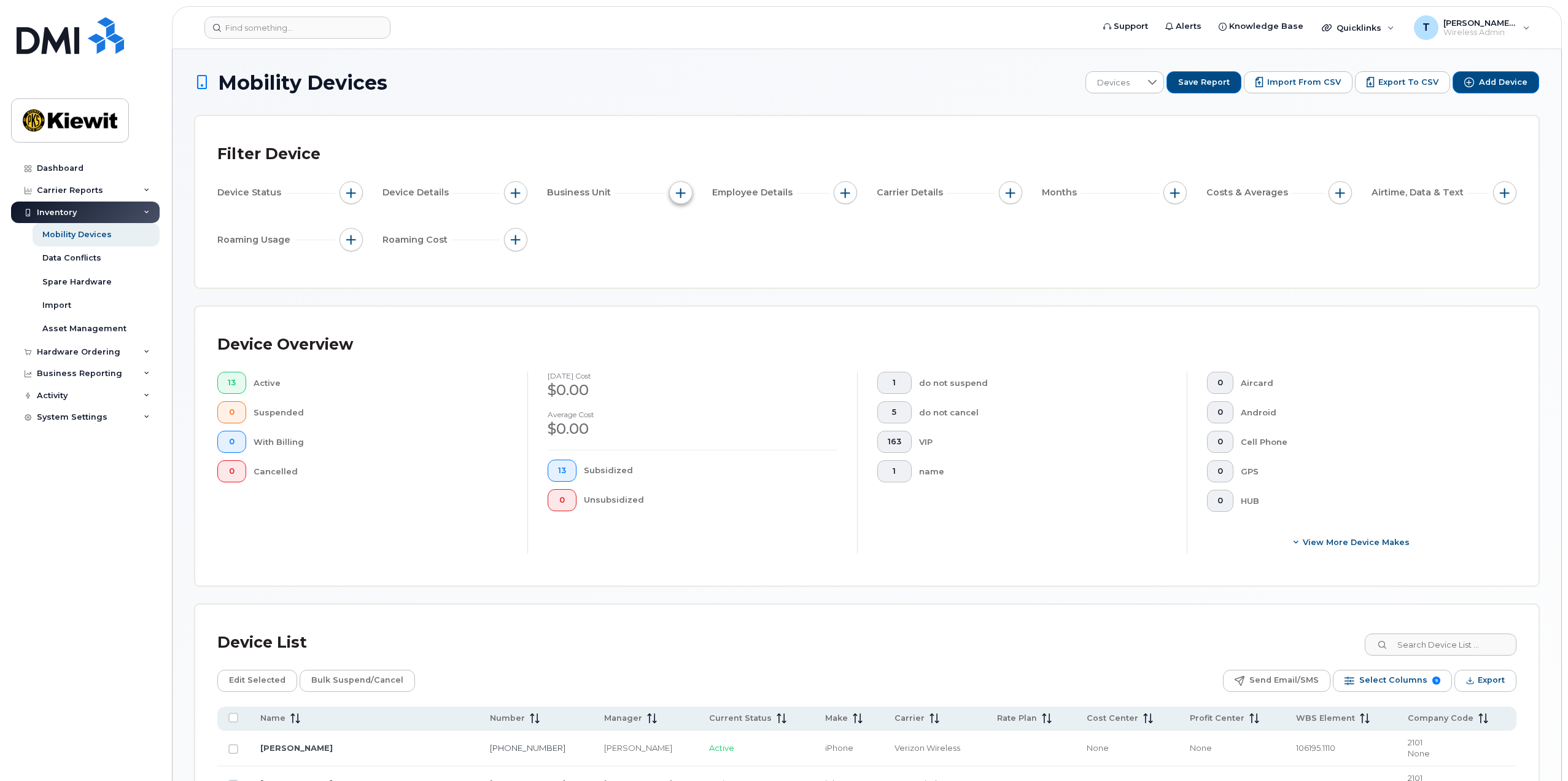
click at [687, 184] on button "button" at bounding box center [680, 193] width 24 height 24
click at [739, 286] on label "WBS Element" at bounding box center [725, 288] width 60 height 12
click at [688, 286] on input "WBS Element" at bounding box center [683, 288] width 10 height 10
checkbox input "true"
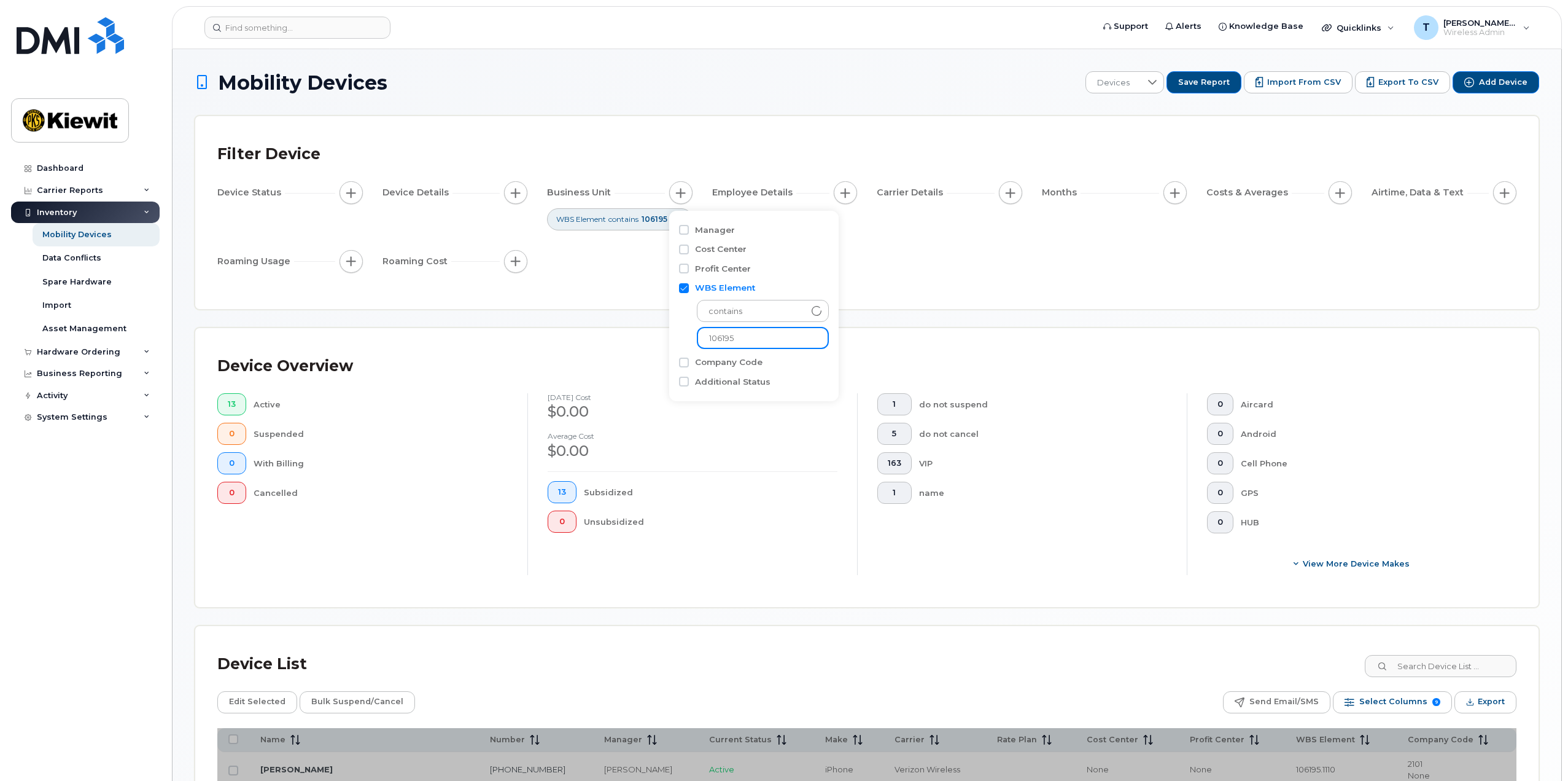
click at [752, 332] on input "106195" at bounding box center [763, 338] width 132 height 23
type input "1"
type input "110223"
click at [643, 322] on div "Mobility Devices Devices Save Report Import from CSV Export to CSV Add Device F…" at bounding box center [866, 669] width 1344 height 1196
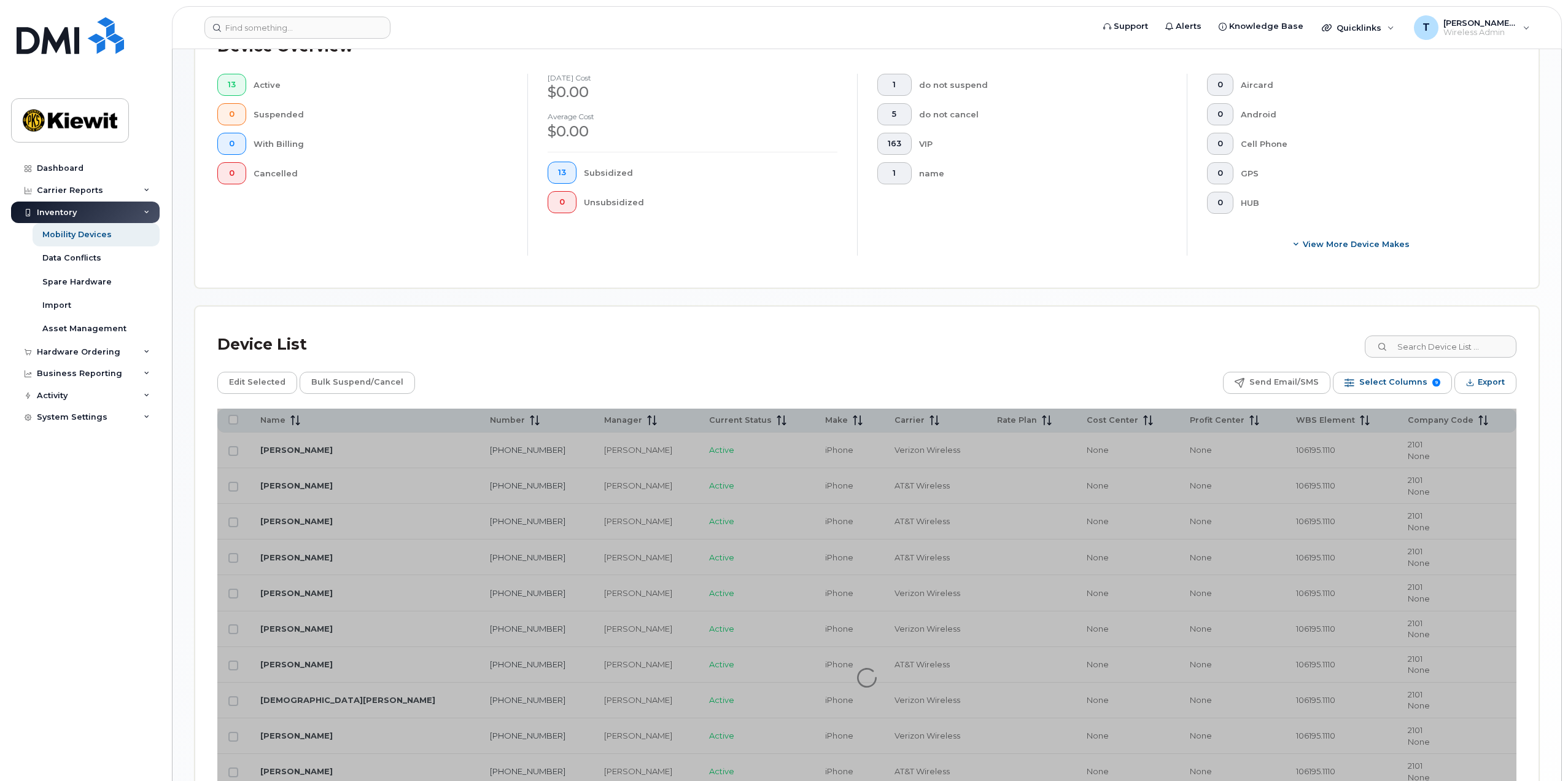
scroll to position [368, 0]
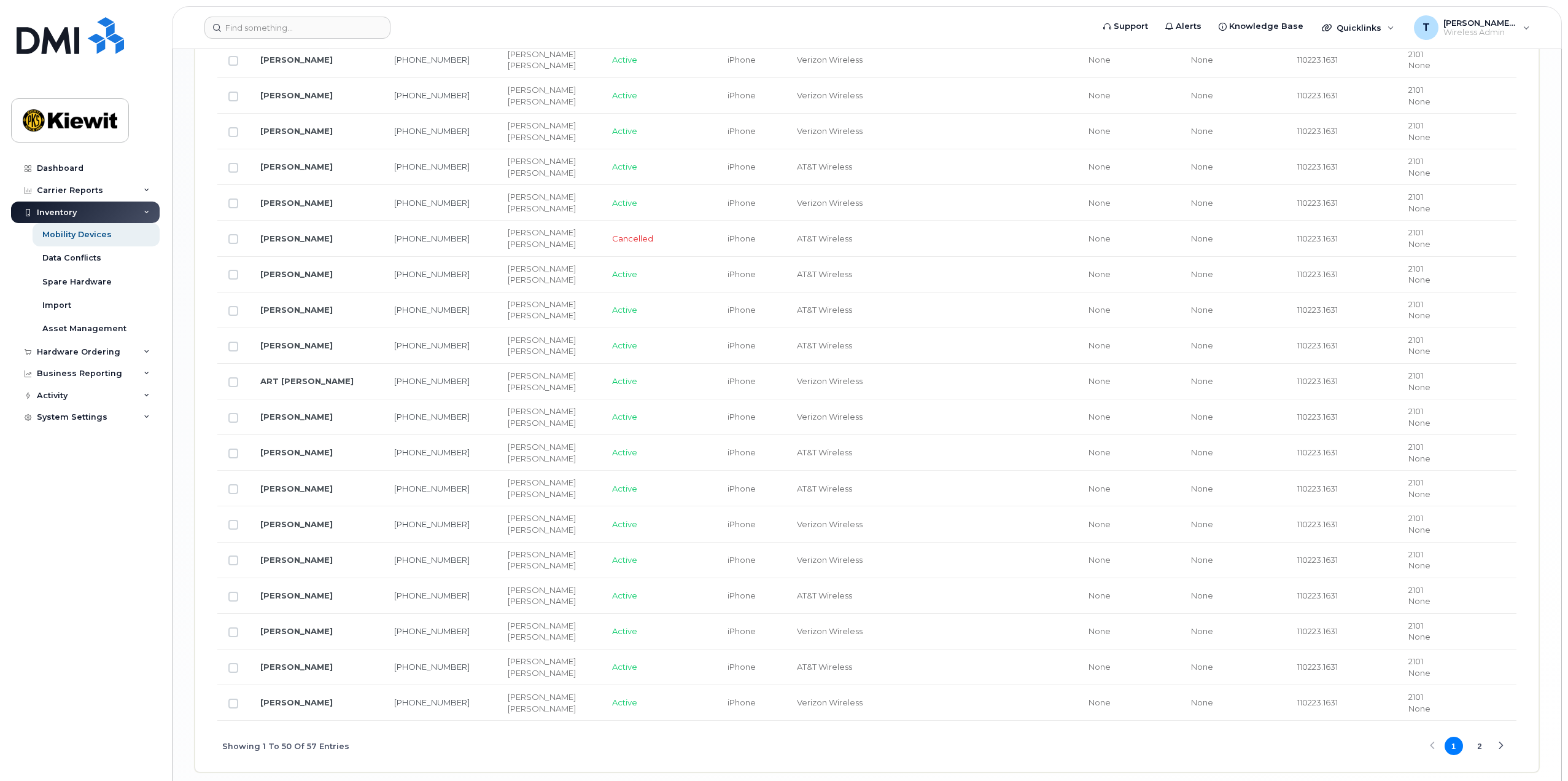
scroll to position [1869, 0]
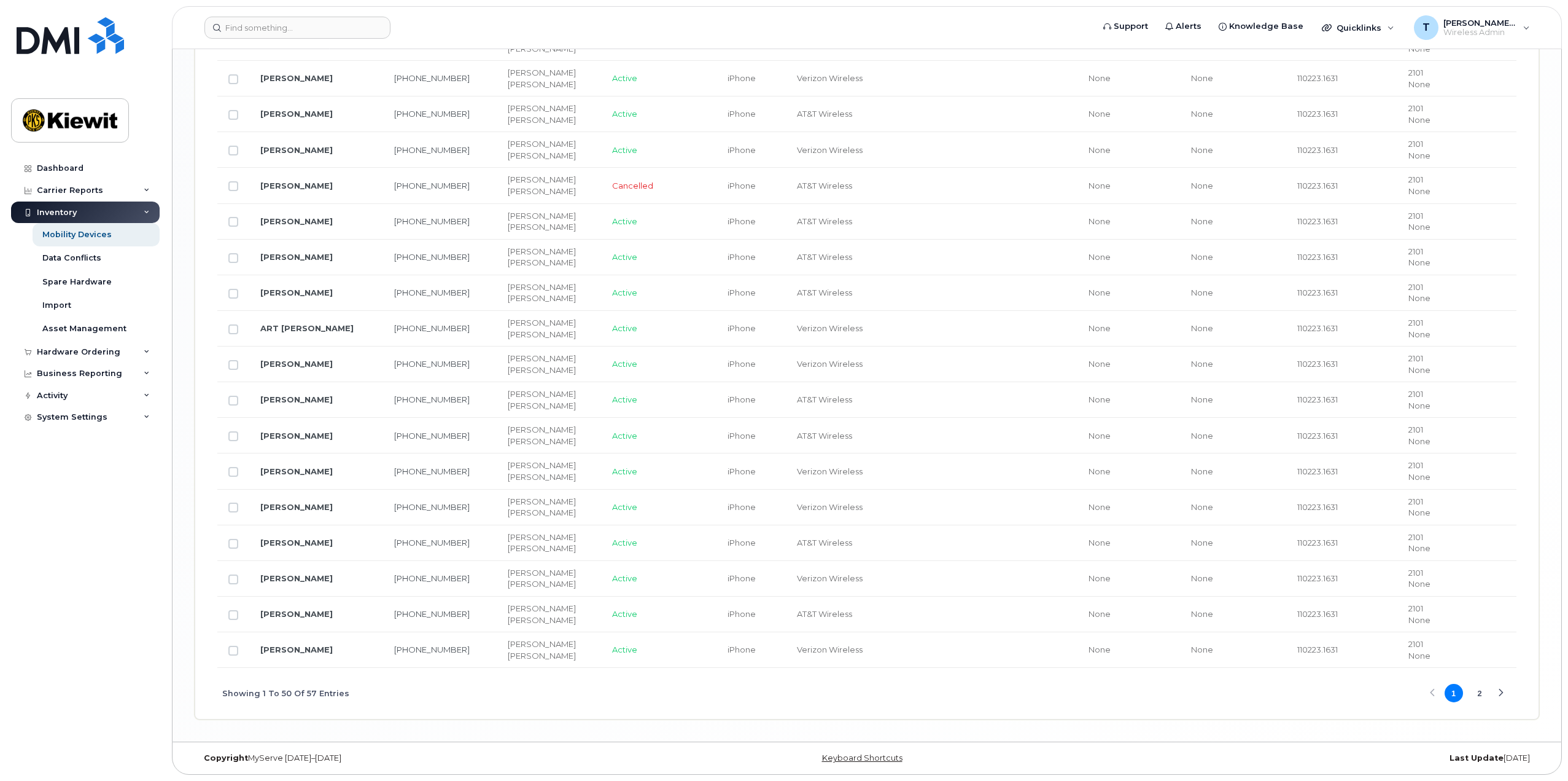
click at [1485, 694] on button "2" at bounding box center [1479, 693] width 19 height 19
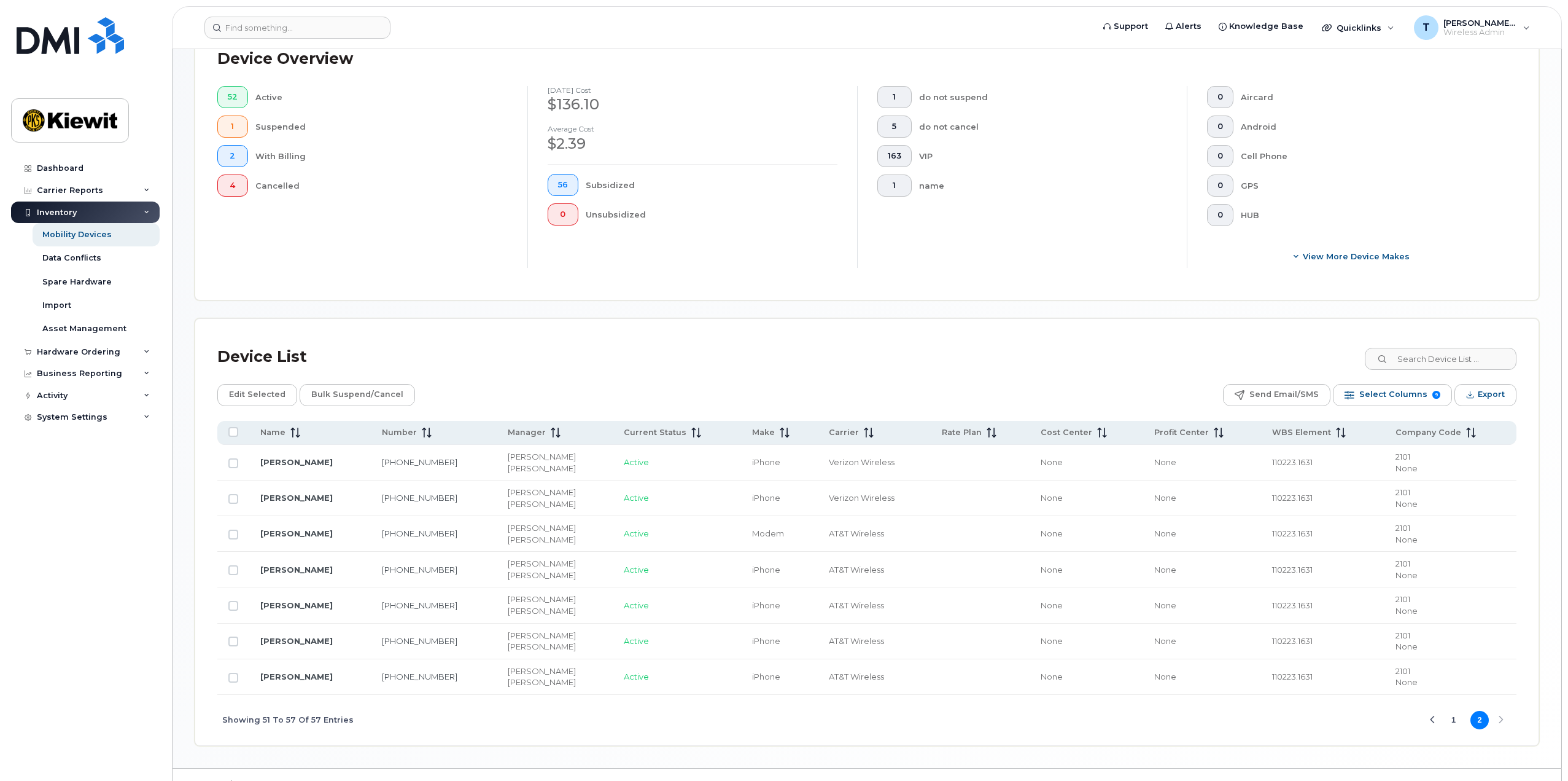
scroll to position [333, 0]
